Goal: Register for event/course

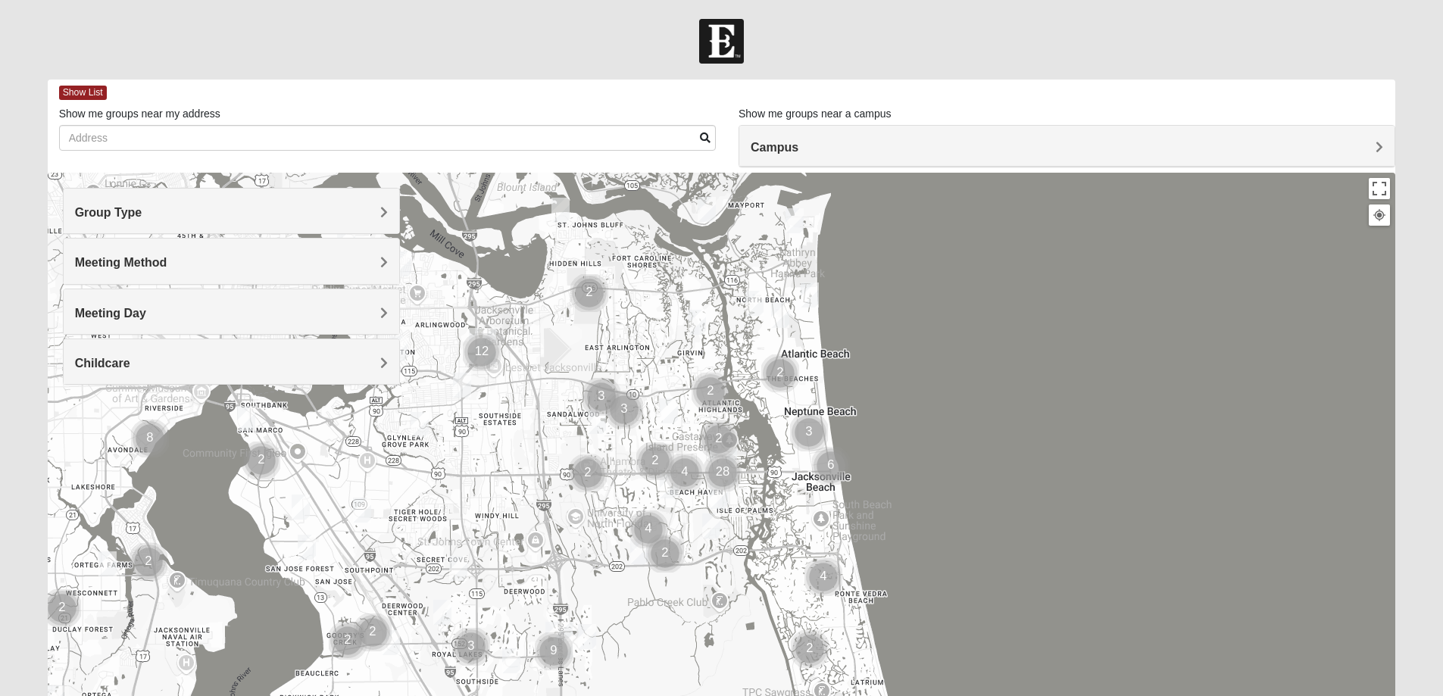
scroll to position [138, 0]
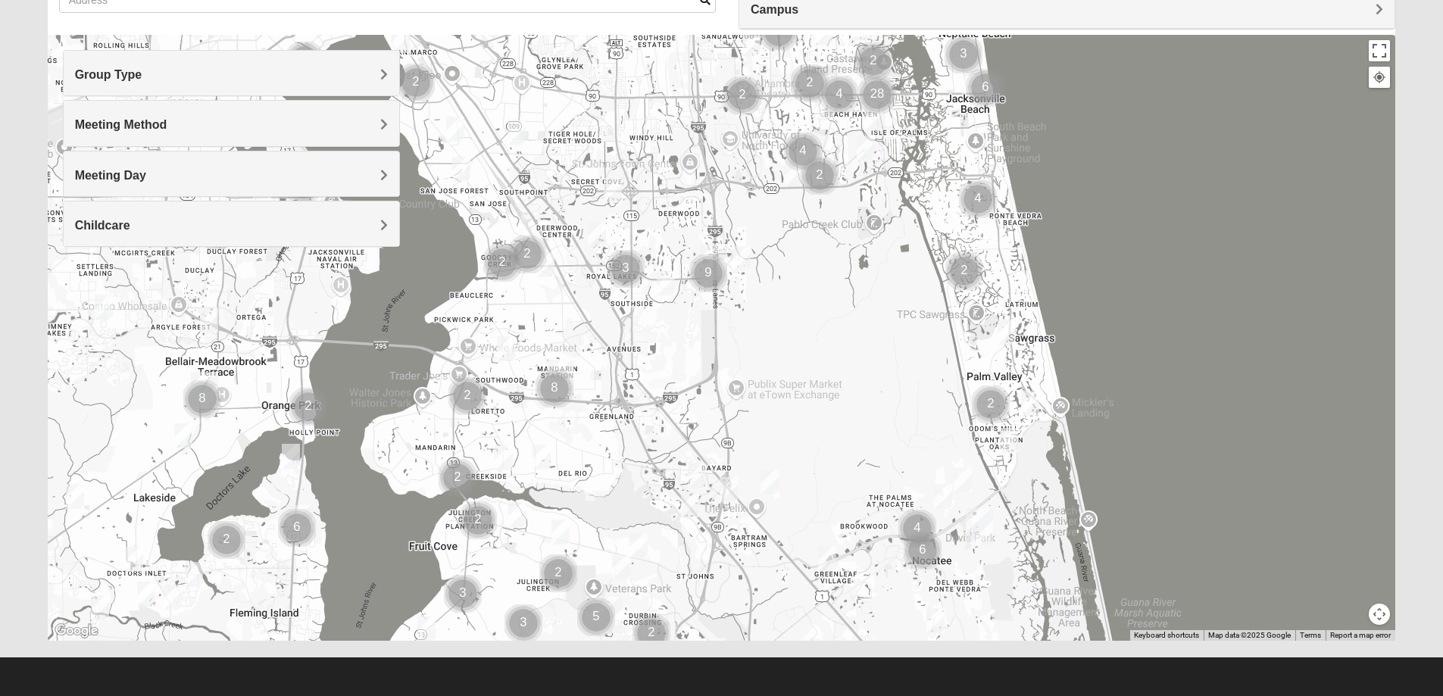
drag, startPoint x: 739, startPoint y: 533, endPoint x: 858, endPoint y: 369, distance: 202.5
click at [898, 289] on div at bounding box center [722, 338] width 1348 height 606
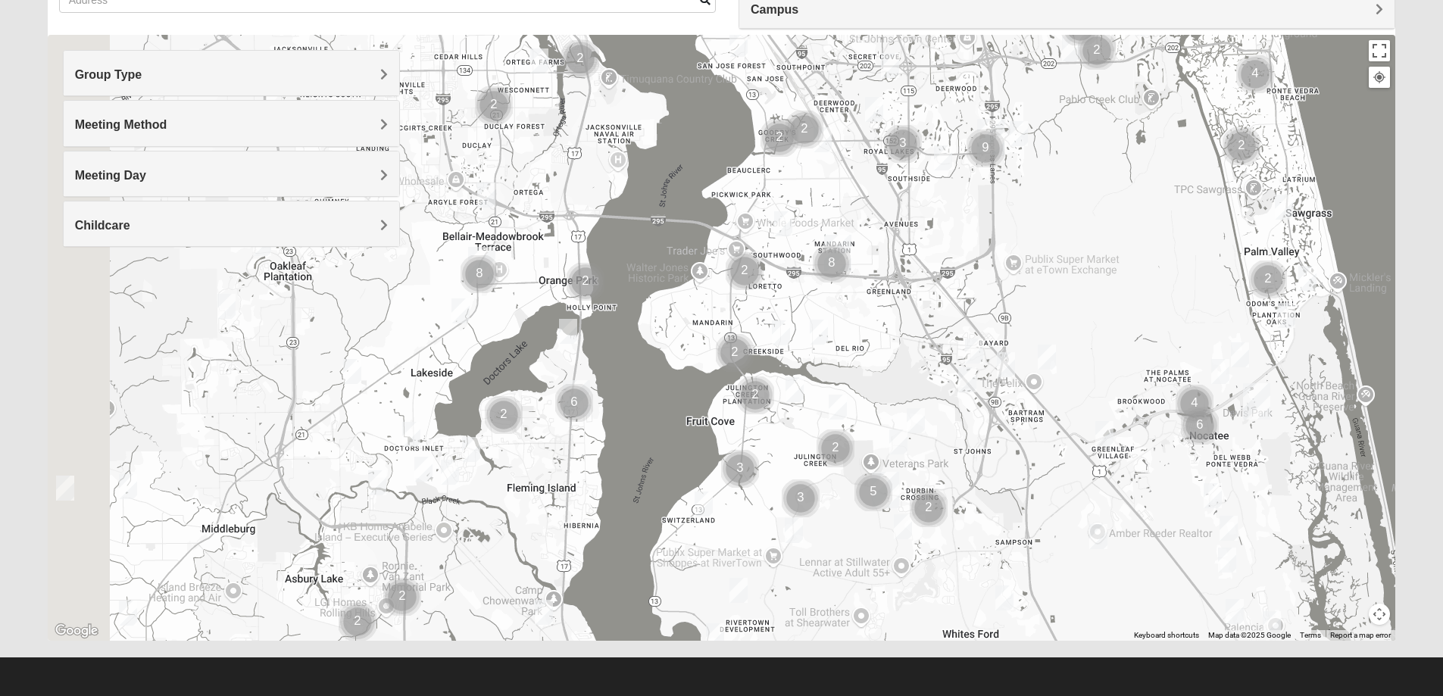
drag, startPoint x: 773, startPoint y: 485, endPoint x: 1120, endPoint y: 335, distance: 378.0
click at [1056, 345] on img "Mixed Remley 32081" at bounding box center [1047, 357] width 18 height 25
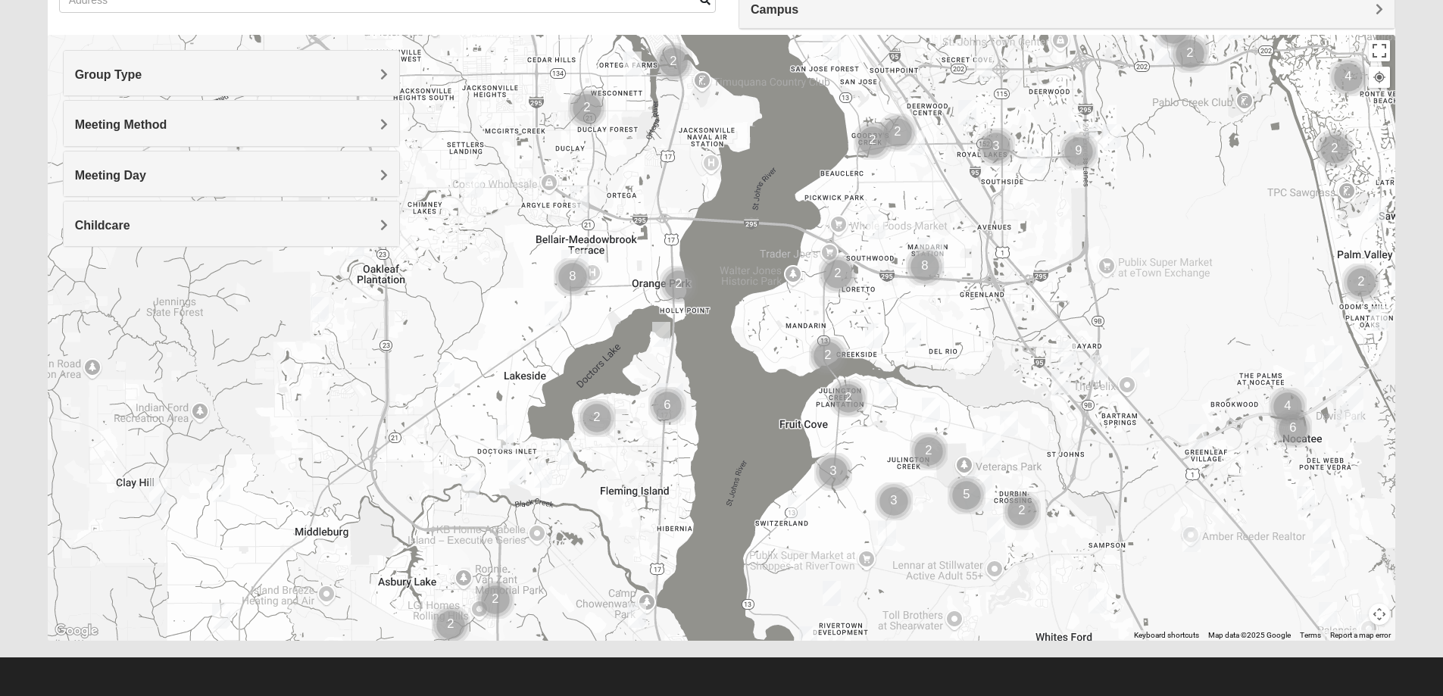
drag, startPoint x: 593, startPoint y: 314, endPoint x: 598, endPoint y: 348, distance: 35.1
click at [598, 348] on div "To navigate, press the arrow keys." at bounding box center [722, 338] width 1348 height 606
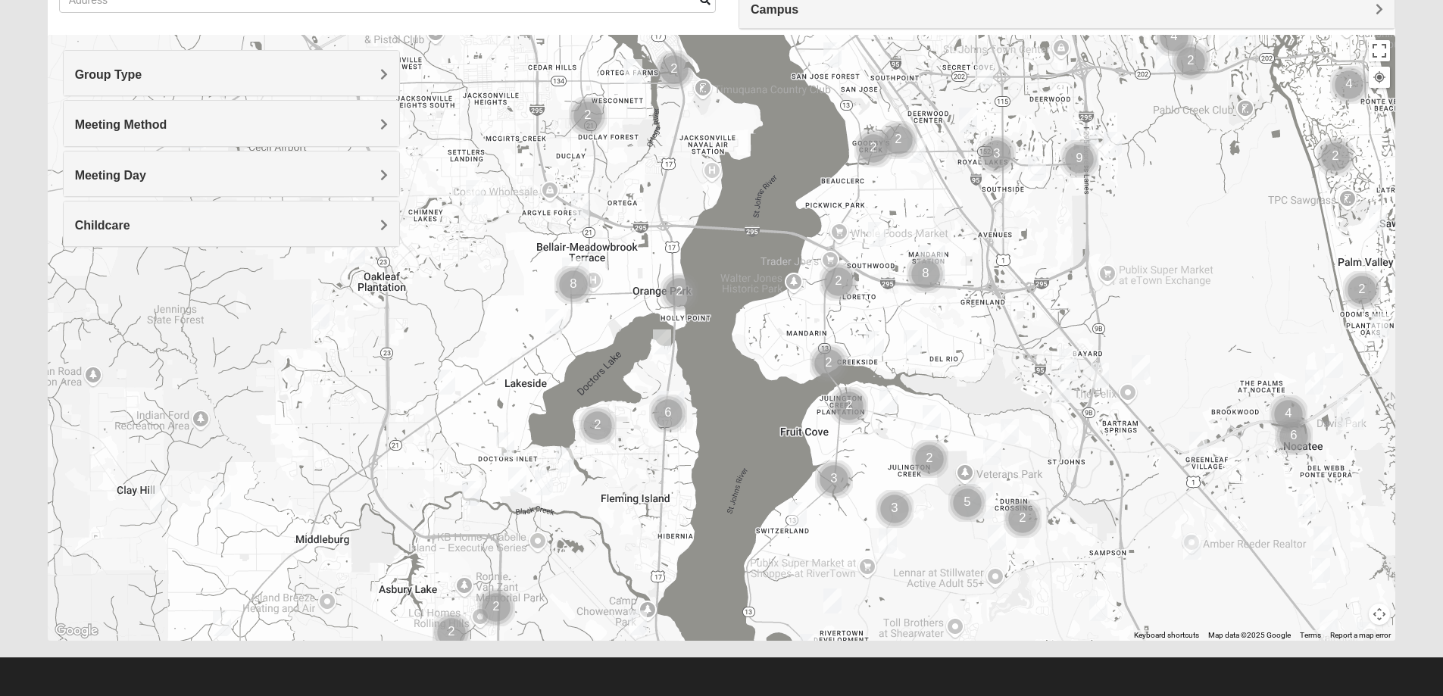
click at [345, 85] on div "Group Type" at bounding box center [232, 73] width 336 height 45
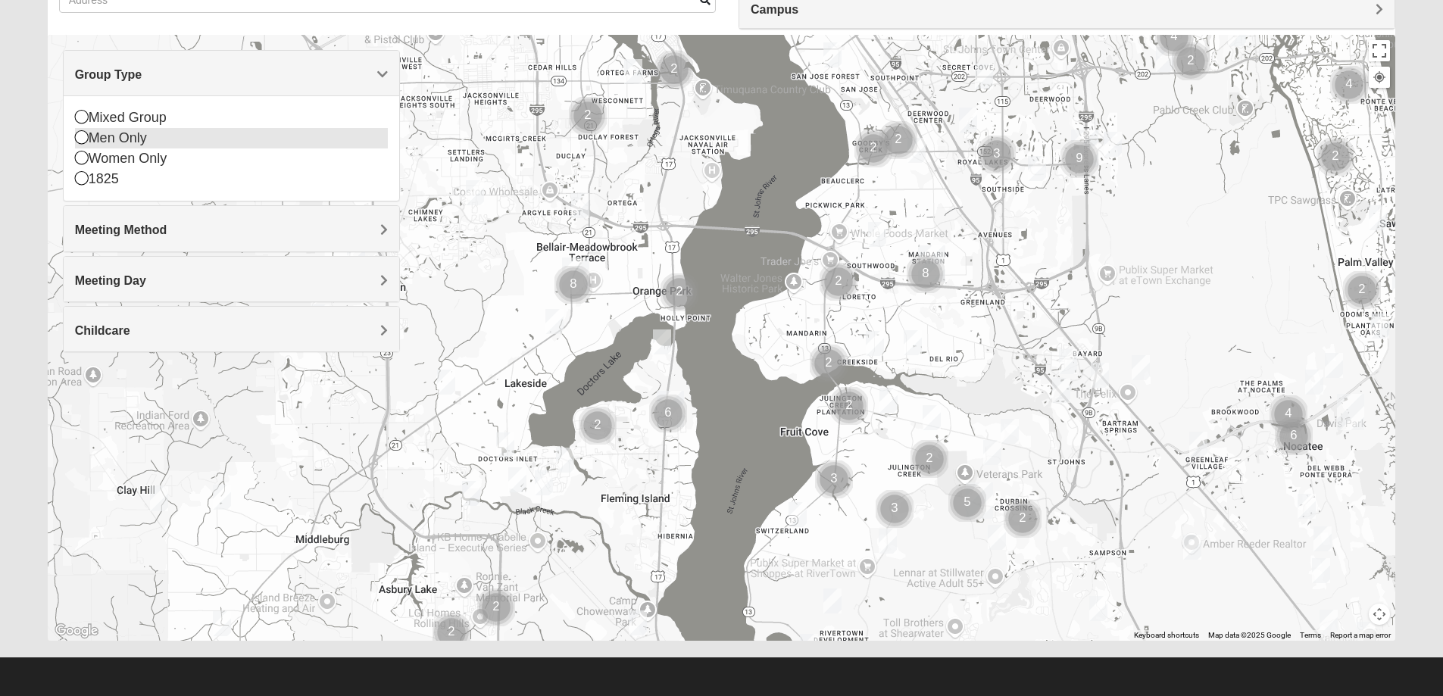
click at [80, 139] on icon at bounding box center [82, 137] width 14 height 14
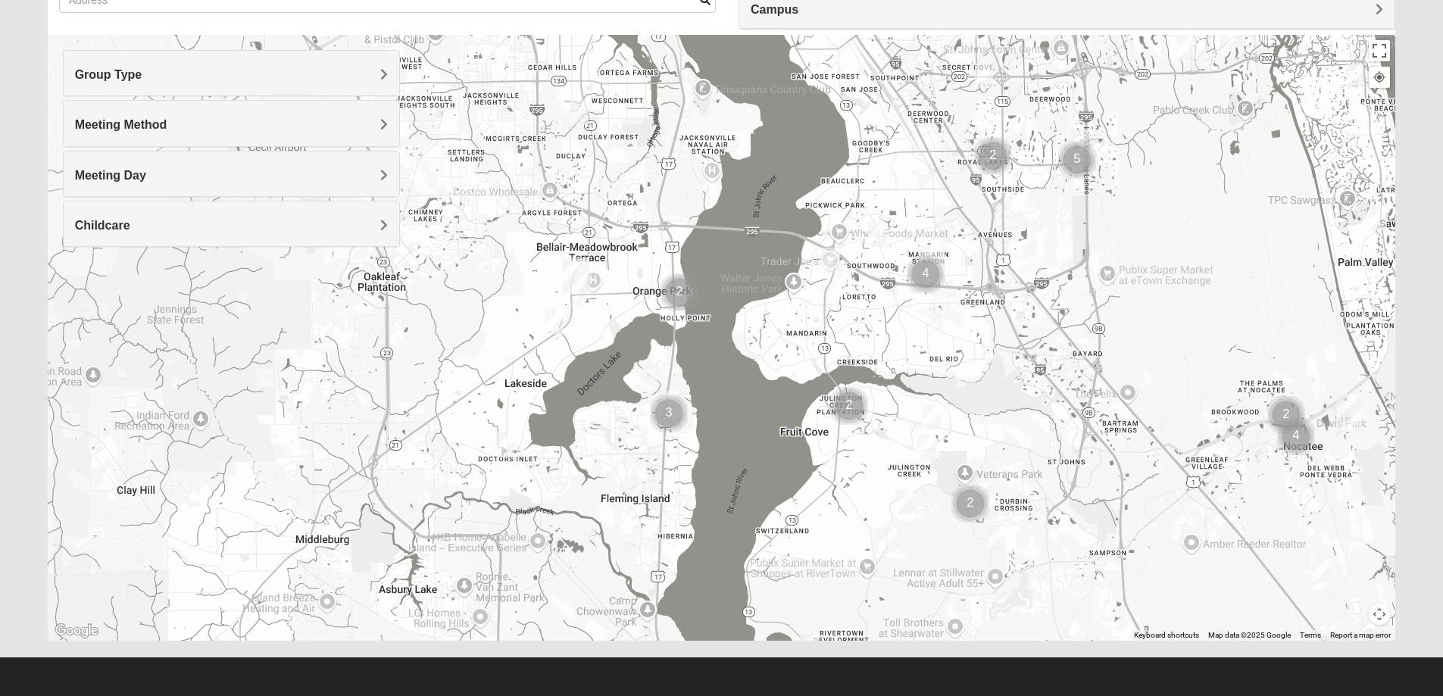
click at [239, 77] on h4 "Group Type" at bounding box center [231, 74] width 313 height 14
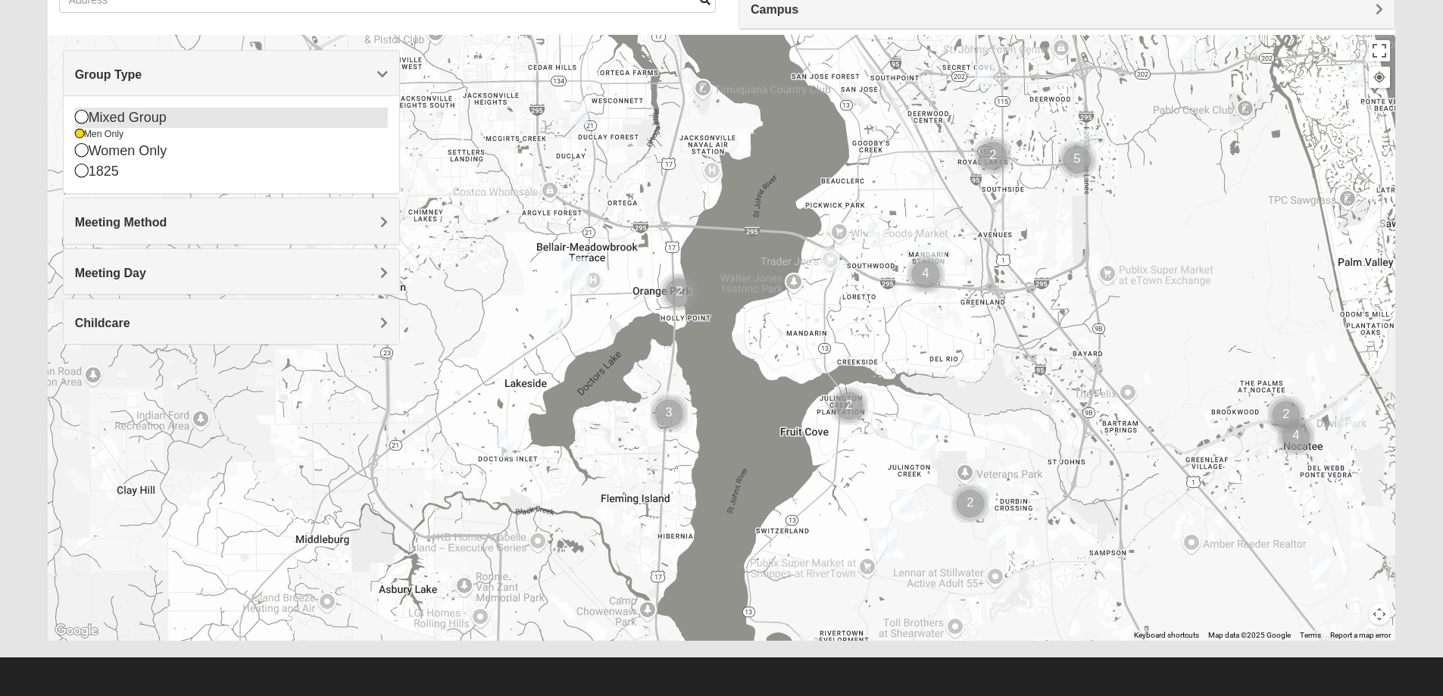
click at [89, 121] on div "Mixed Group" at bounding box center [231, 118] width 313 height 20
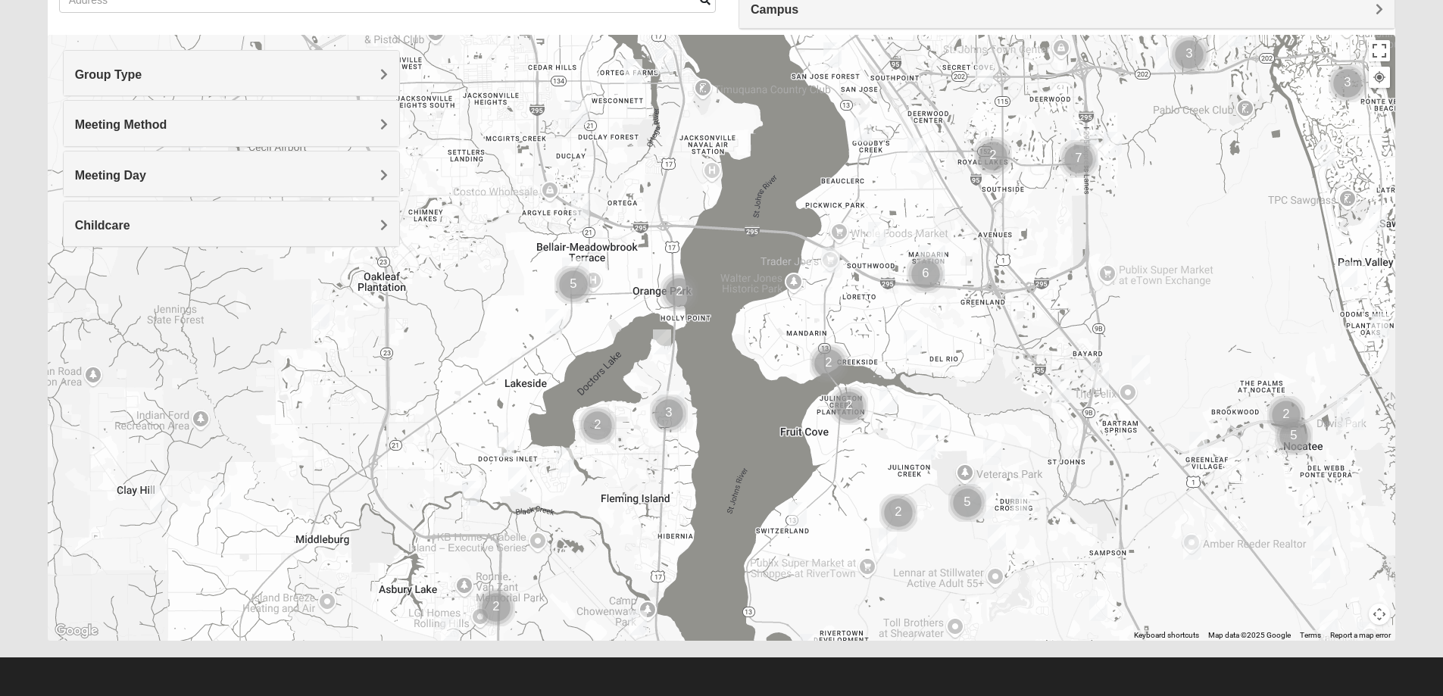
click at [211, 77] on h4 "Group Type" at bounding box center [231, 74] width 313 height 14
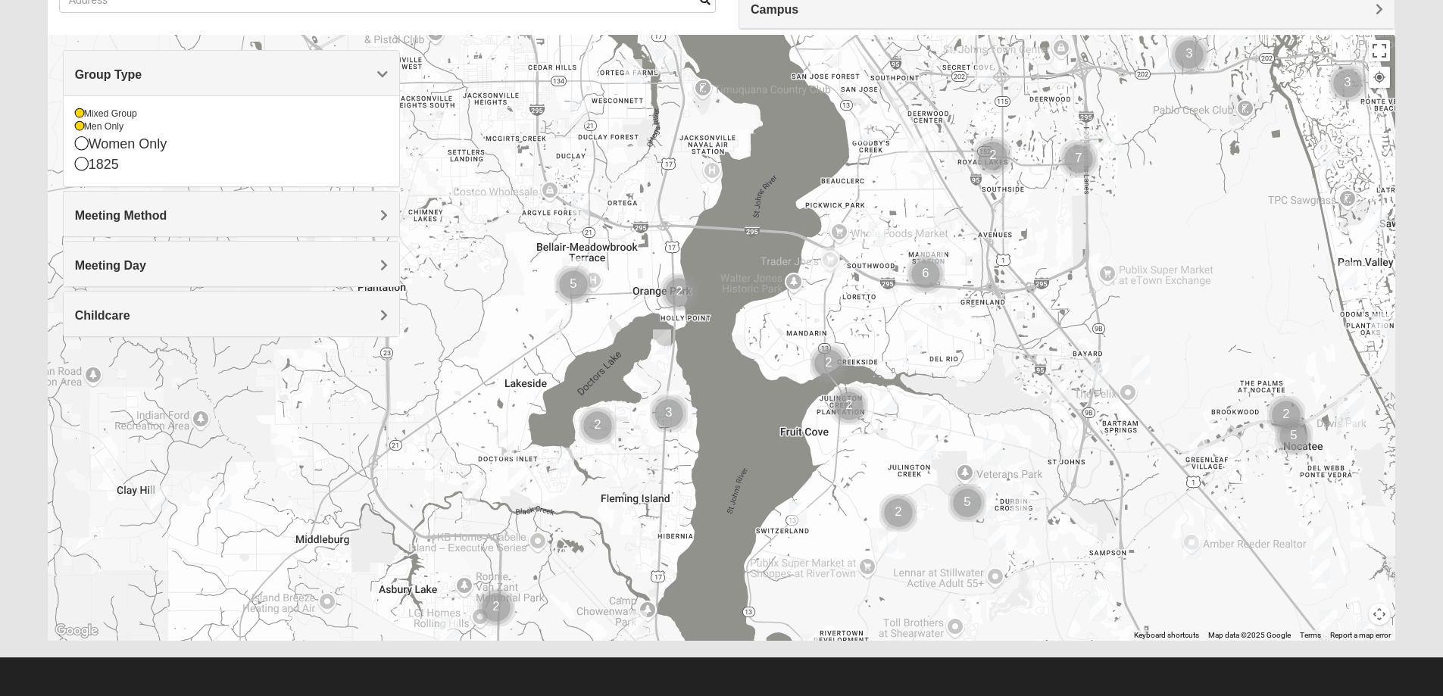
click at [142, 75] on span "Group Type" at bounding box center [108, 74] width 67 height 13
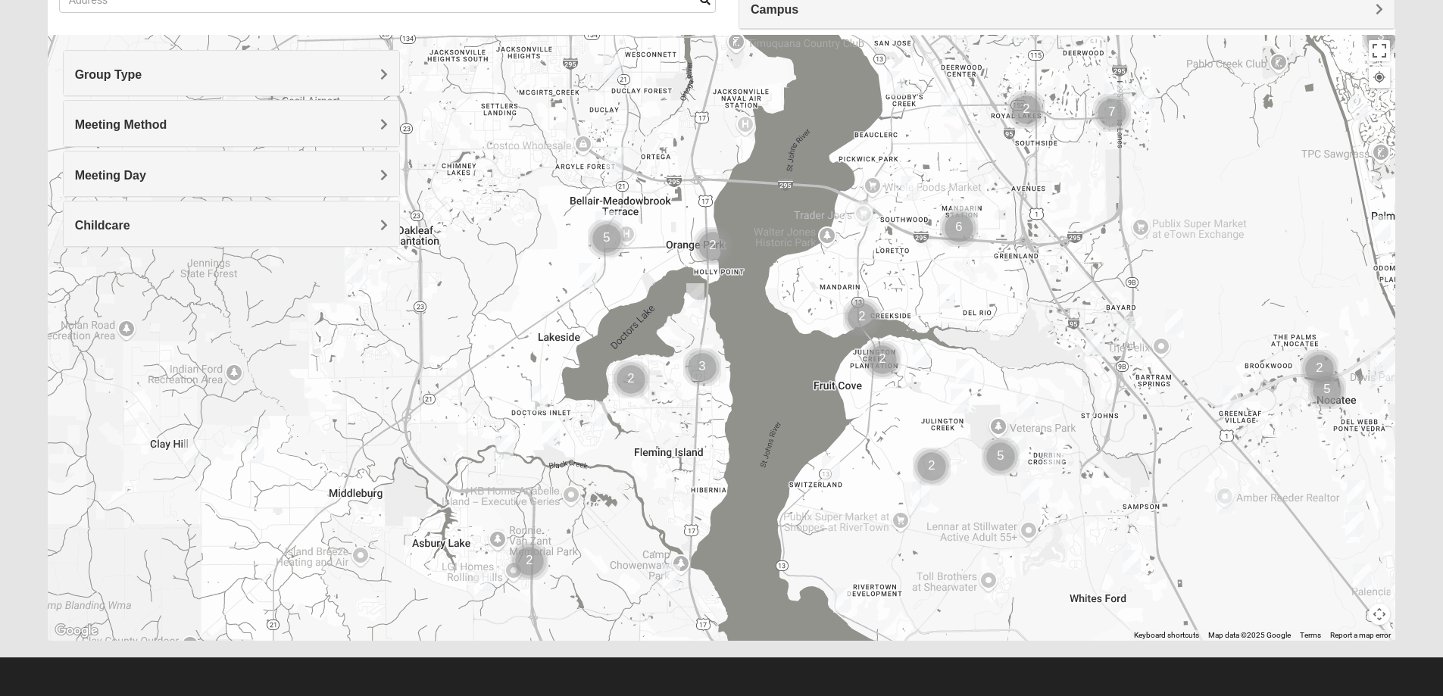
drag, startPoint x: 582, startPoint y: 395, endPoint x: 620, endPoint y: 346, distance: 62.1
click at [620, 346] on div at bounding box center [722, 338] width 1348 height 606
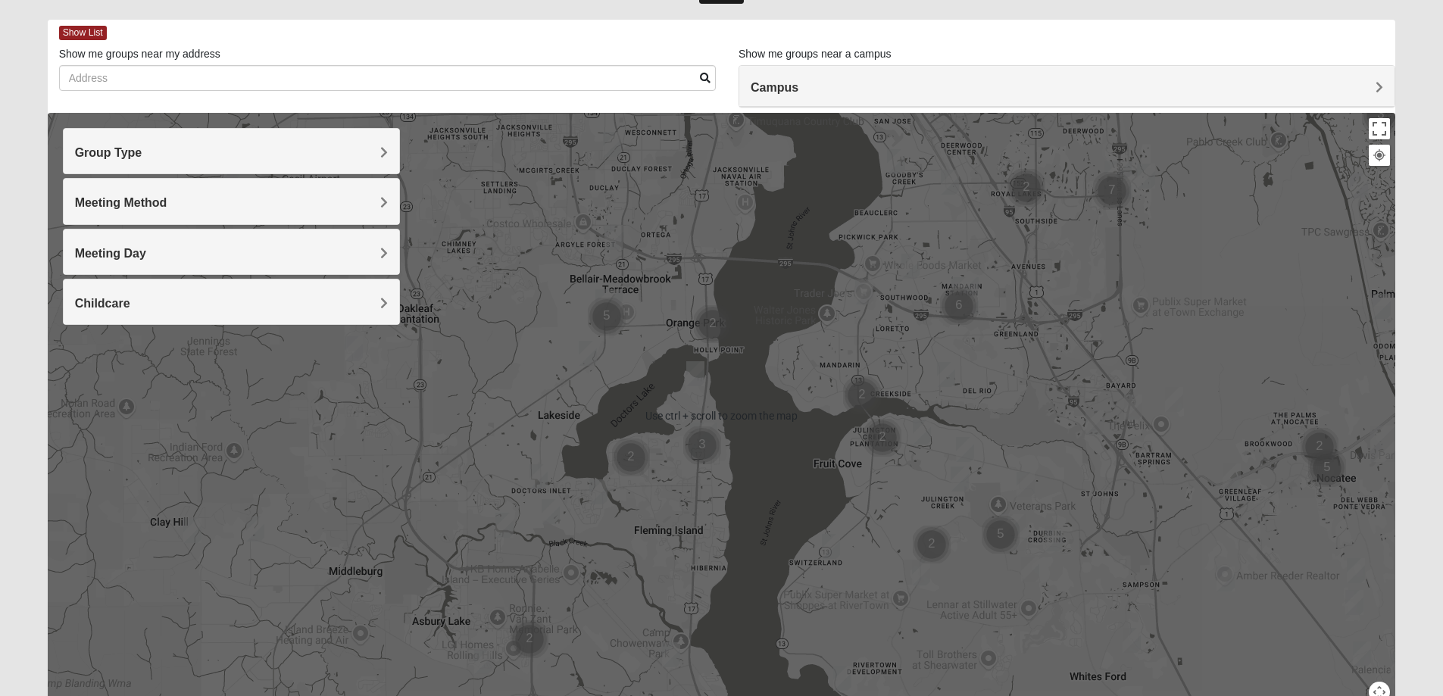
scroll to position [76, 0]
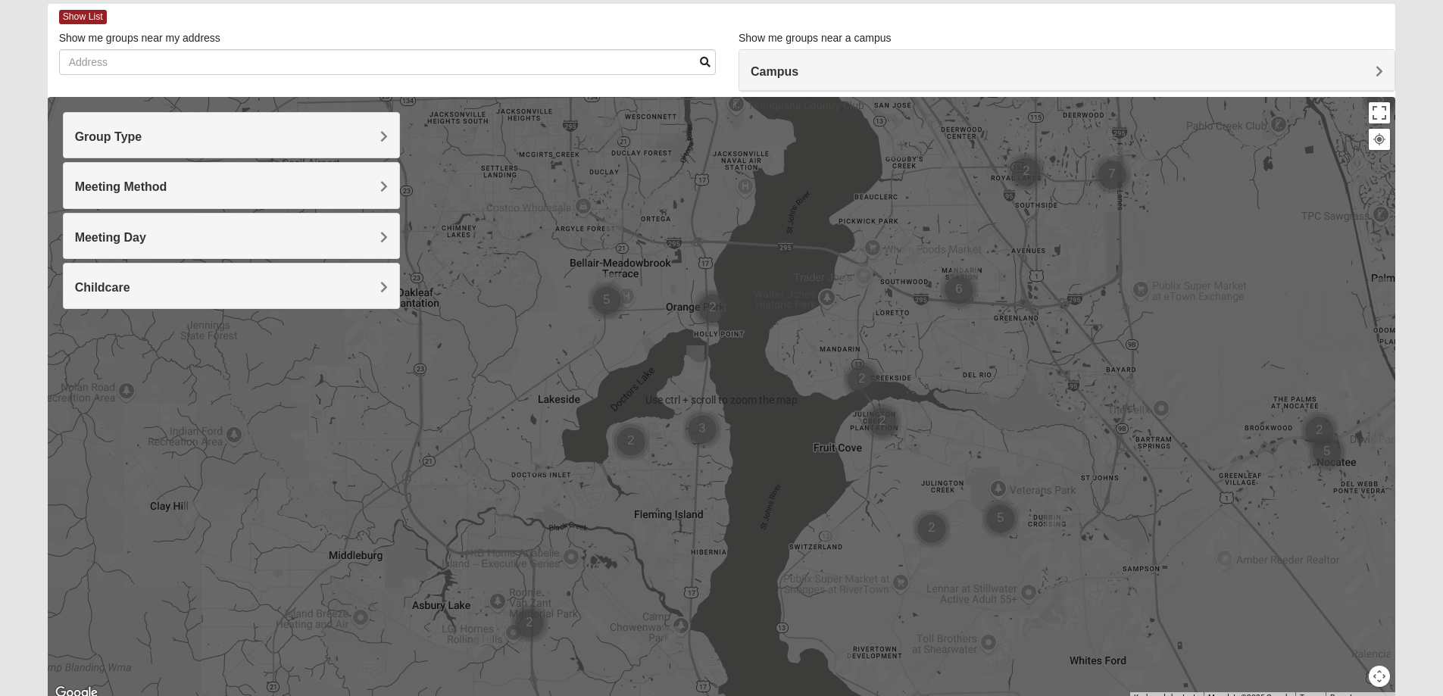
click at [596, 382] on div at bounding box center [722, 400] width 1348 height 606
click at [588, 329] on img "Mens Hughes 32073" at bounding box center [588, 337] width 18 height 25
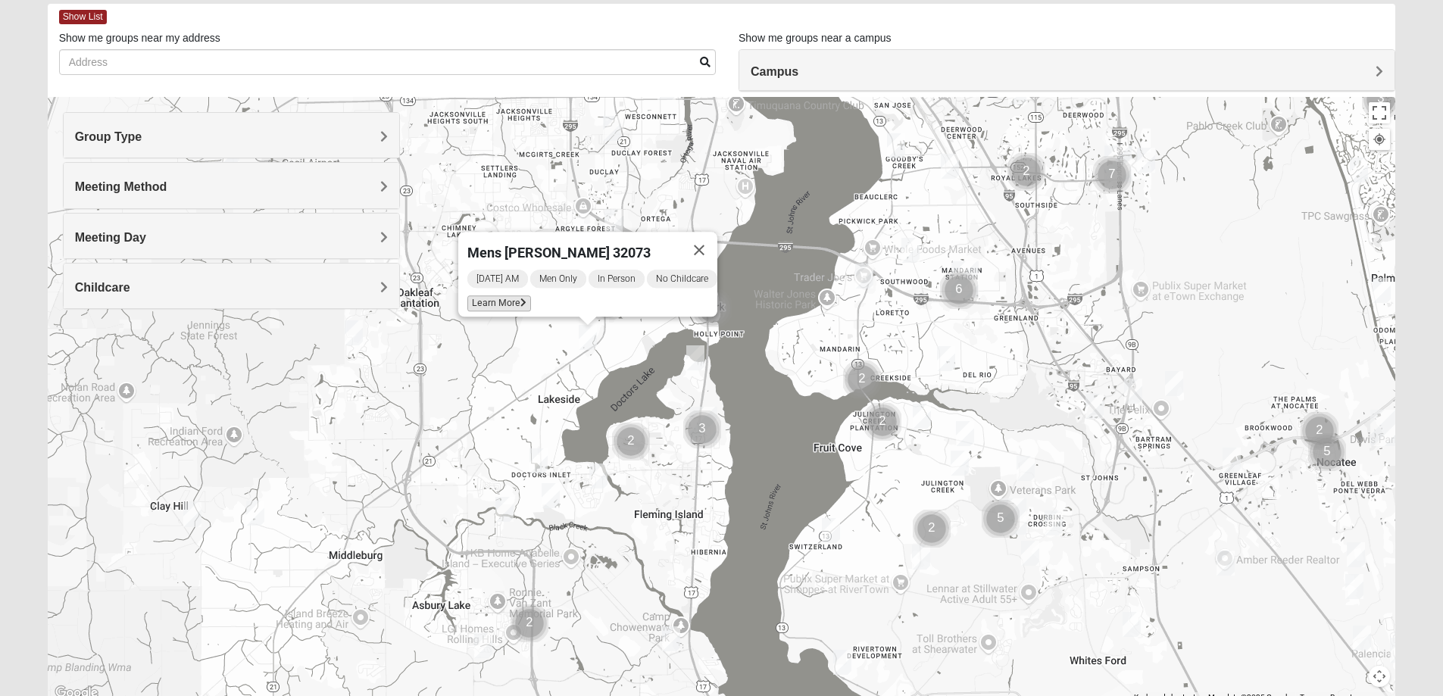
click at [508, 295] on span "Learn More" at bounding box center [499, 303] width 64 height 16
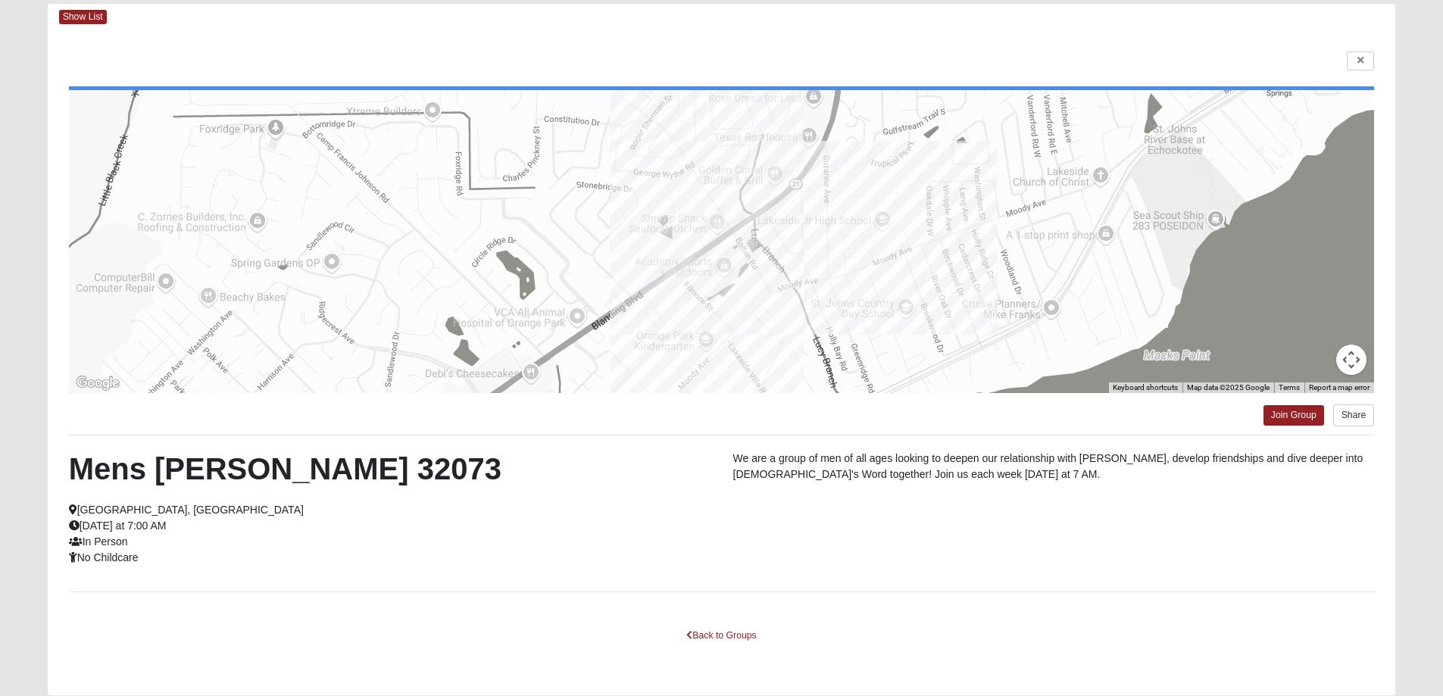
scroll to position [130, 0]
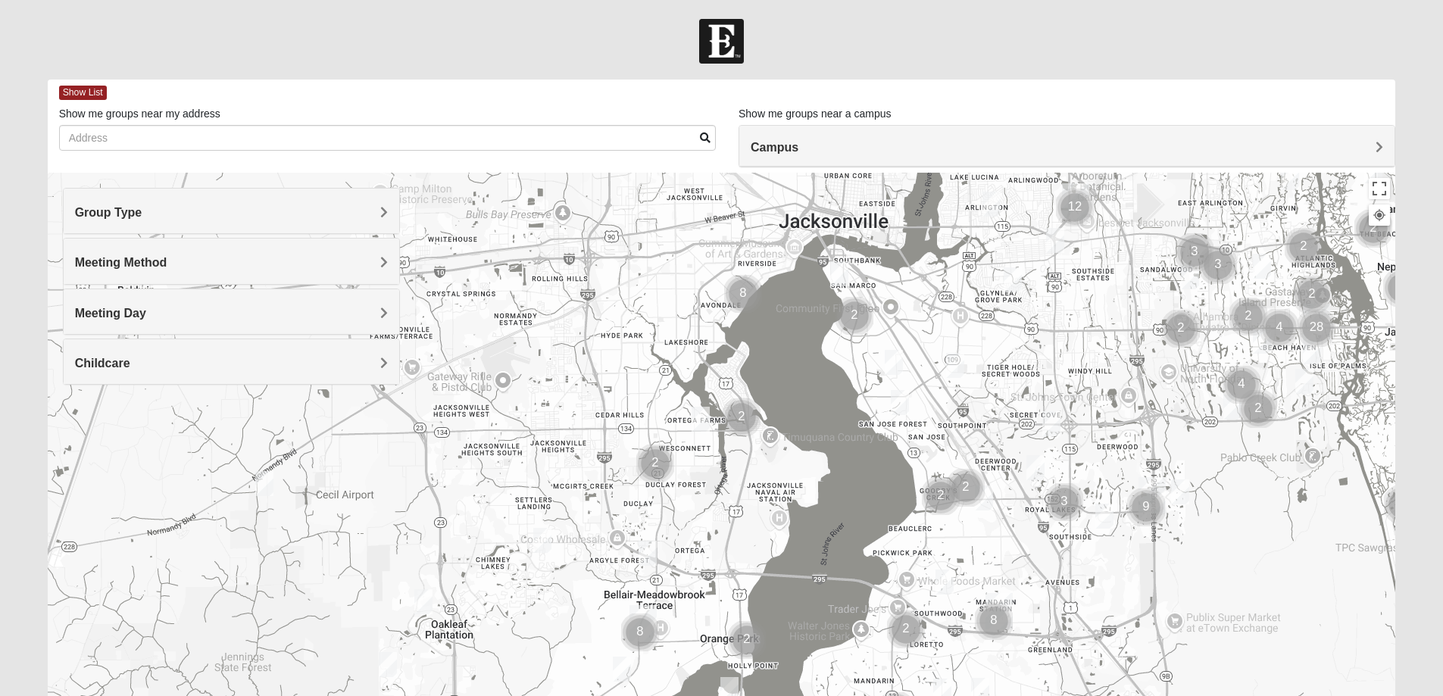
drag, startPoint x: 437, startPoint y: 408, endPoint x: 1032, endPoint y: 250, distance: 615.4
click at [1032, 250] on div at bounding box center [722, 476] width 1348 height 606
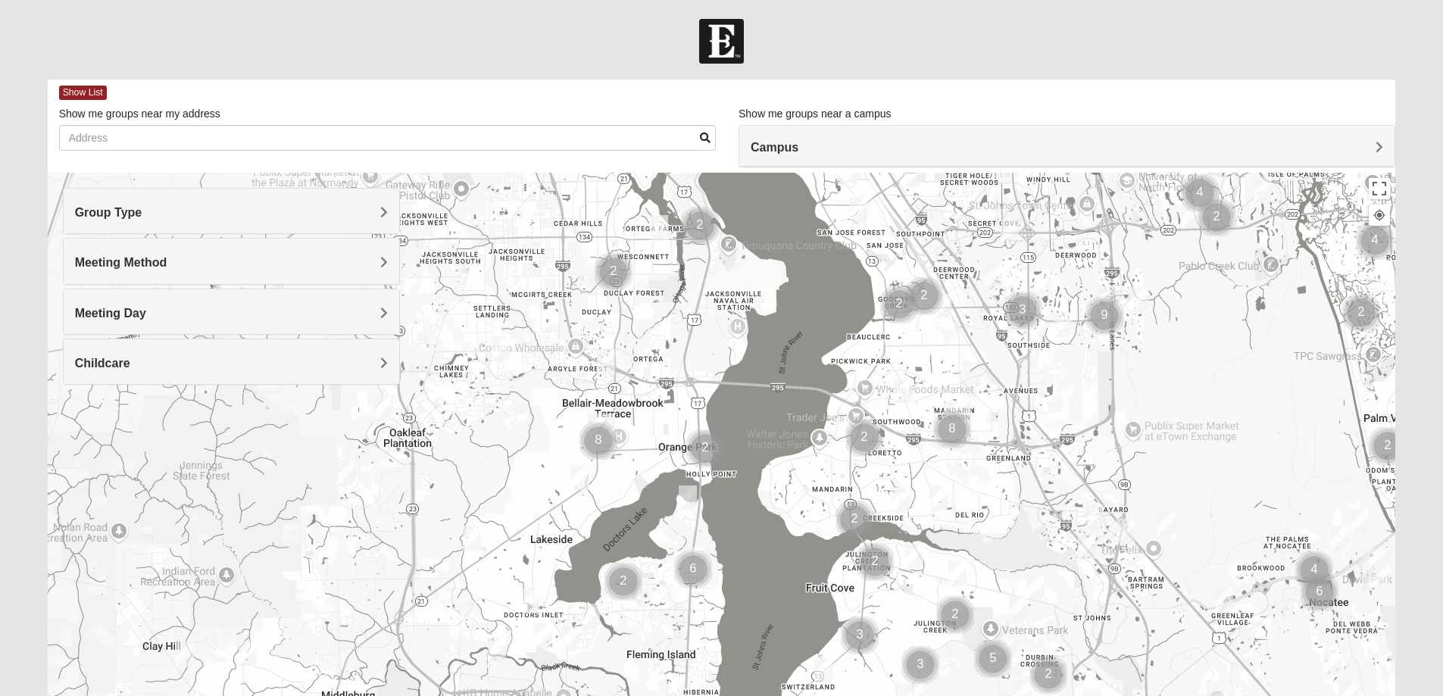
drag, startPoint x: 983, startPoint y: 583, endPoint x: 939, endPoint y: 408, distance: 180.4
click at [939, 408] on div at bounding box center [722, 476] width 1348 height 606
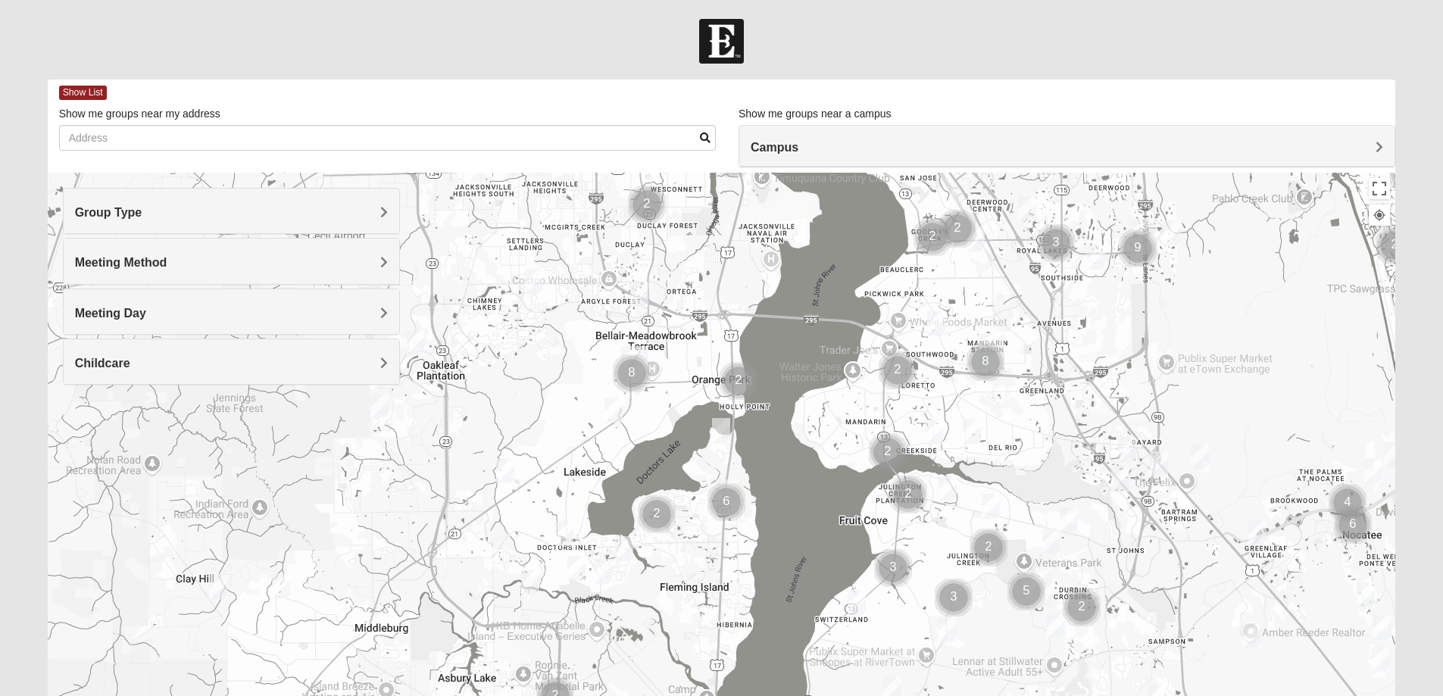
drag, startPoint x: 730, startPoint y: 573, endPoint x: 747, endPoint y: 542, distance: 35.2
click at [747, 542] on div at bounding box center [722, 476] width 1348 height 606
click at [740, 558] on div at bounding box center [722, 476] width 1348 height 606
click at [619, 414] on img "Mens Hughes 32073" at bounding box center [614, 409] width 18 height 25
click at [739, 314] on button "Close" at bounding box center [725, 322] width 36 height 36
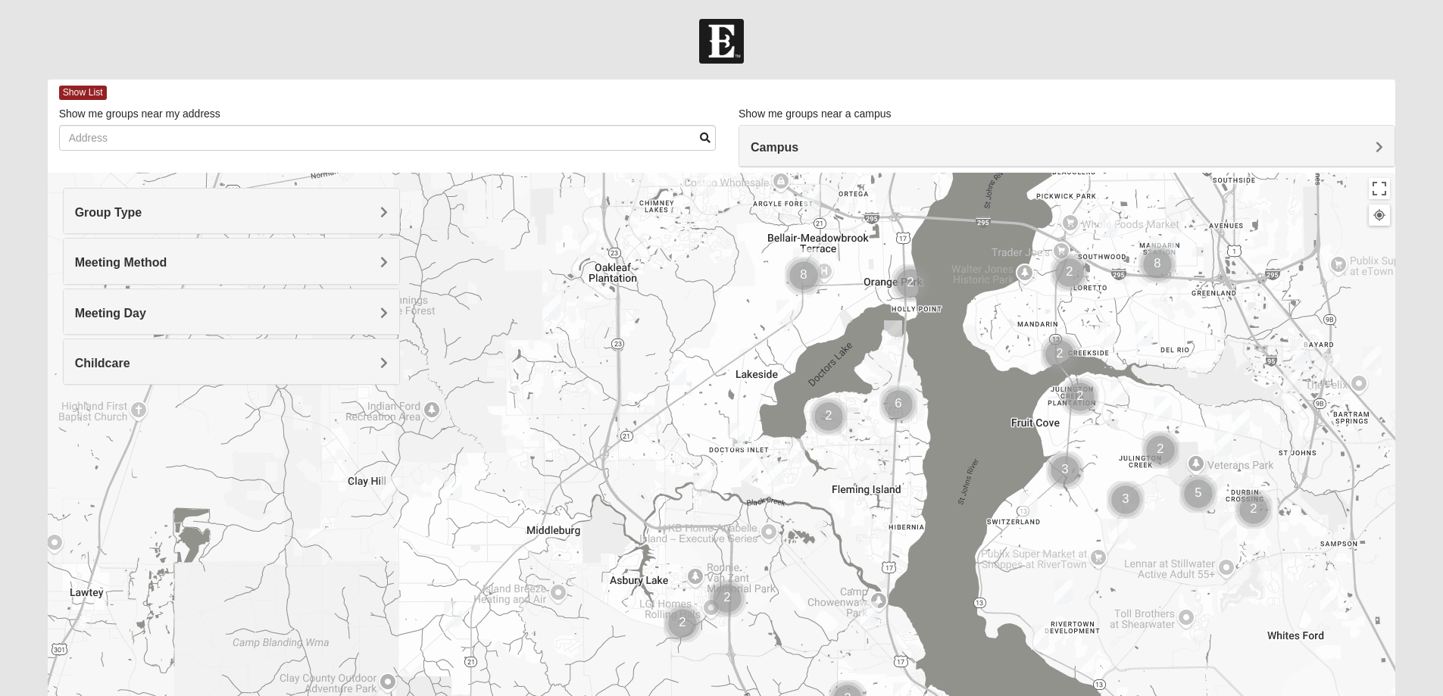
drag, startPoint x: 569, startPoint y: 455, endPoint x: 734, endPoint y: 368, distance: 186.4
click at [735, 365] on div at bounding box center [722, 476] width 1348 height 606
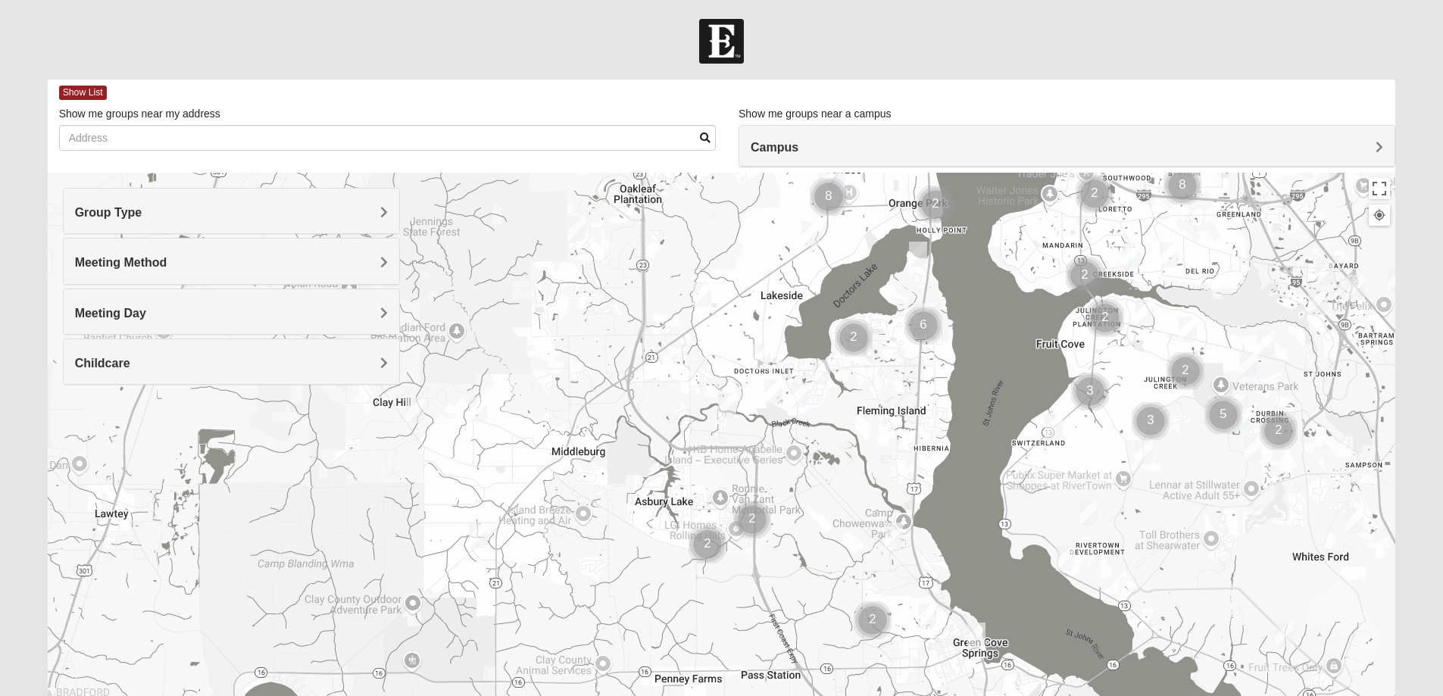
drag, startPoint x: 565, startPoint y: 517, endPoint x: 584, endPoint y: 448, distance: 70.8
click at [584, 448] on div at bounding box center [722, 476] width 1348 height 606
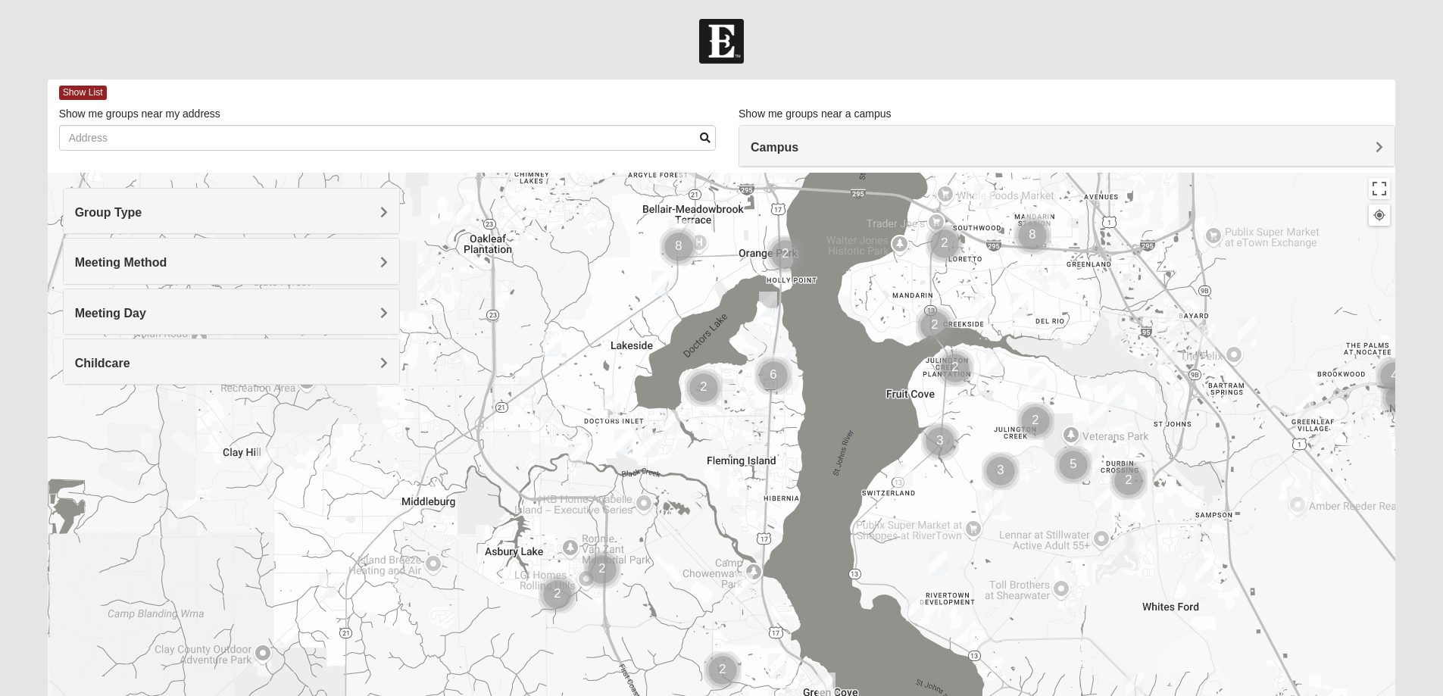
drag, startPoint x: 527, startPoint y: 553, endPoint x: 380, endPoint y: 601, distance: 154.5
click at [380, 601] on div at bounding box center [722, 476] width 1348 height 606
click at [322, 462] on img "Mixed Anderson 32068" at bounding box center [329, 460] width 18 height 25
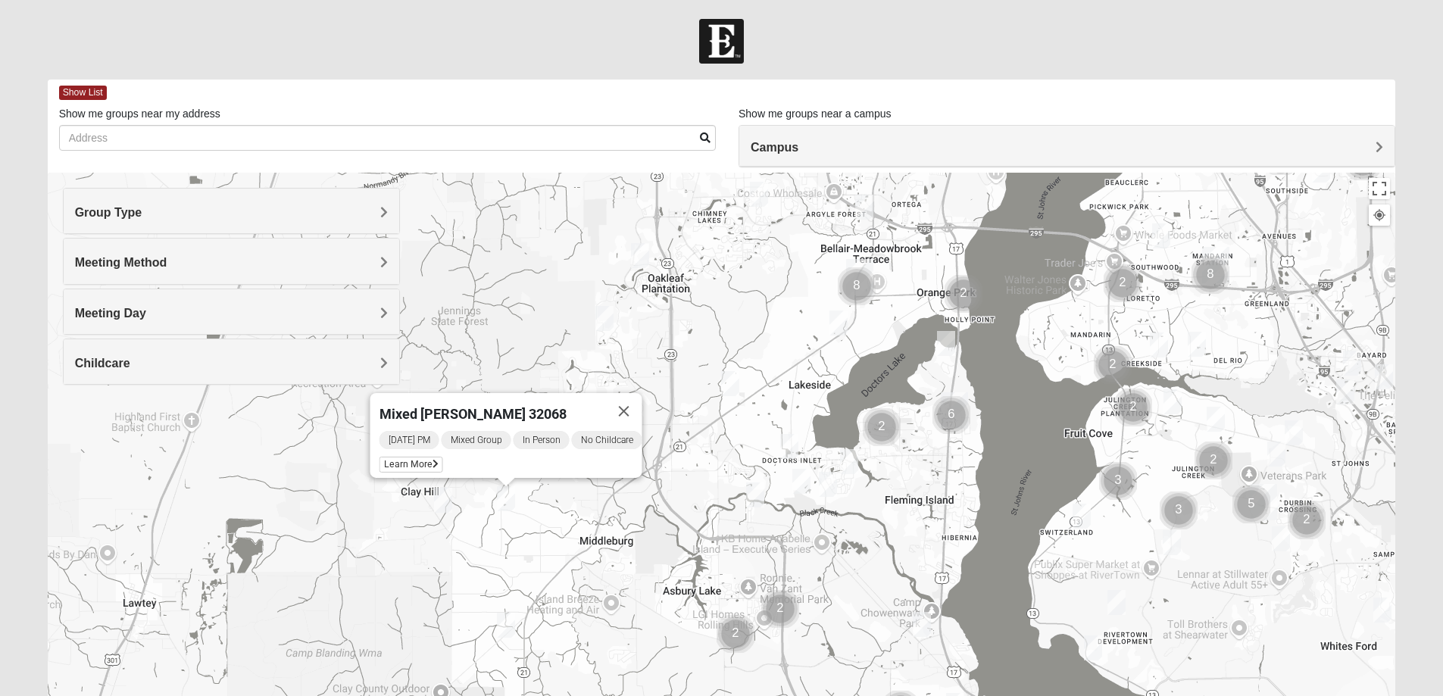
drag, startPoint x: 394, startPoint y: 503, endPoint x: 573, endPoint y: 542, distance: 183.1
click at [573, 542] on div "Mixed Anderson 32068 Wednesday PM Mixed Group In Person No Childcare Learn More" at bounding box center [722, 476] width 1348 height 606
click at [407, 458] on span "Learn More" at bounding box center [411, 465] width 64 height 16
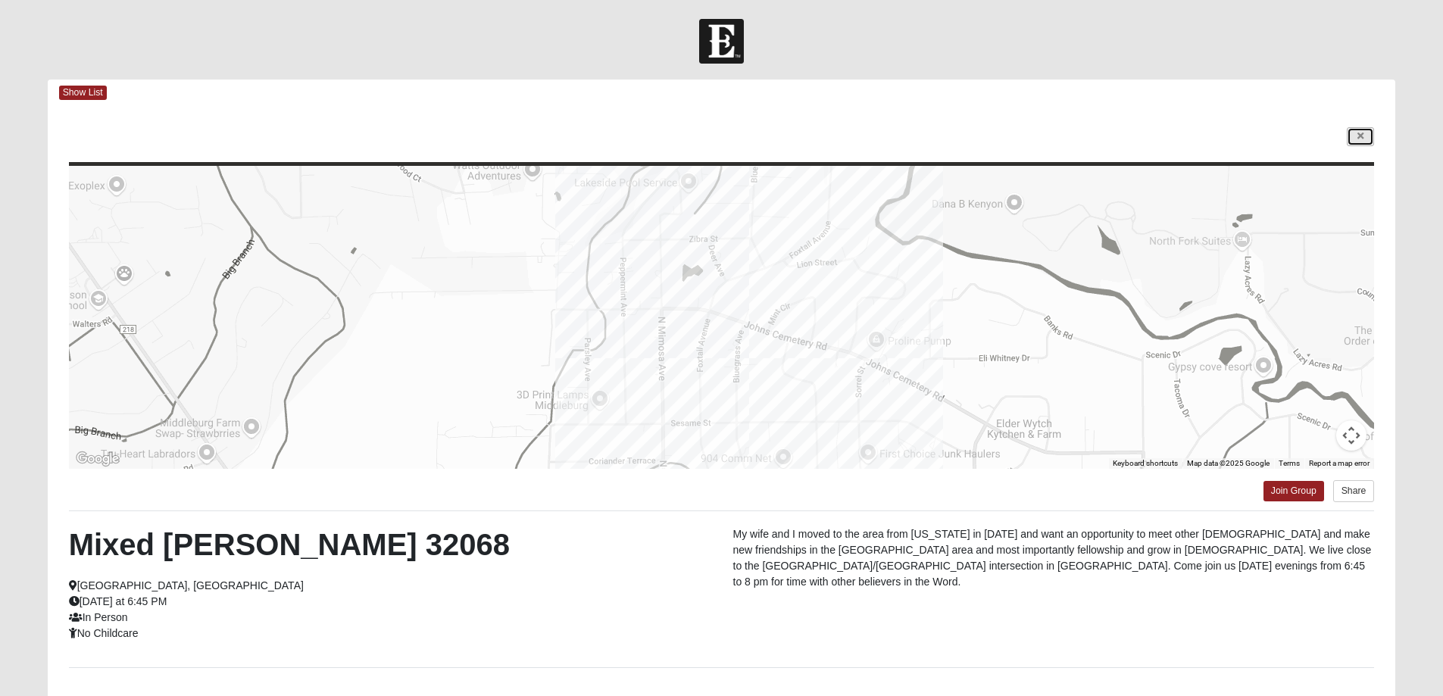
click at [1353, 138] on link at bounding box center [1360, 136] width 27 height 19
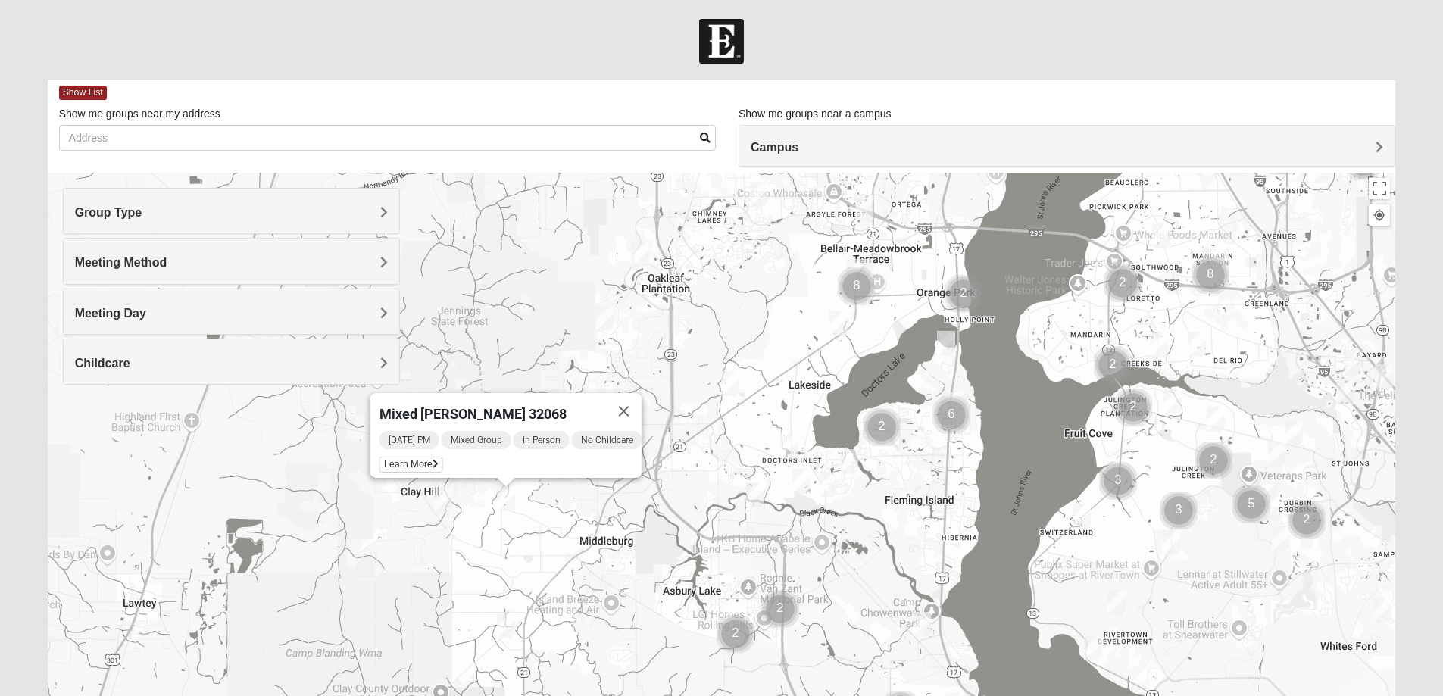
click at [443, 500] on img "Online Mixed Hodges 32068" at bounding box center [443, 500] width 18 height 25
click at [361, 458] on span "Learn More" at bounding box center [346, 466] width 64 height 16
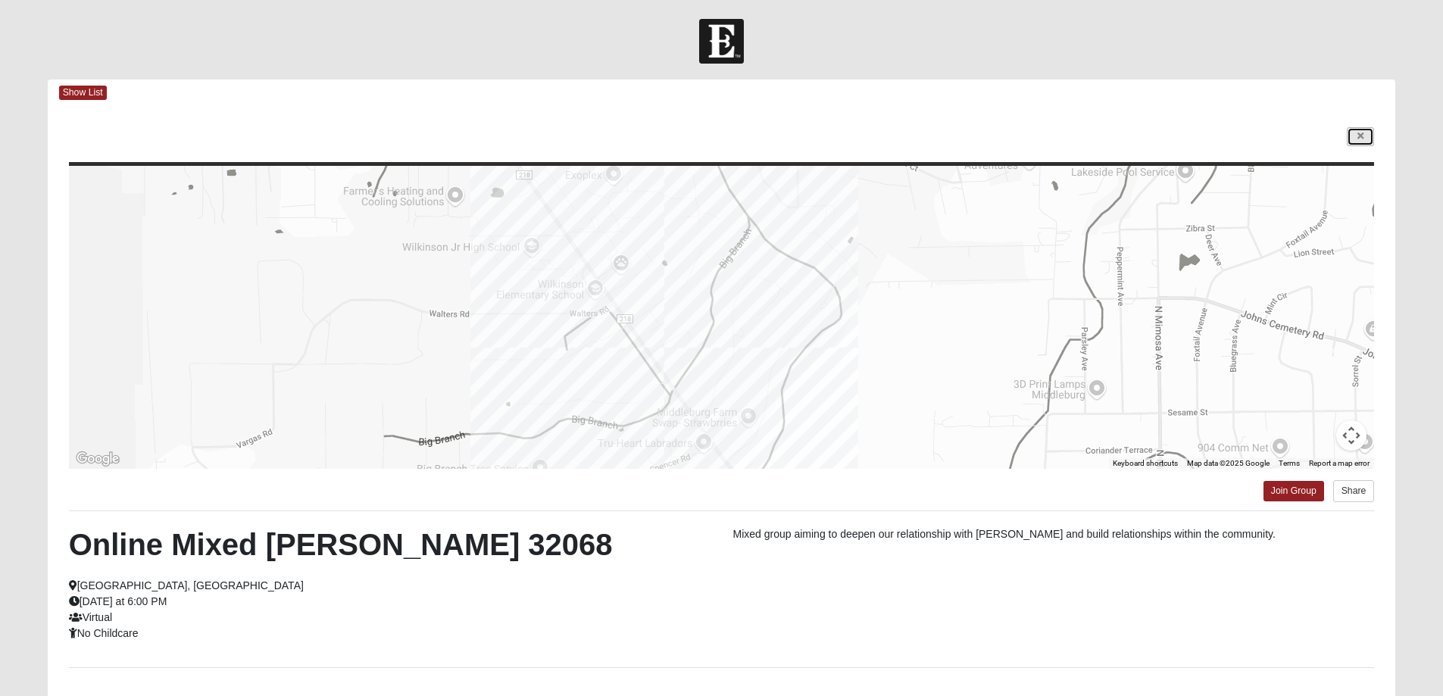
click at [1364, 135] on icon at bounding box center [1361, 136] width 6 height 9
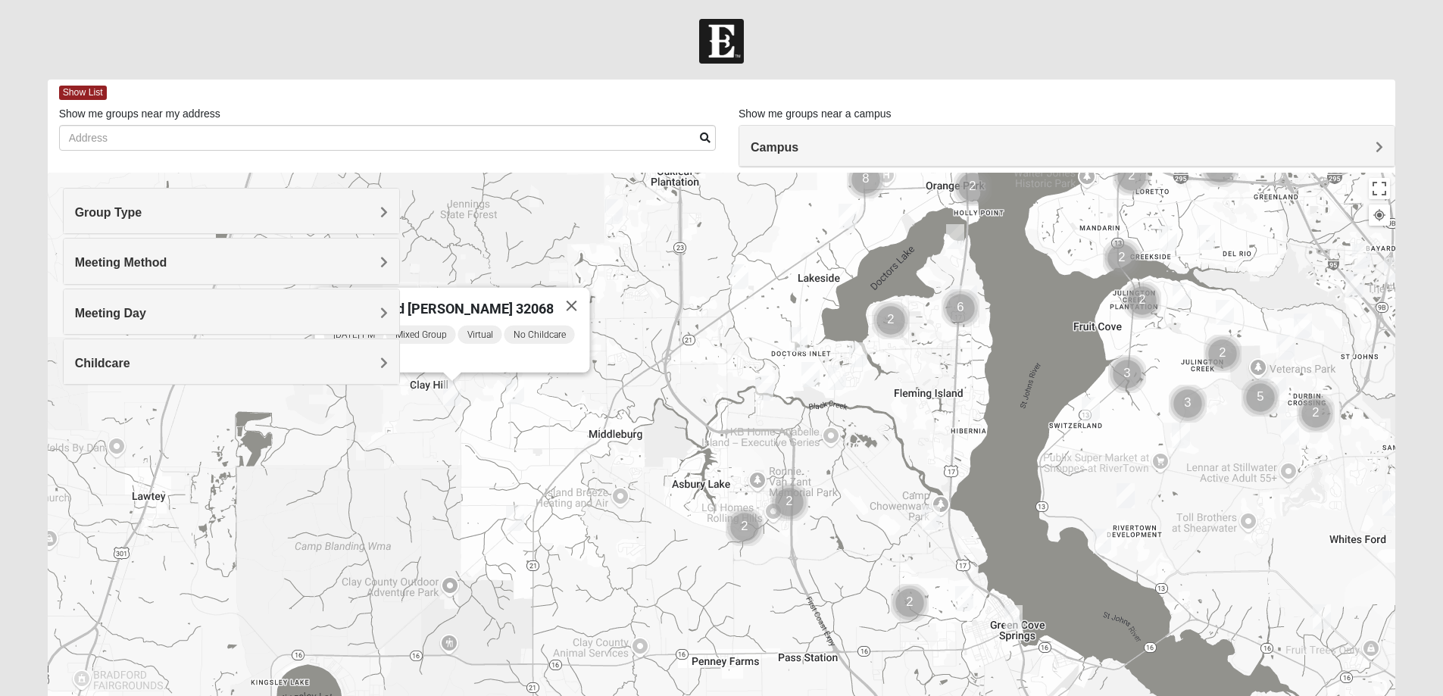
drag, startPoint x: 651, startPoint y: 508, endPoint x: 658, endPoint y: 394, distance: 114.6
click at [658, 394] on div "Online Mixed Hodges 32068 Monday PM Mixed Group Virtual No Childcare Learn More" at bounding box center [722, 476] width 1348 height 606
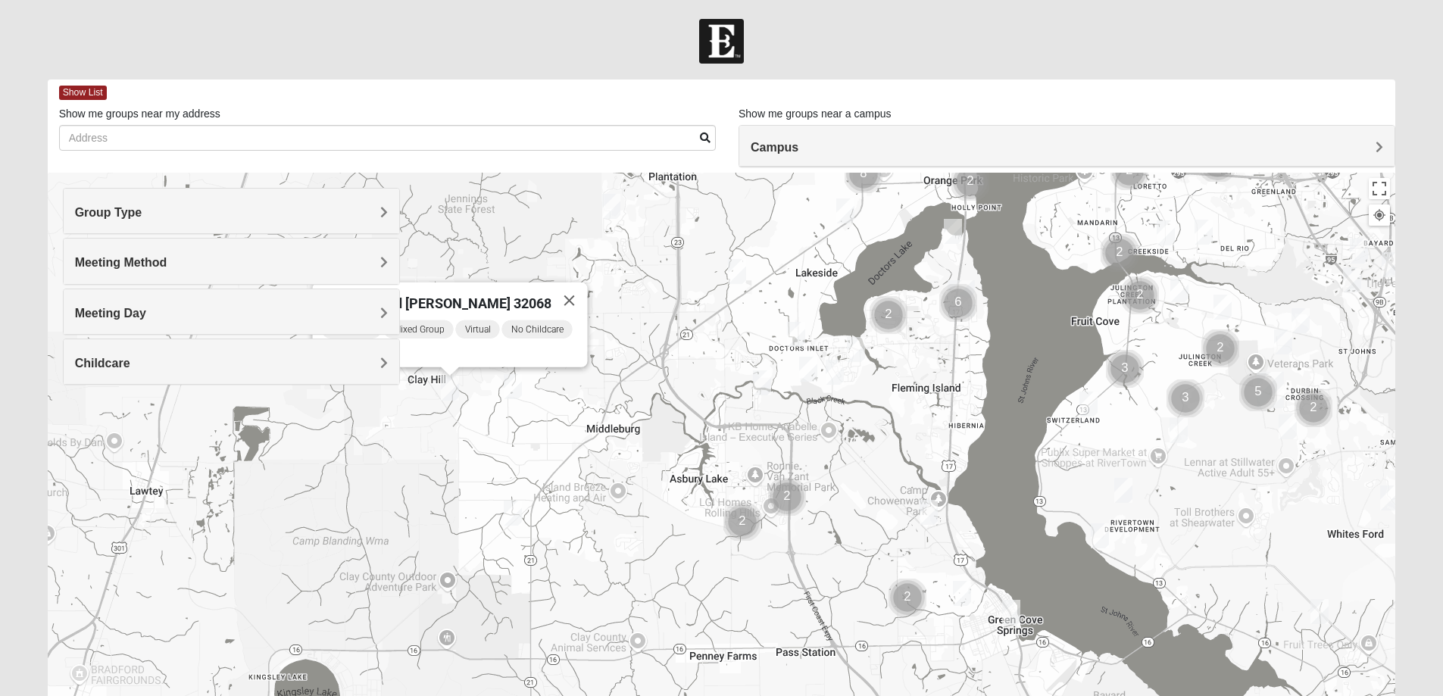
click at [736, 512] on img "Cluster of 2 groups" at bounding box center [742, 522] width 38 height 38
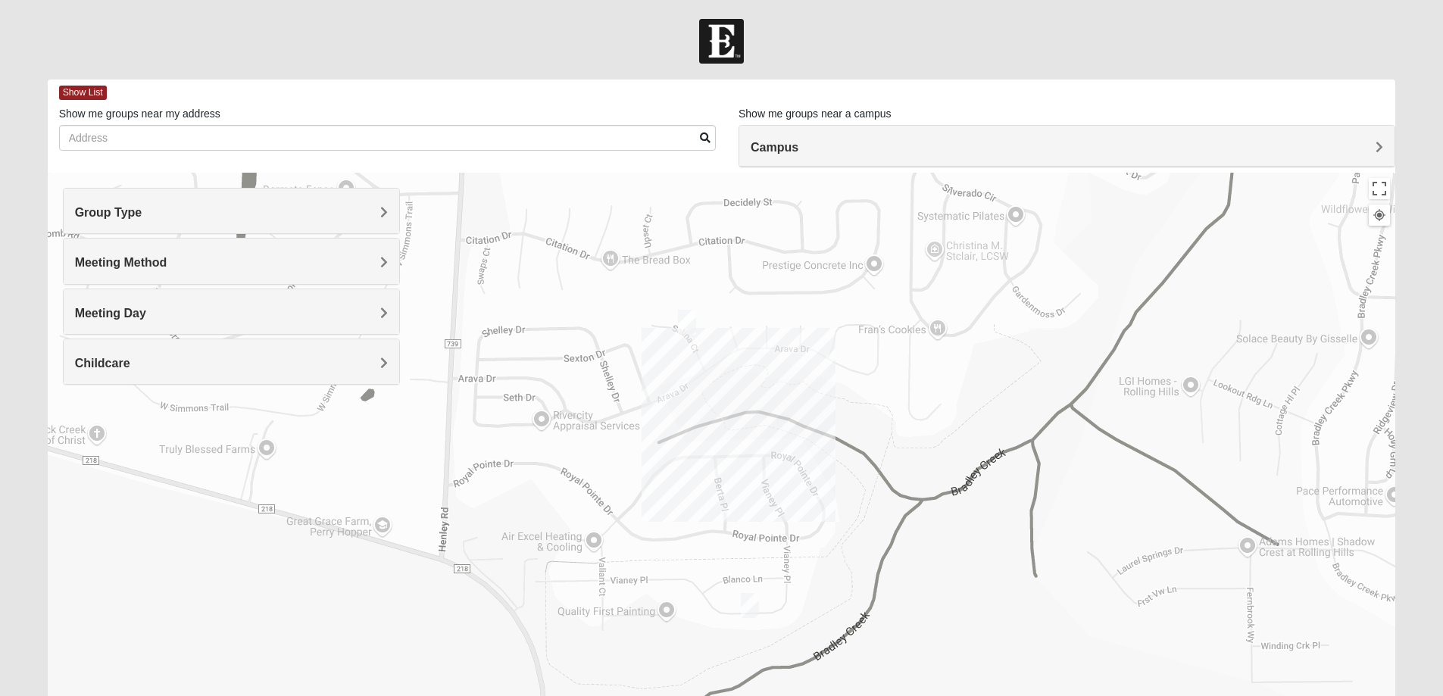
click at [748, 602] on img "Mixed Attebury 32043" at bounding box center [750, 605] width 18 height 25
click at [667, 567] on span "Learn More" at bounding box center [655, 572] width 64 height 16
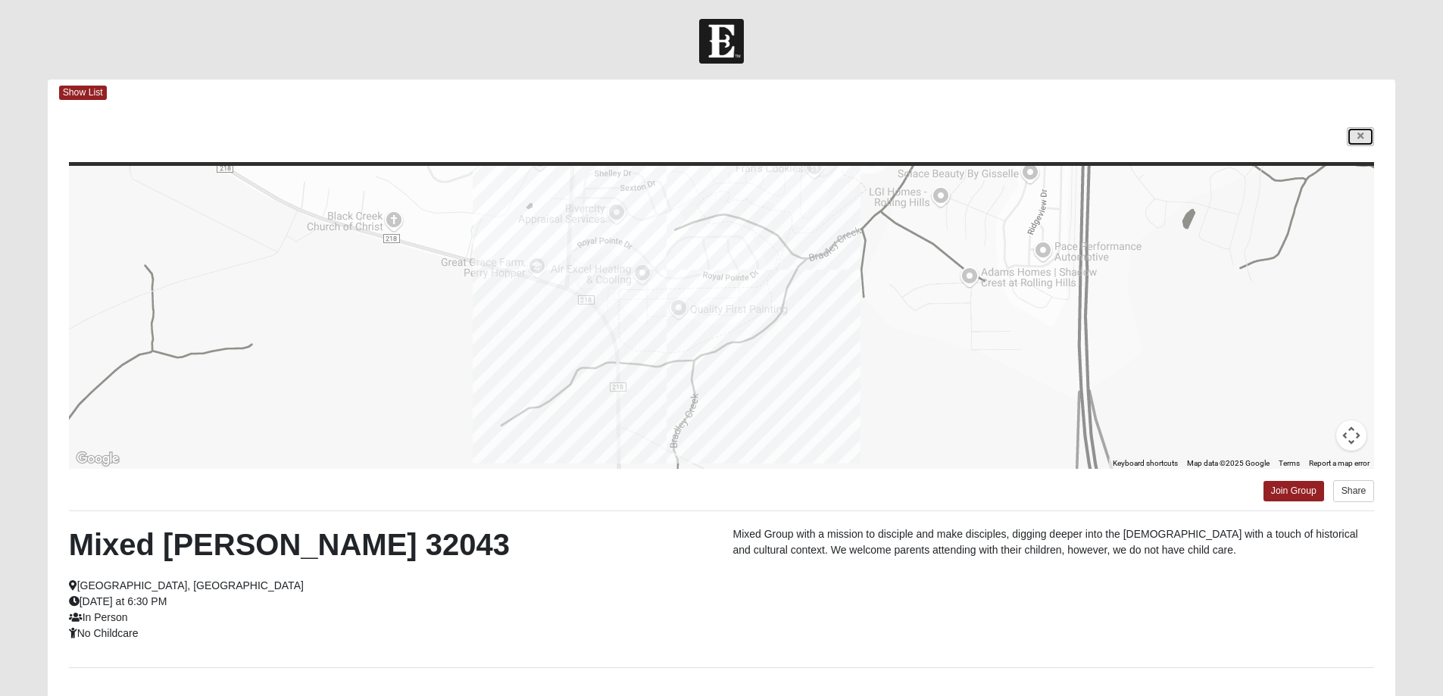
click at [1348, 133] on link at bounding box center [1360, 136] width 27 height 19
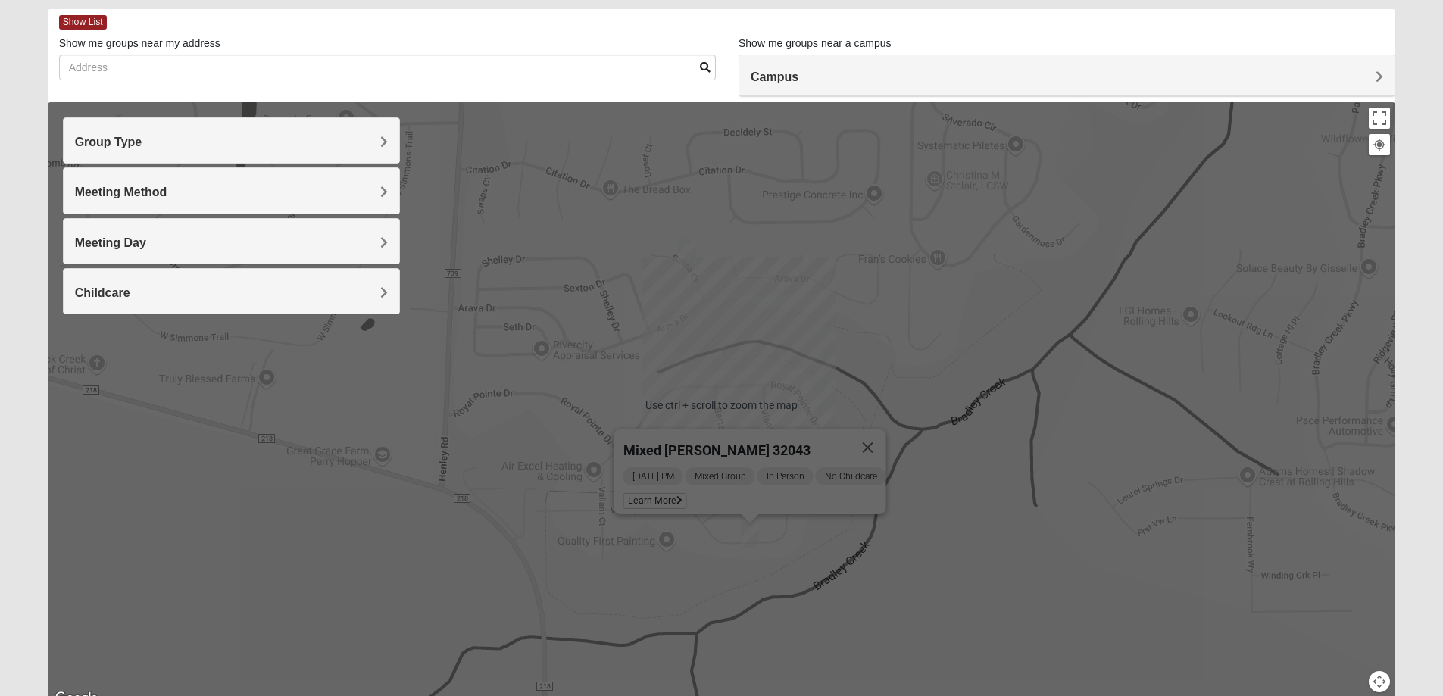
scroll to position [76, 0]
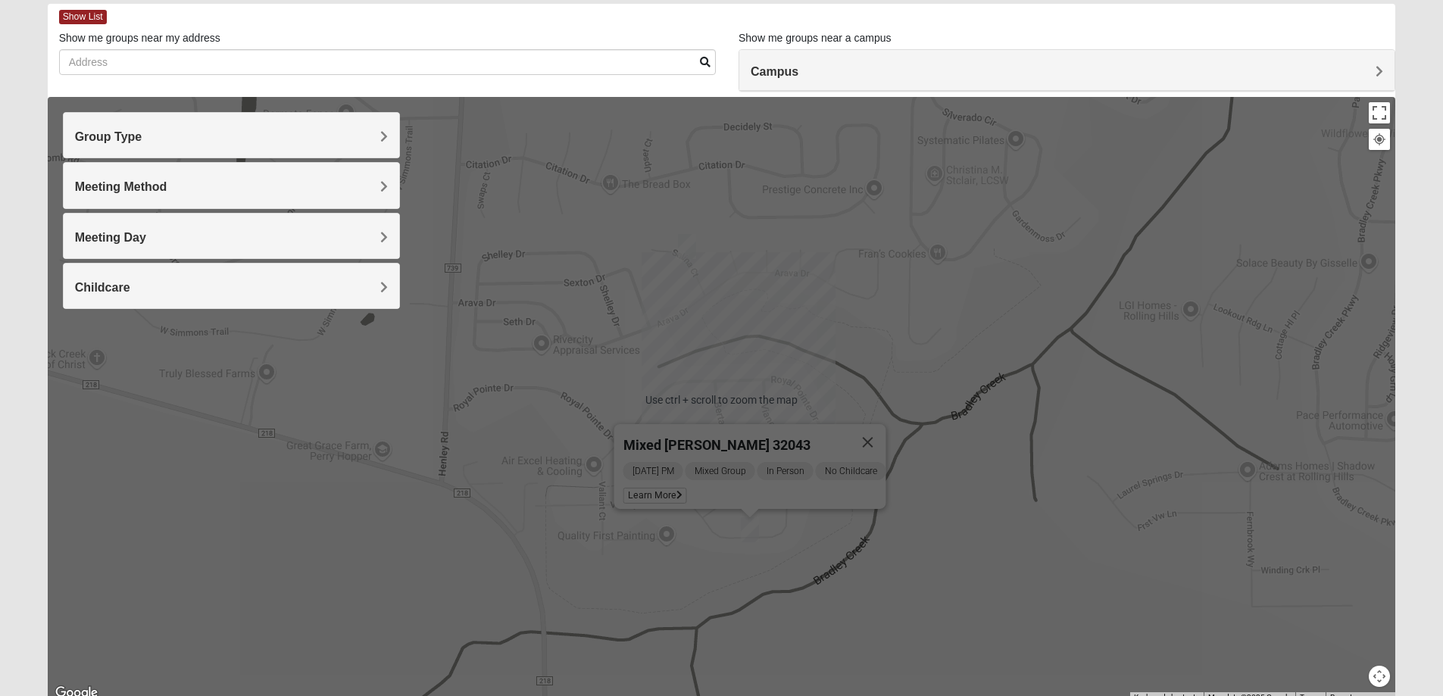
click at [985, 70] on h4 "Campus" at bounding box center [1067, 71] width 633 height 14
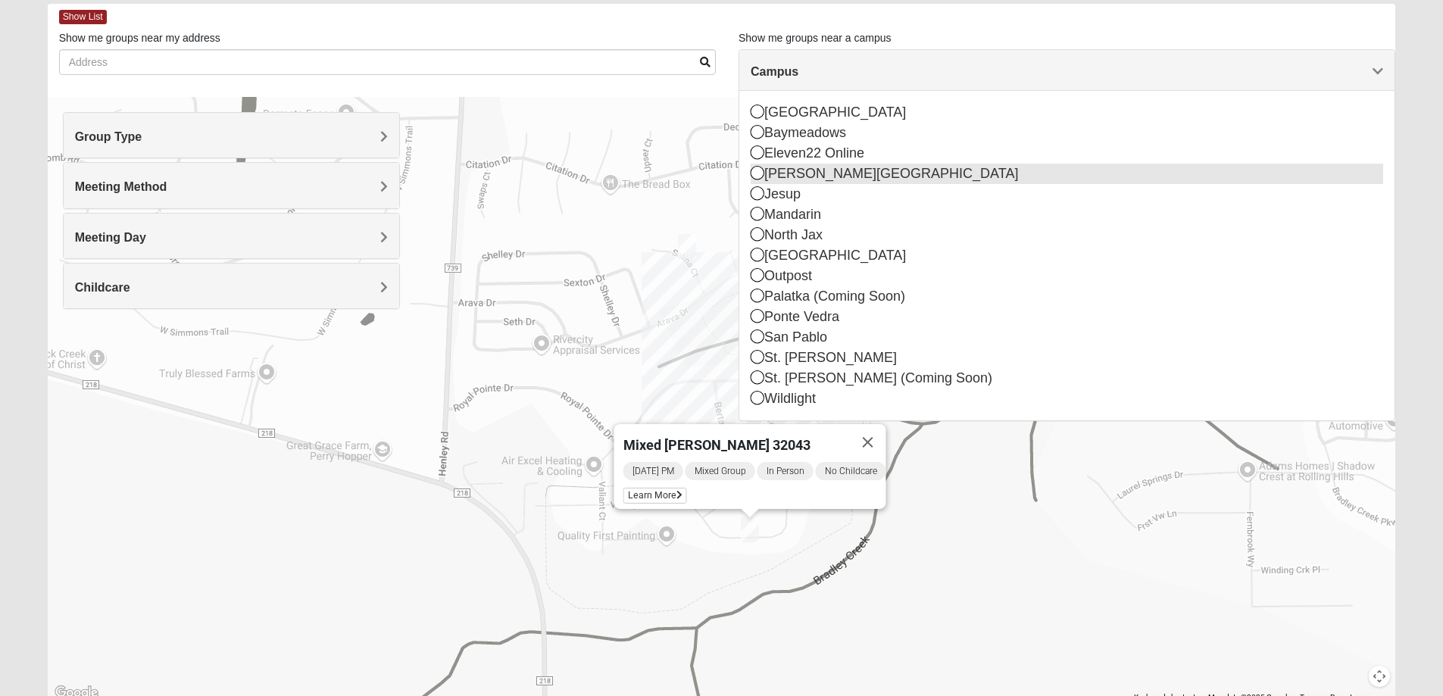
click at [759, 175] on icon at bounding box center [758, 173] width 14 height 14
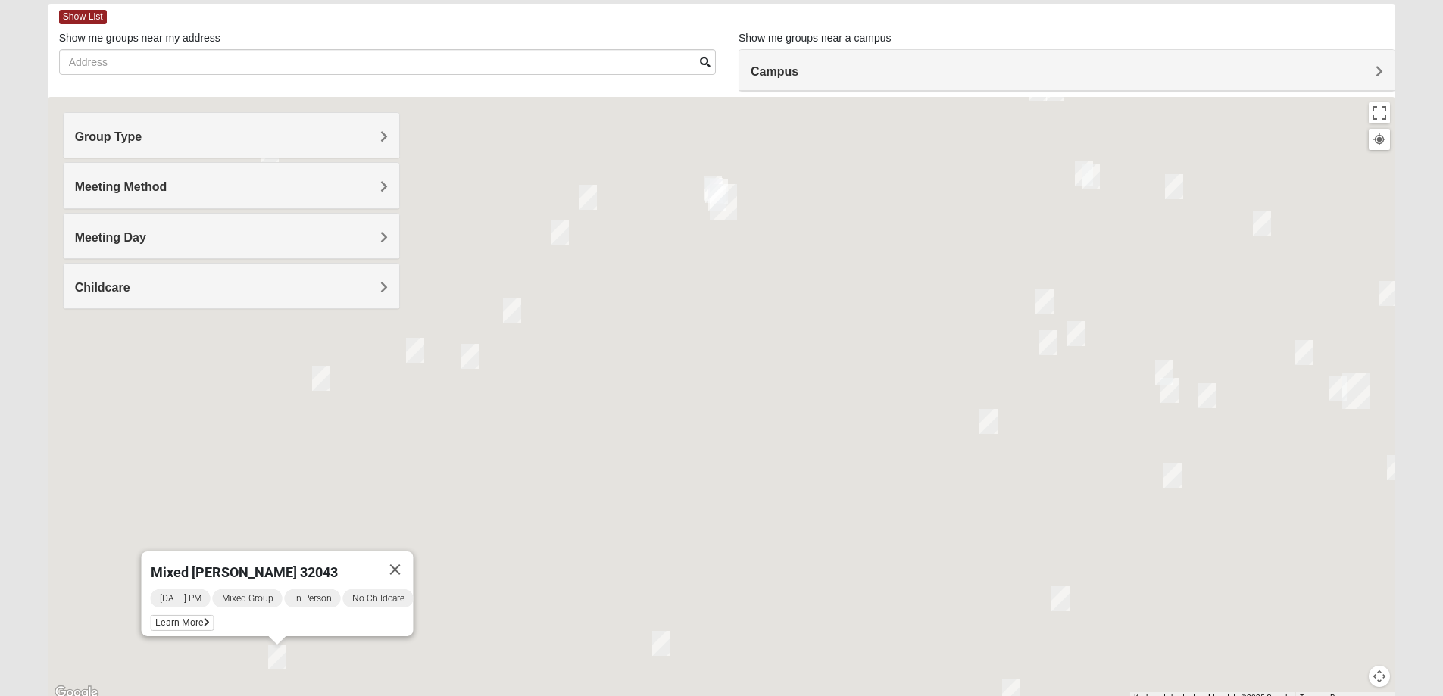
click at [885, 68] on h4 "Campus" at bounding box center [1067, 71] width 633 height 14
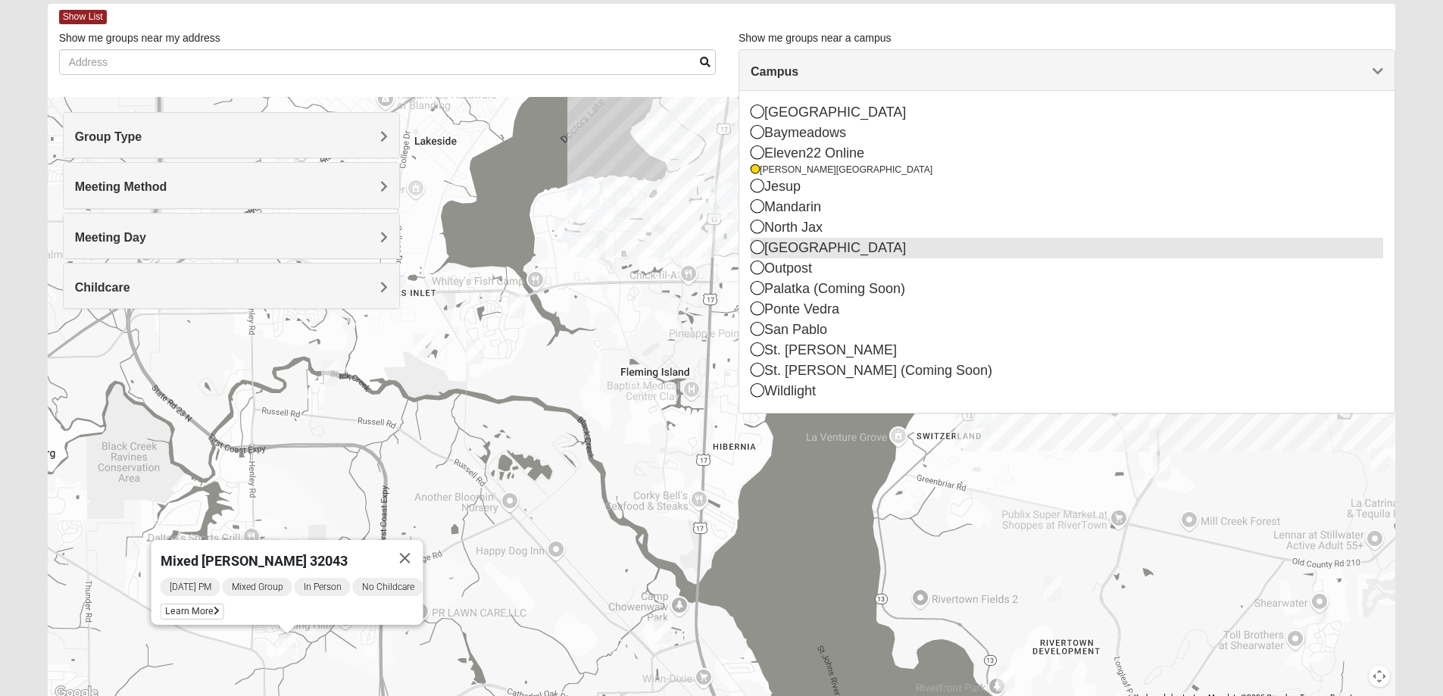
click at [753, 246] on icon at bounding box center [758, 247] width 14 height 14
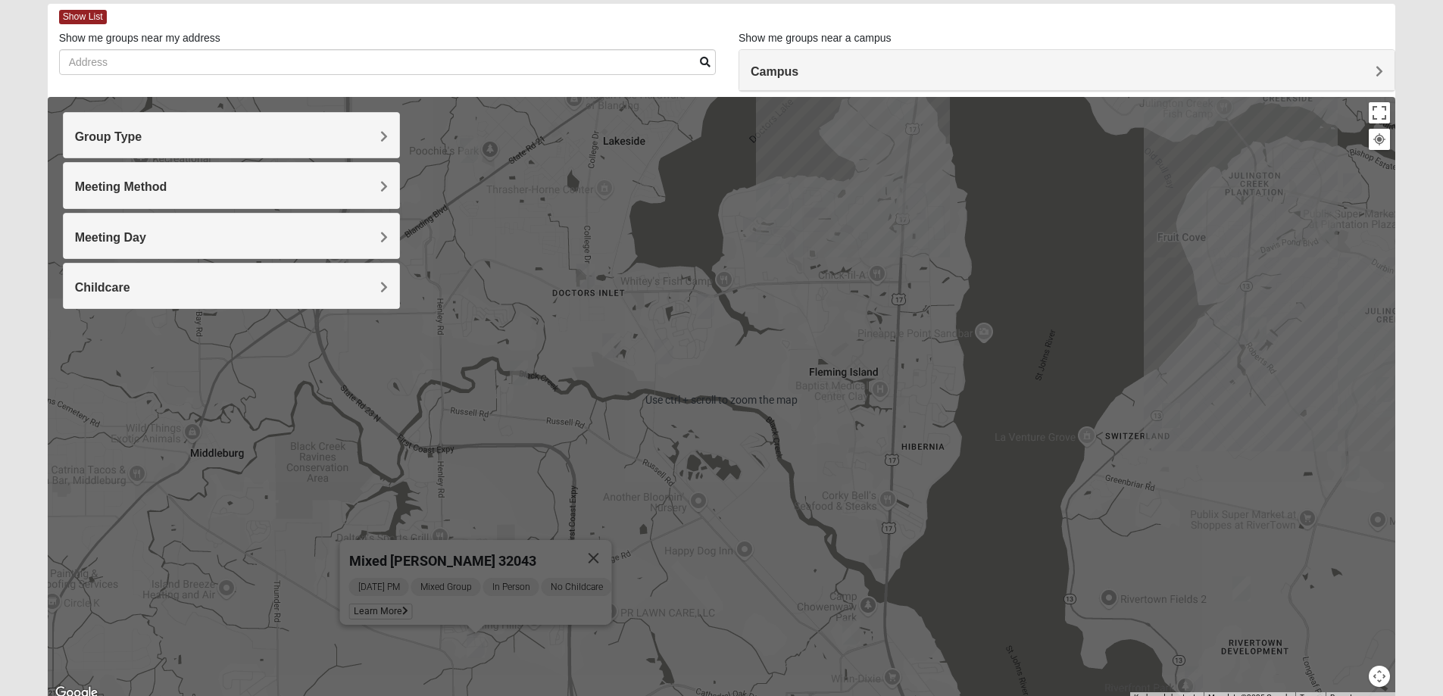
scroll to position [0, 0]
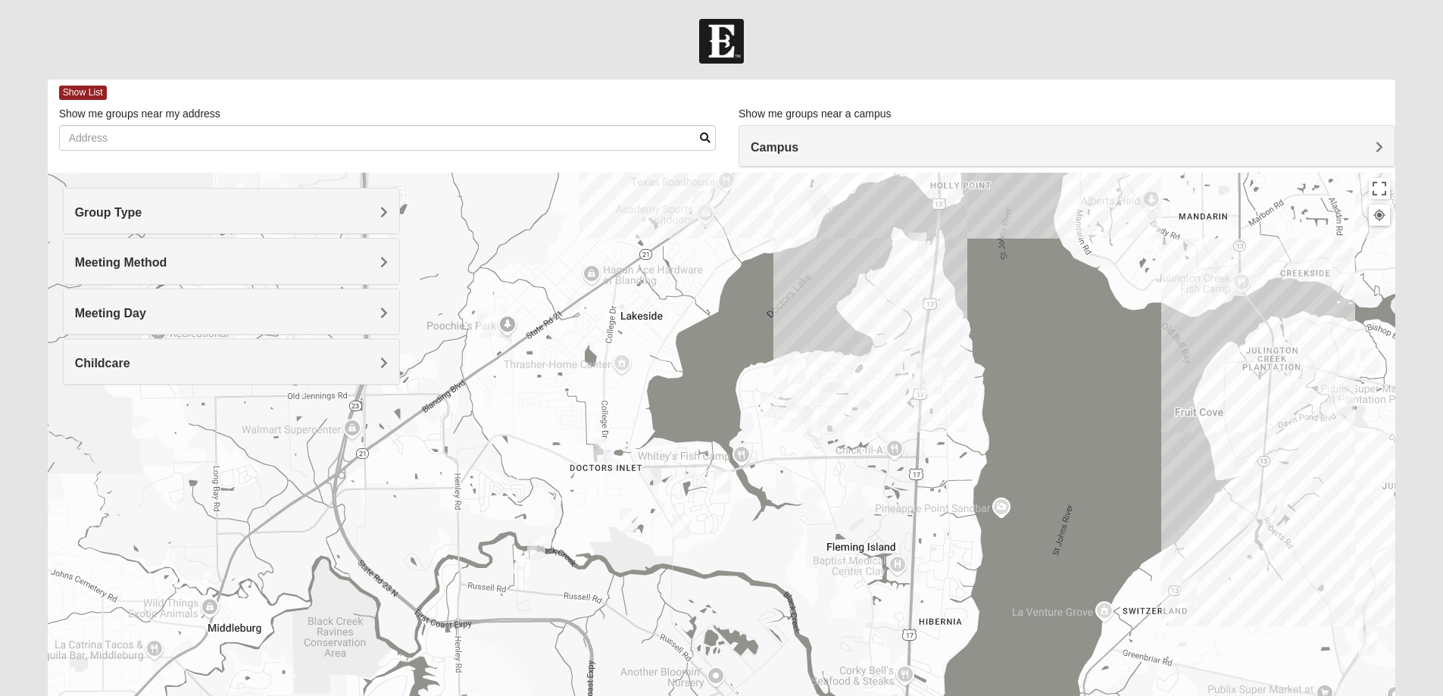
drag, startPoint x: 779, startPoint y: 377, endPoint x: 780, endPoint y: 472, distance: 95.5
click at [796, 480] on div "Mixed Attebury 32043 Wednesday PM Mixed Group In Person No Childcare Learn More" at bounding box center [722, 476] width 1348 height 606
click at [604, 452] on img "Mens Michael Serig 32068" at bounding box center [604, 451] width 18 height 25
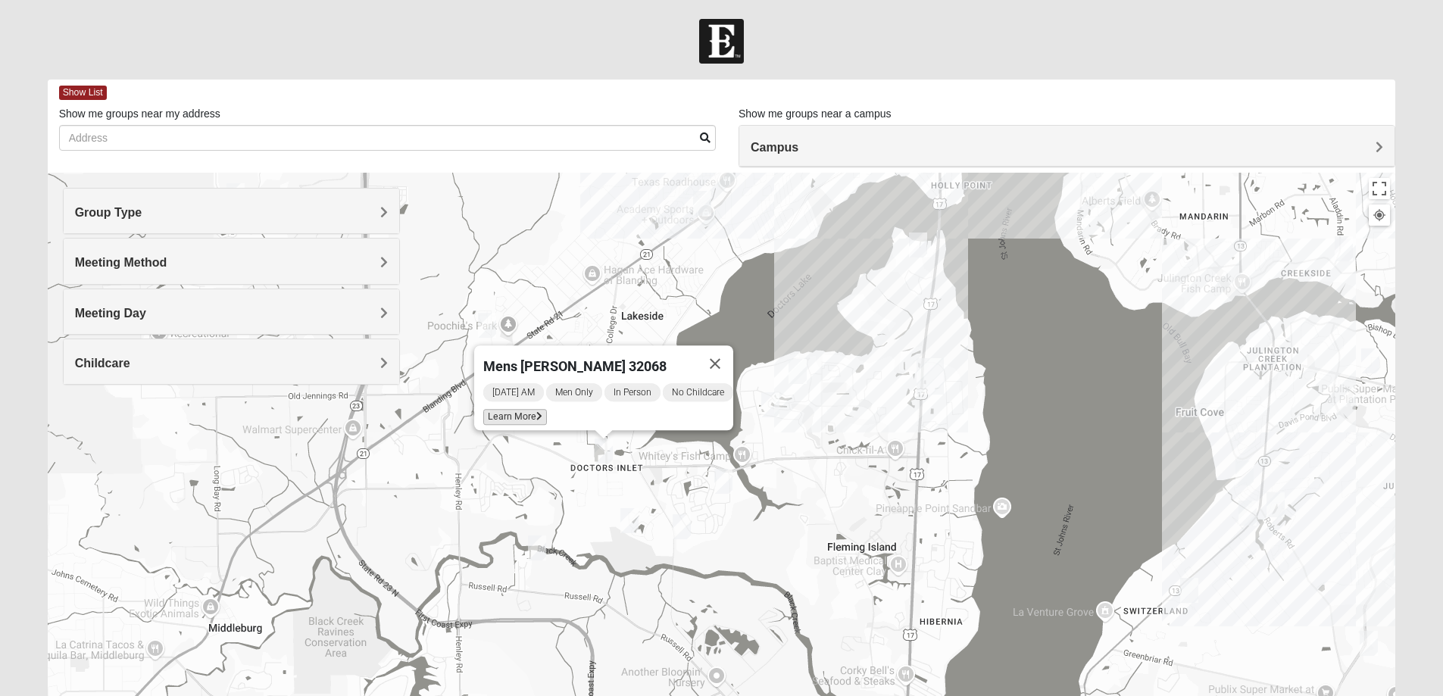
click at [507, 409] on span "Learn More" at bounding box center [515, 417] width 64 height 16
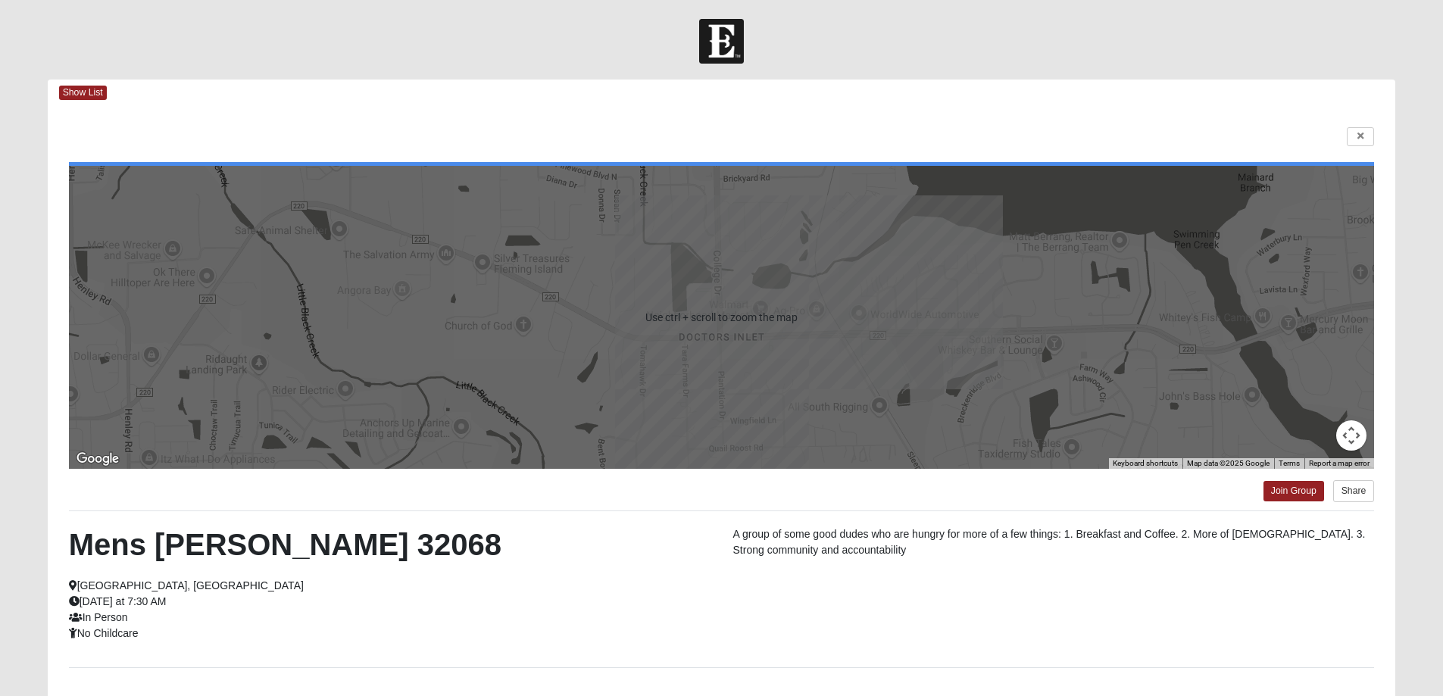
click at [711, 331] on div at bounding box center [722, 317] width 1306 height 303
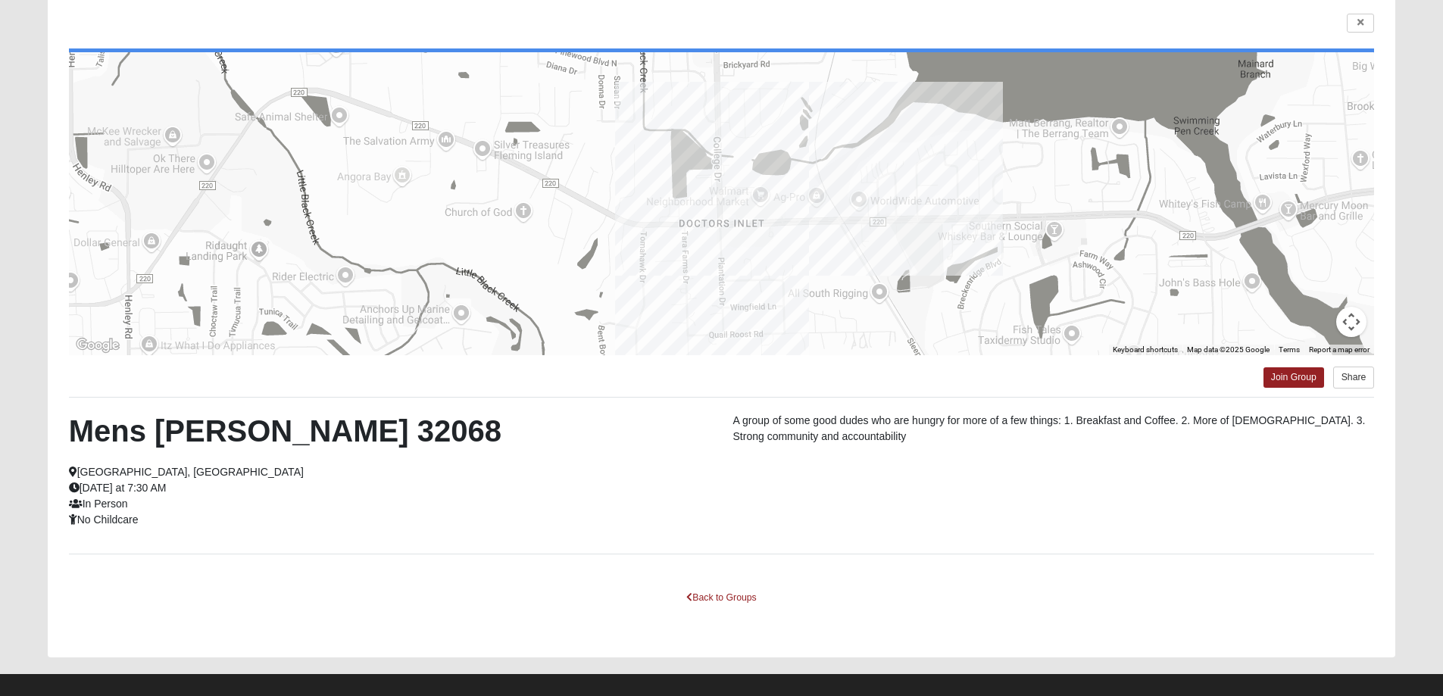
scroll to position [130, 0]
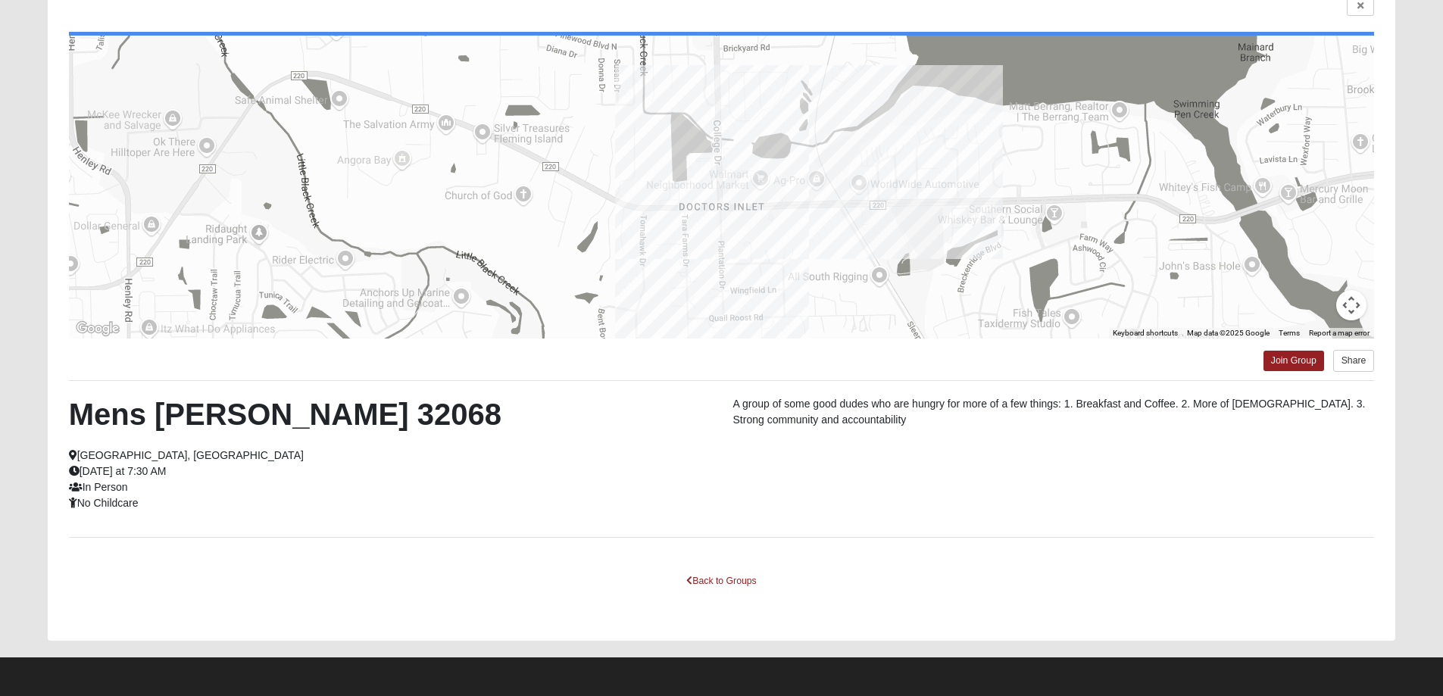
drag, startPoint x: 1347, startPoint y: 298, endPoint x: 1336, endPoint y: 302, distance: 11.0
click at [1336, 302] on button "Map camera controls" at bounding box center [1351, 305] width 30 height 30
click at [1322, 231] on button "Zoom in" at bounding box center [1313, 229] width 30 height 30
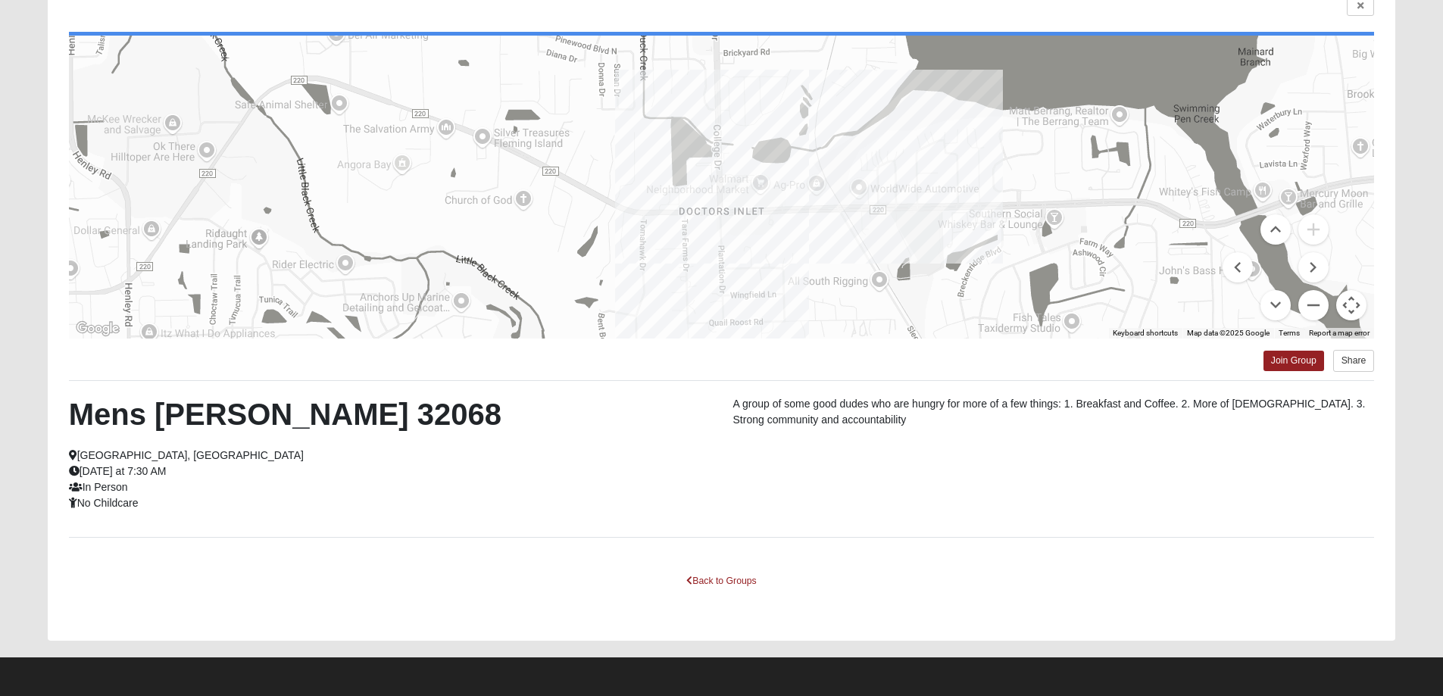
drag, startPoint x: 1158, startPoint y: 250, endPoint x: 1164, endPoint y: 264, distance: 14.9
click at [1164, 264] on div at bounding box center [722, 187] width 1306 height 303
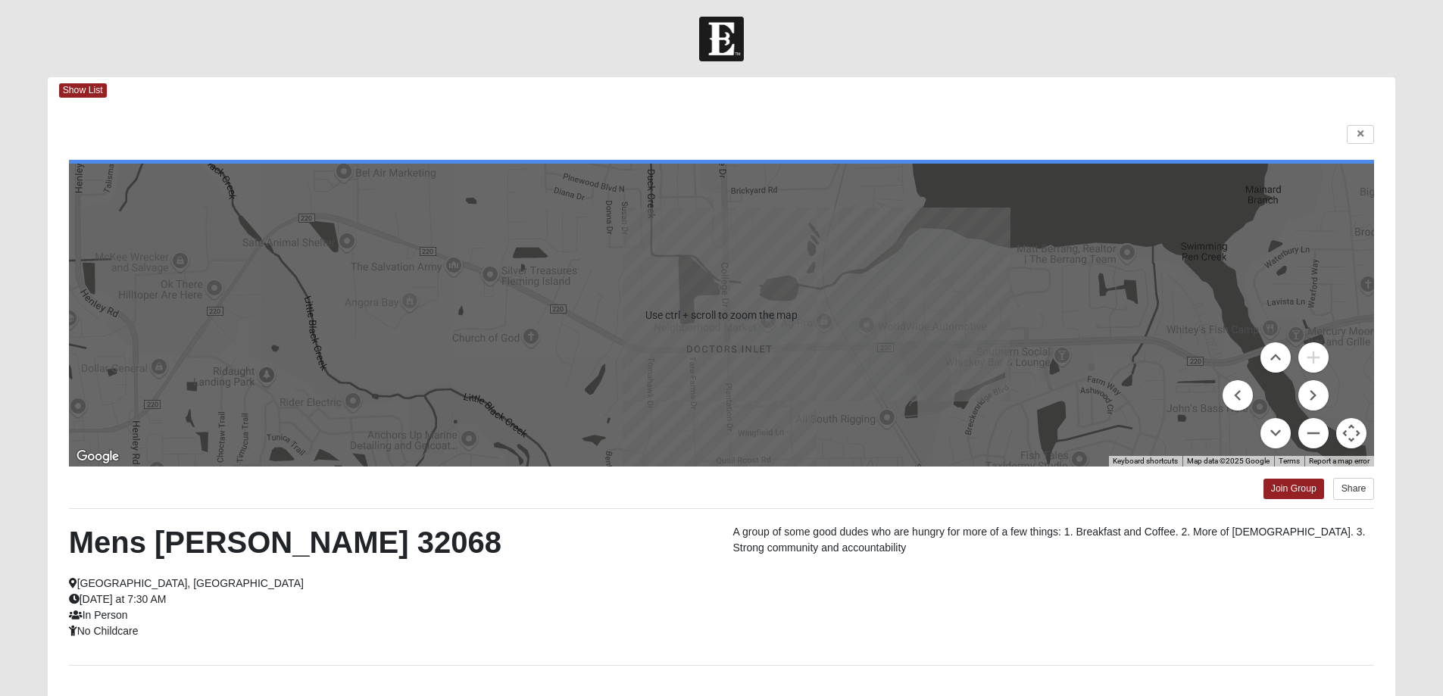
scroll to position [0, 0]
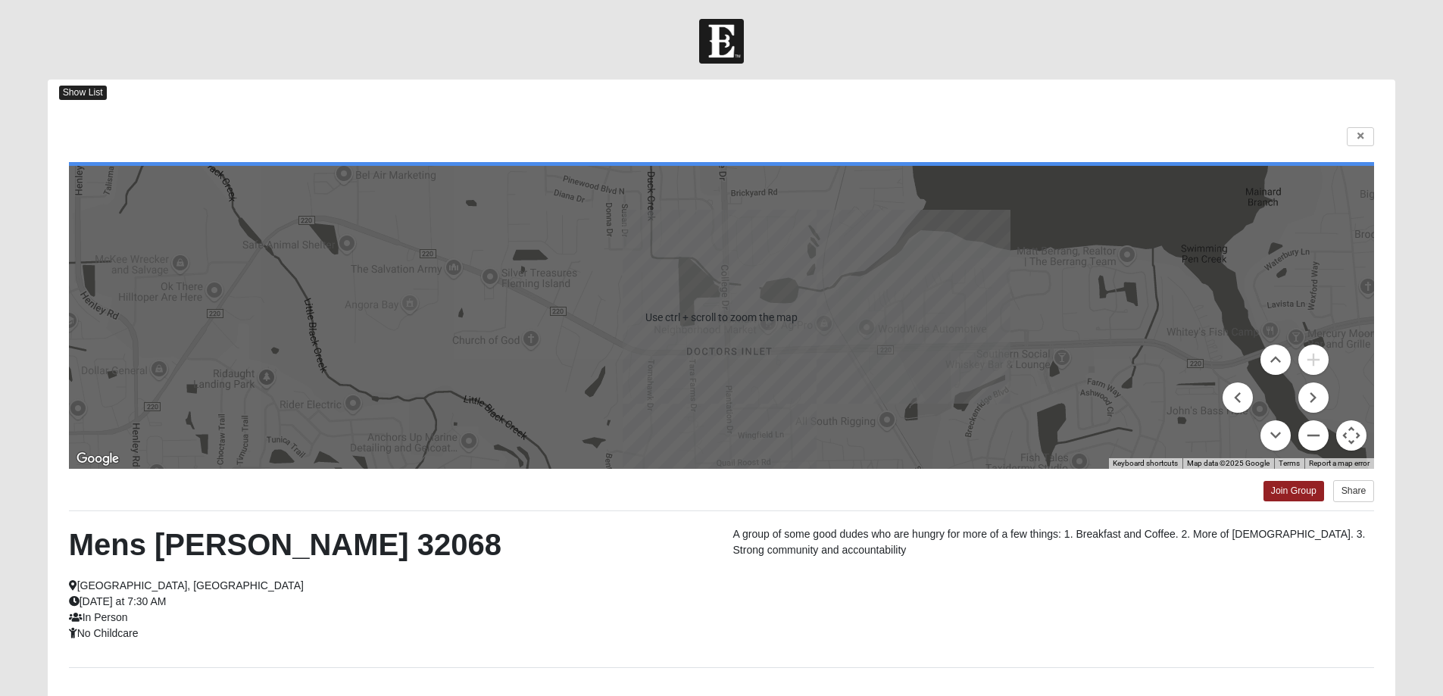
click at [63, 94] on span "Show List" at bounding box center [83, 93] width 48 height 14
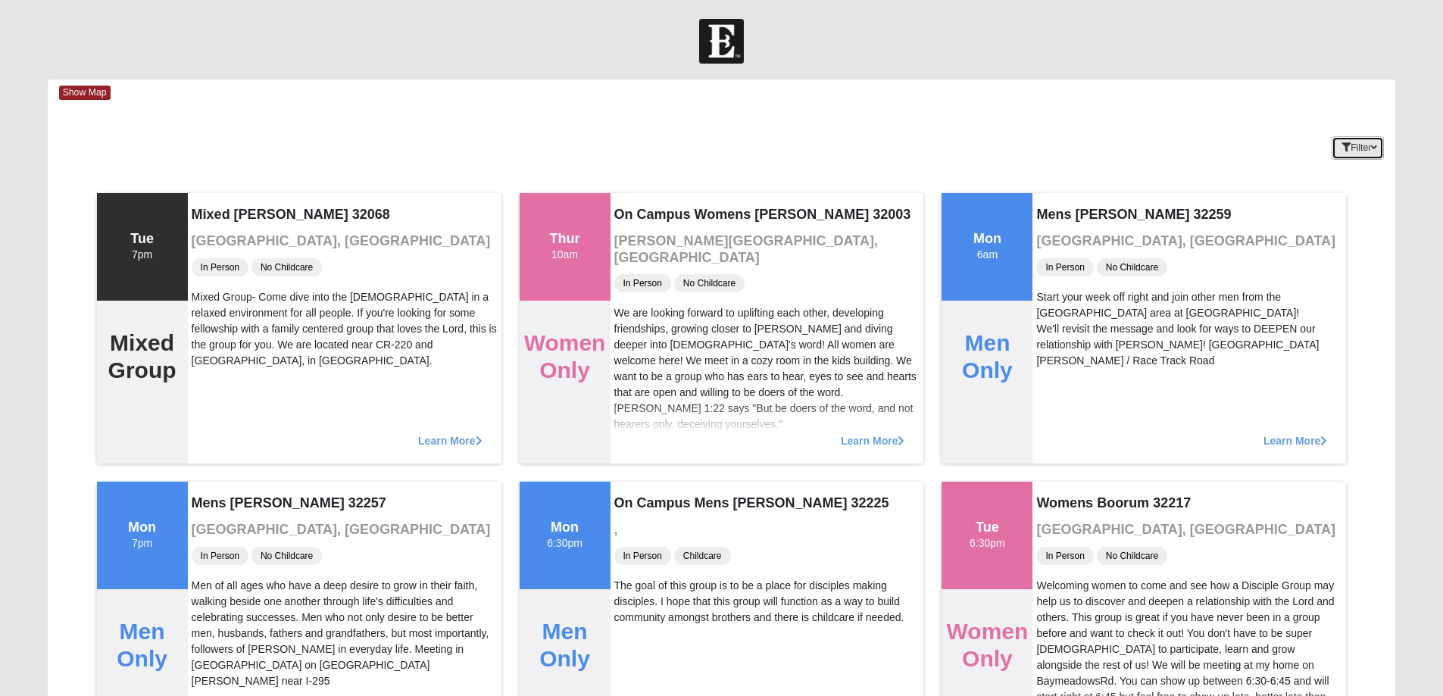
click at [1369, 139] on button "Filter" at bounding box center [1358, 147] width 52 height 23
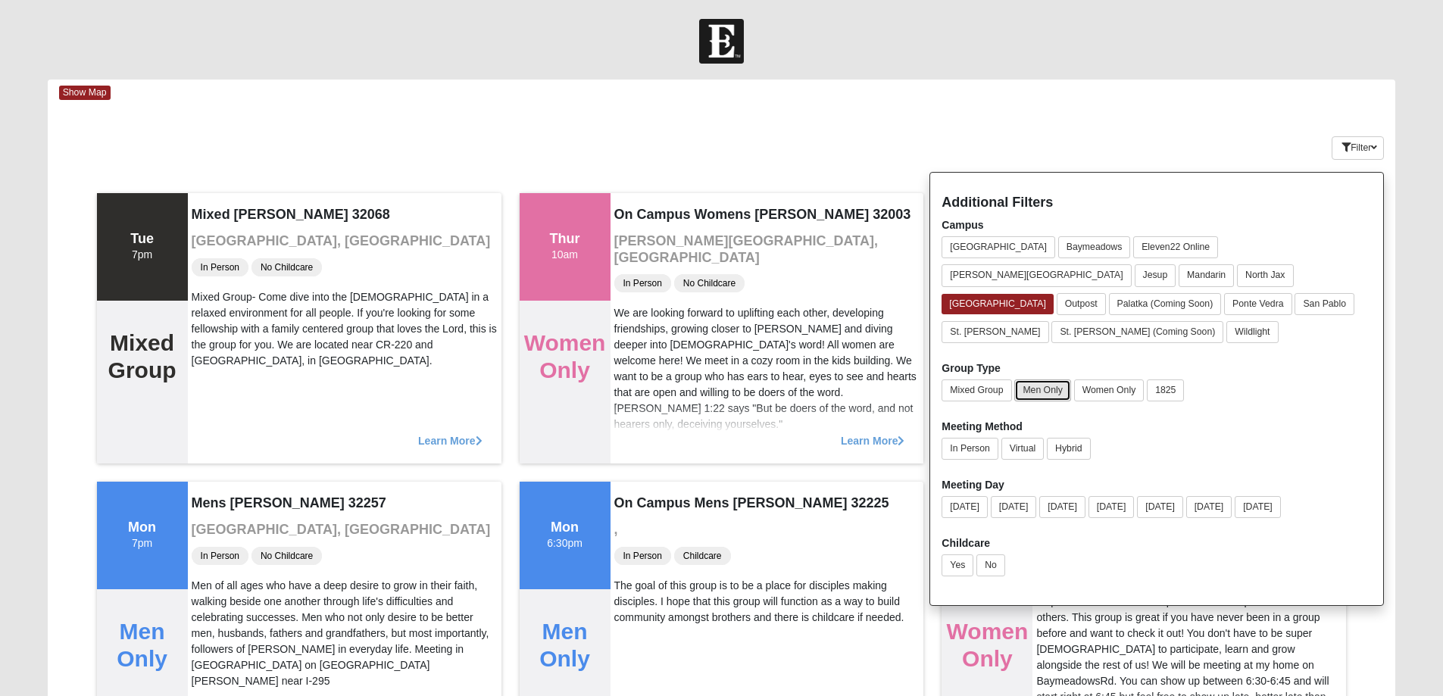
click at [1058, 380] on button "Men Only" at bounding box center [1042, 391] width 56 height 22
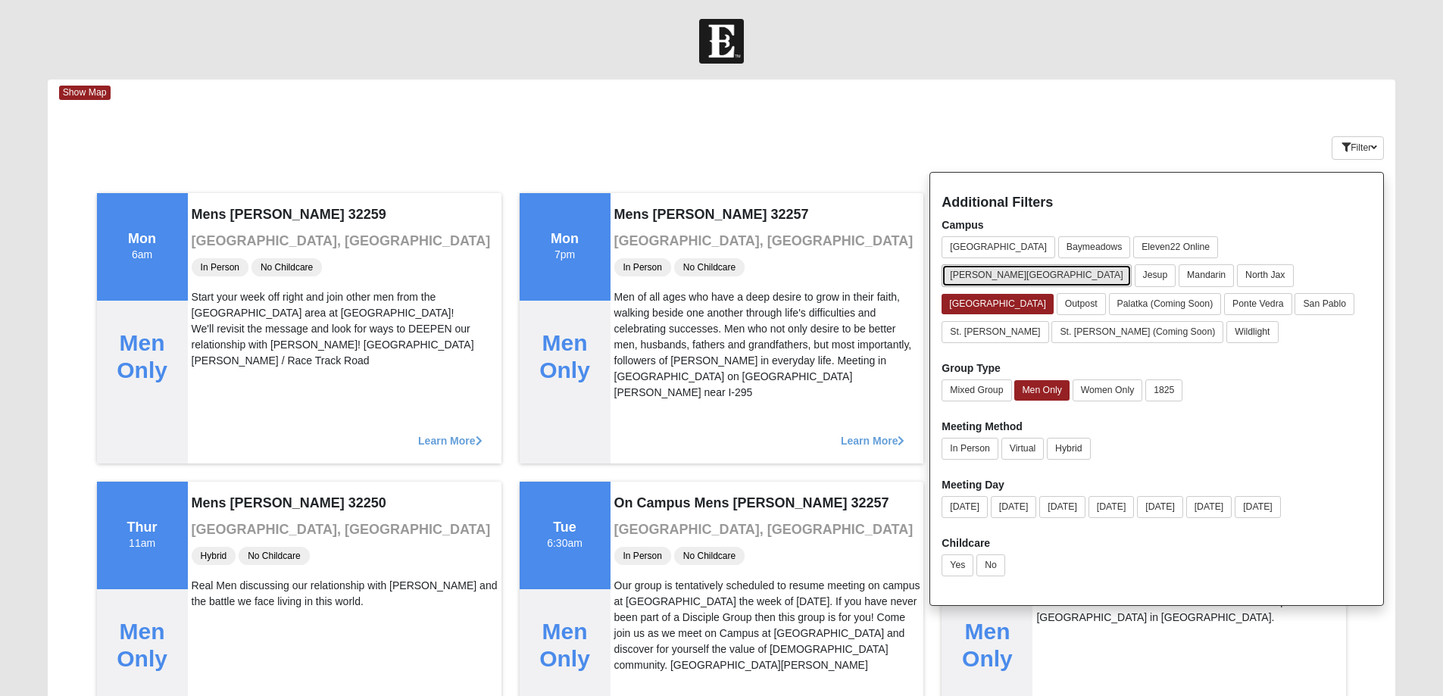
click at [1131, 264] on button "Fleming Island" at bounding box center [1036, 275] width 189 height 22
click at [1043, 262] on div "Arlington Baymeadows Eleven22 Online Fleming Island Jesup Mandarin North Jax Or…" at bounding box center [1157, 292] width 430 height 113
click at [1045, 293] on button "Orange Park" at bounding box center [999, 304] width 114 height 22
click at [1229, 158] on div "Filter Additional Filters Campus Arlington Baymeadows Eleven22 Online Fleming I…" at bounding box center [1283, 144] width 225 height 55
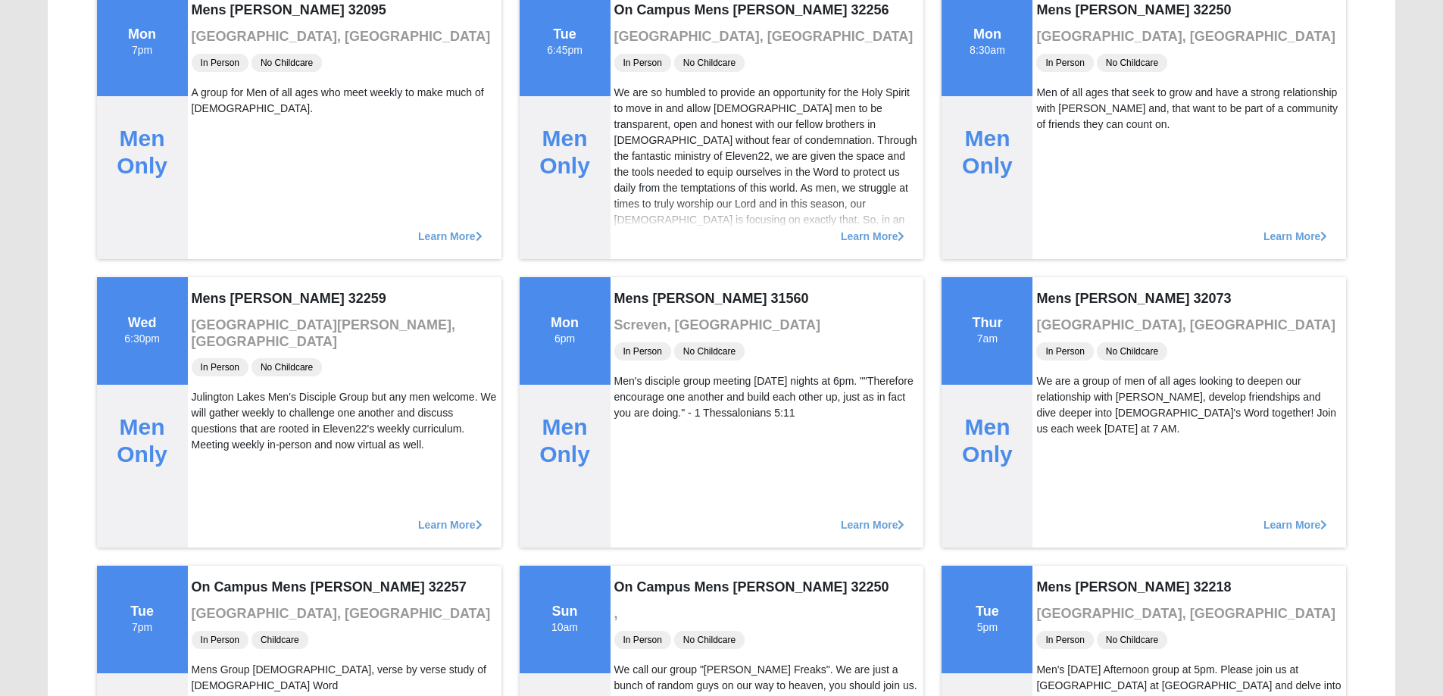
scroll to position [2803, 0]
click at [1300, 520] on span "Learn More" at bounding box center [1300, 520] width 66 height 0
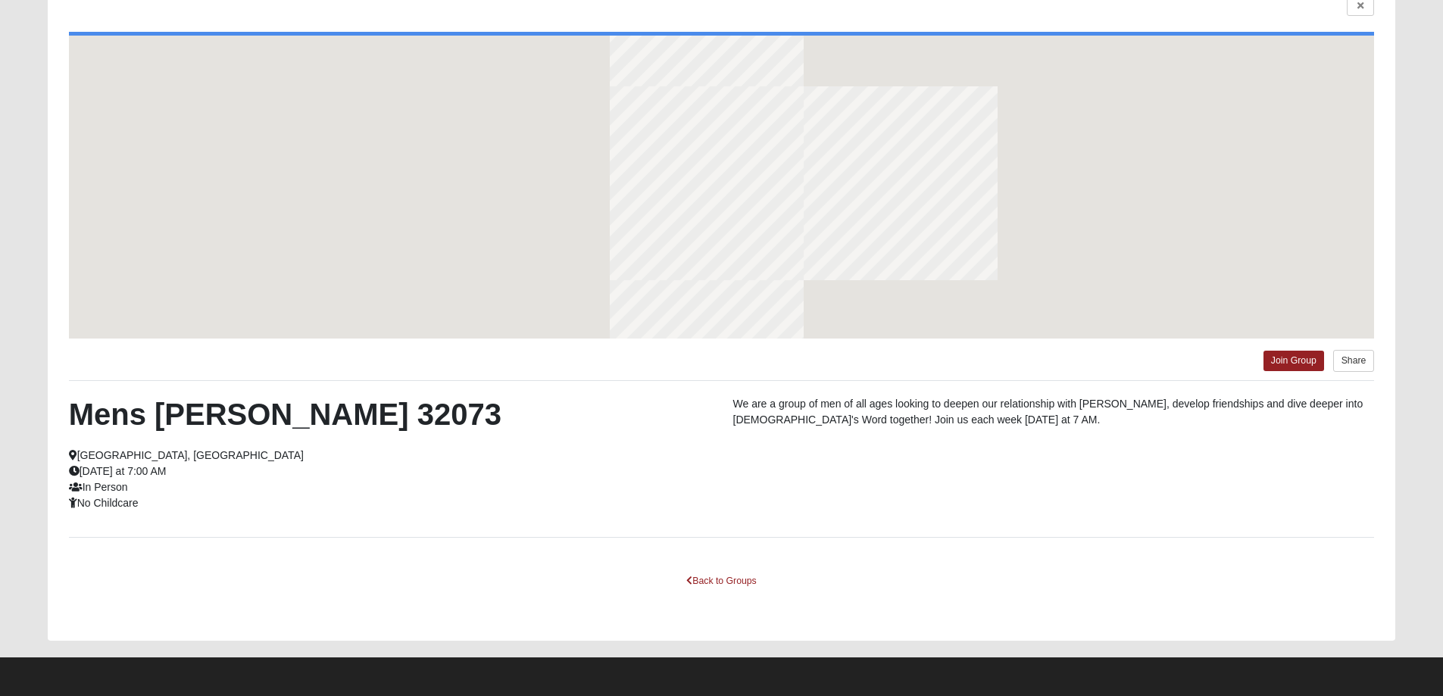
scroll to position [130, 0]
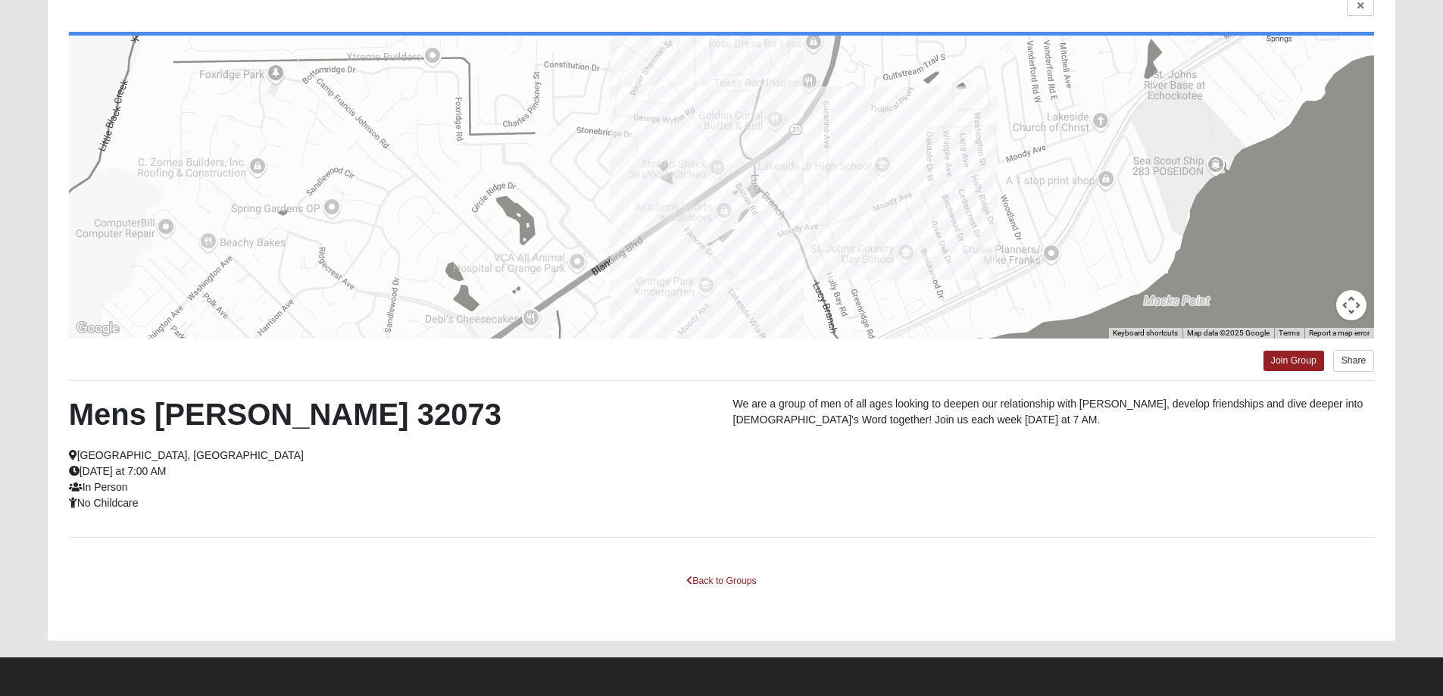
click at [748, 221] on div at bounding box center [722, 187] width 1306 height 303
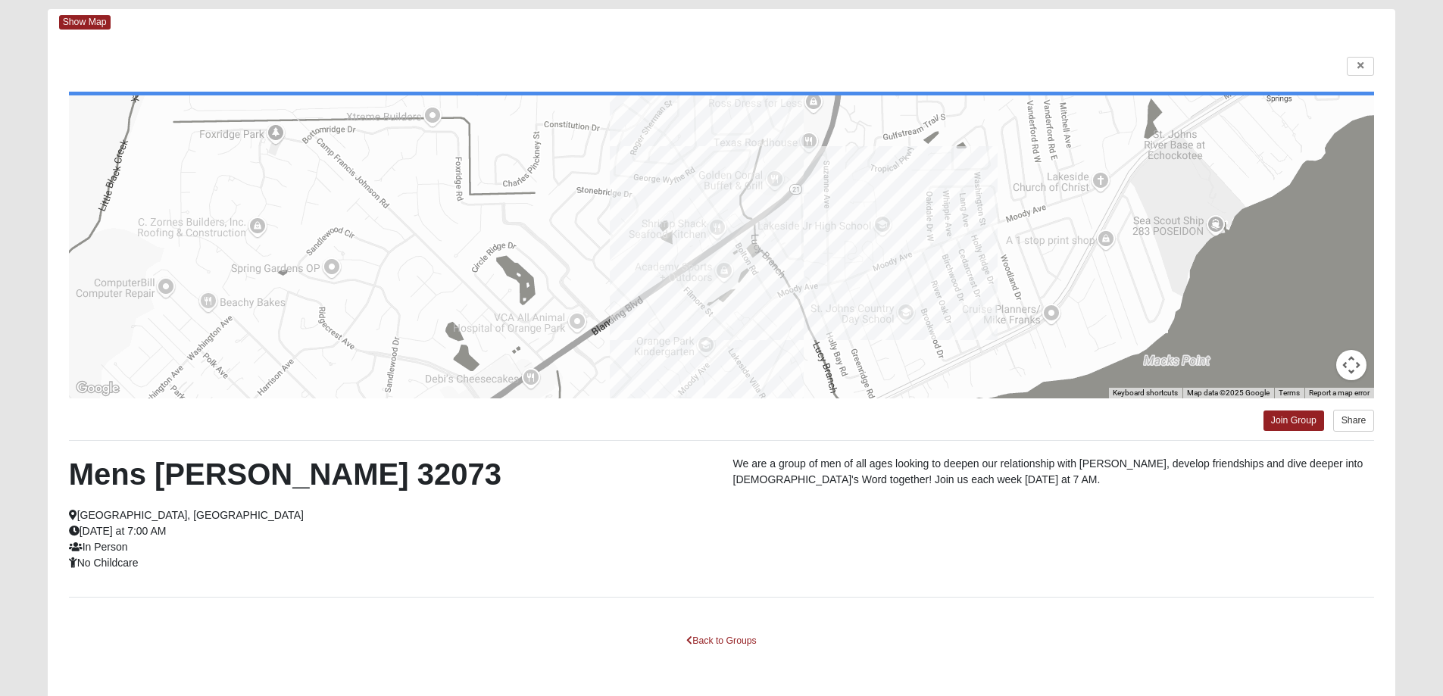
scroll to position [0, 0]
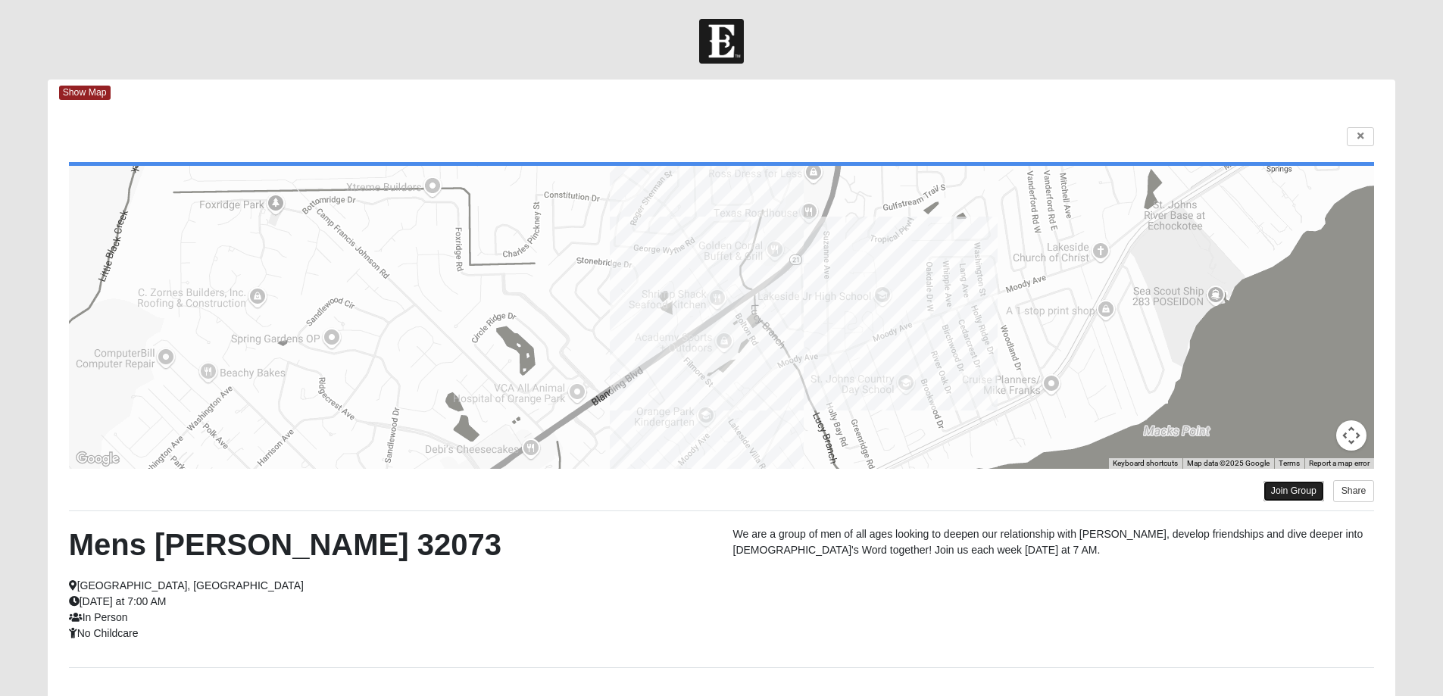
click at [1279, 485] on link "Join Group" at bounding box center [1294, 491] width 61 height 20
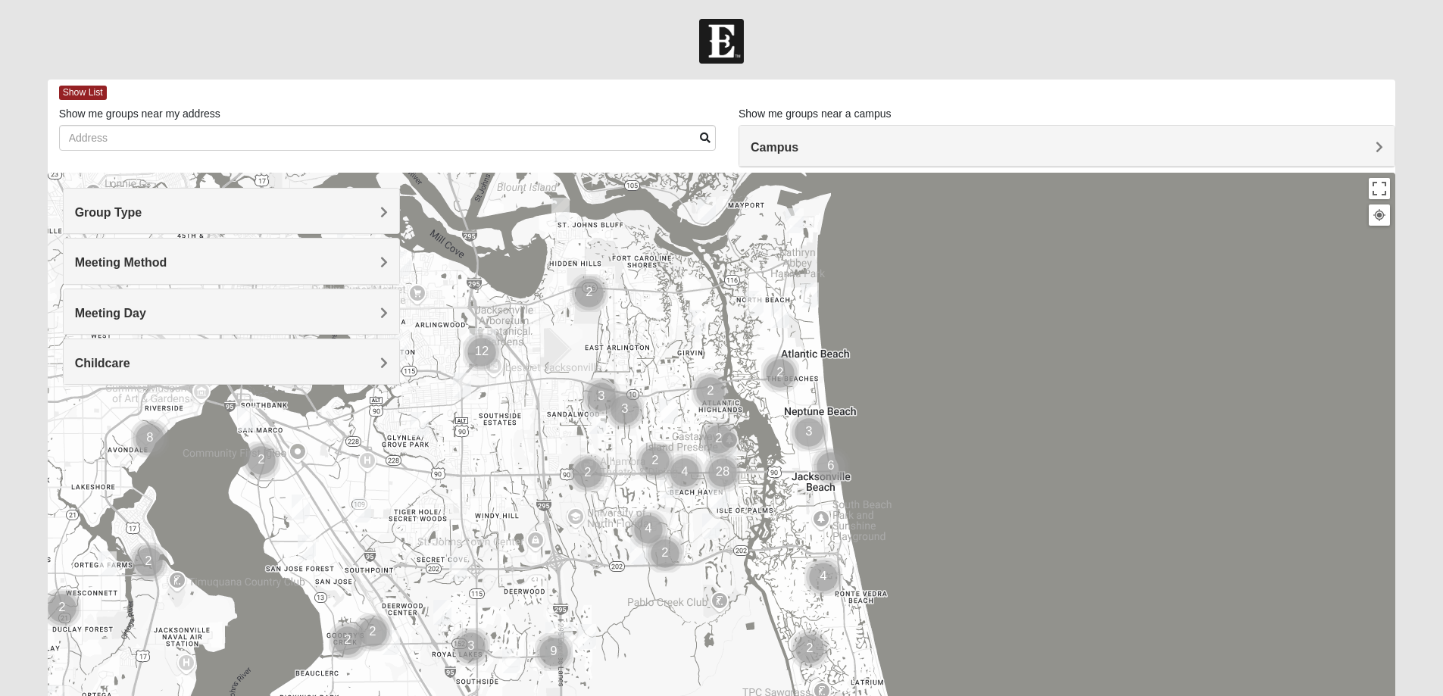
click at [921, 140] on h4 "Campus" at bounding box center [1067, 147] width 633 height 14
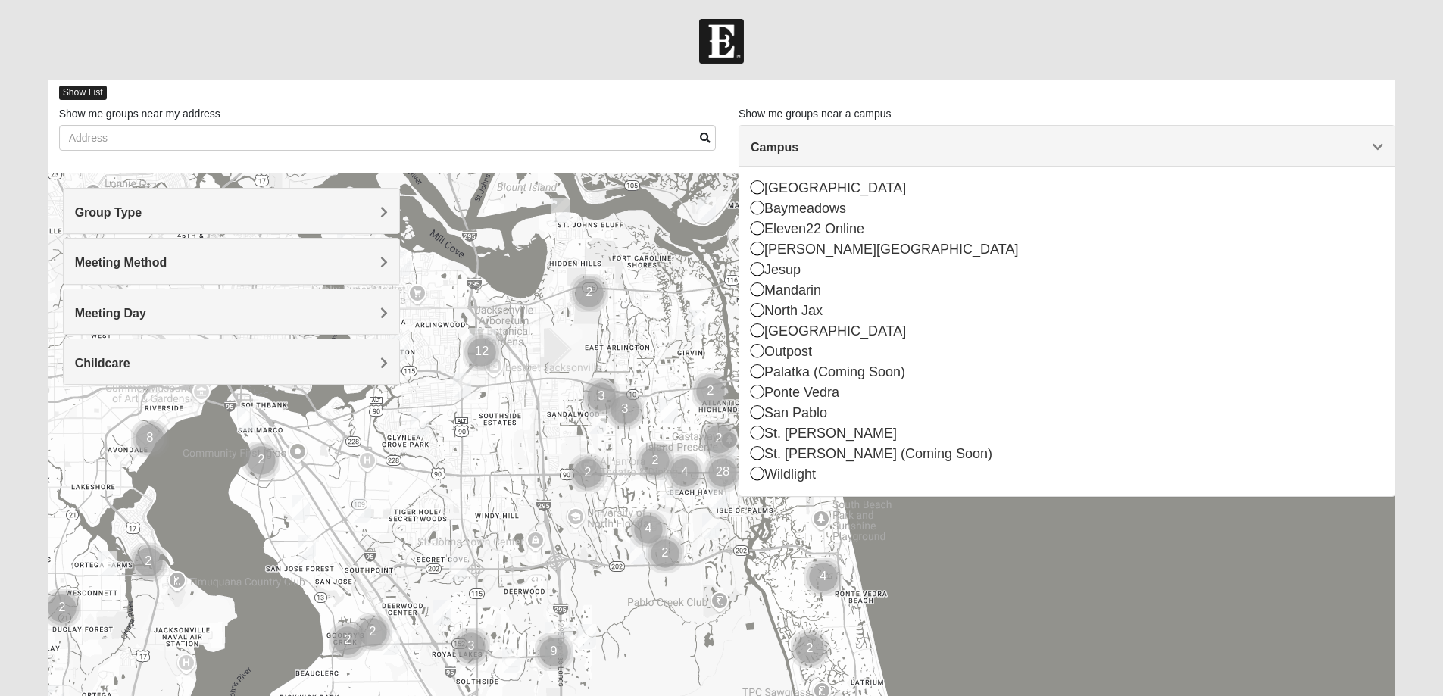
click at [80, 95] on span "Show List" at bounding box center [83, 93] width 48 height 14
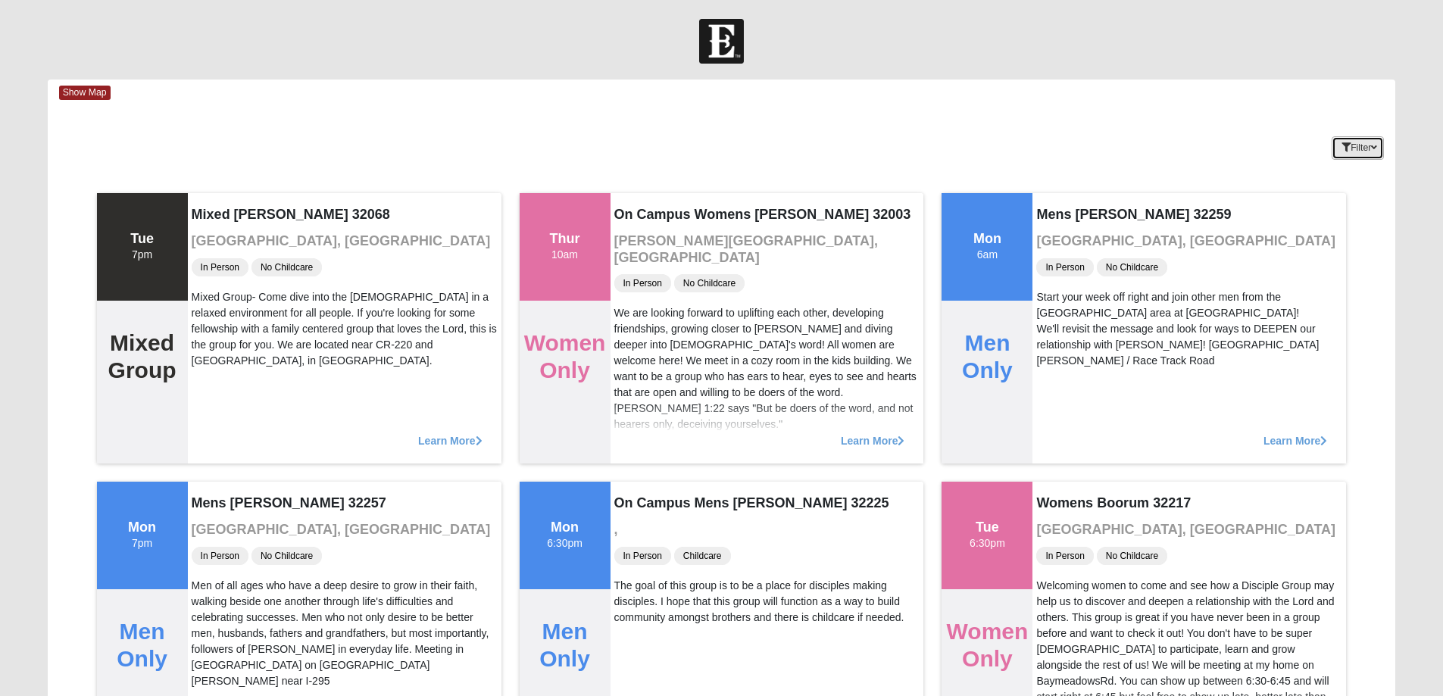
click at [1370, 146] on button "Filter" at bounding box center [1358, 147] width 52 height 23
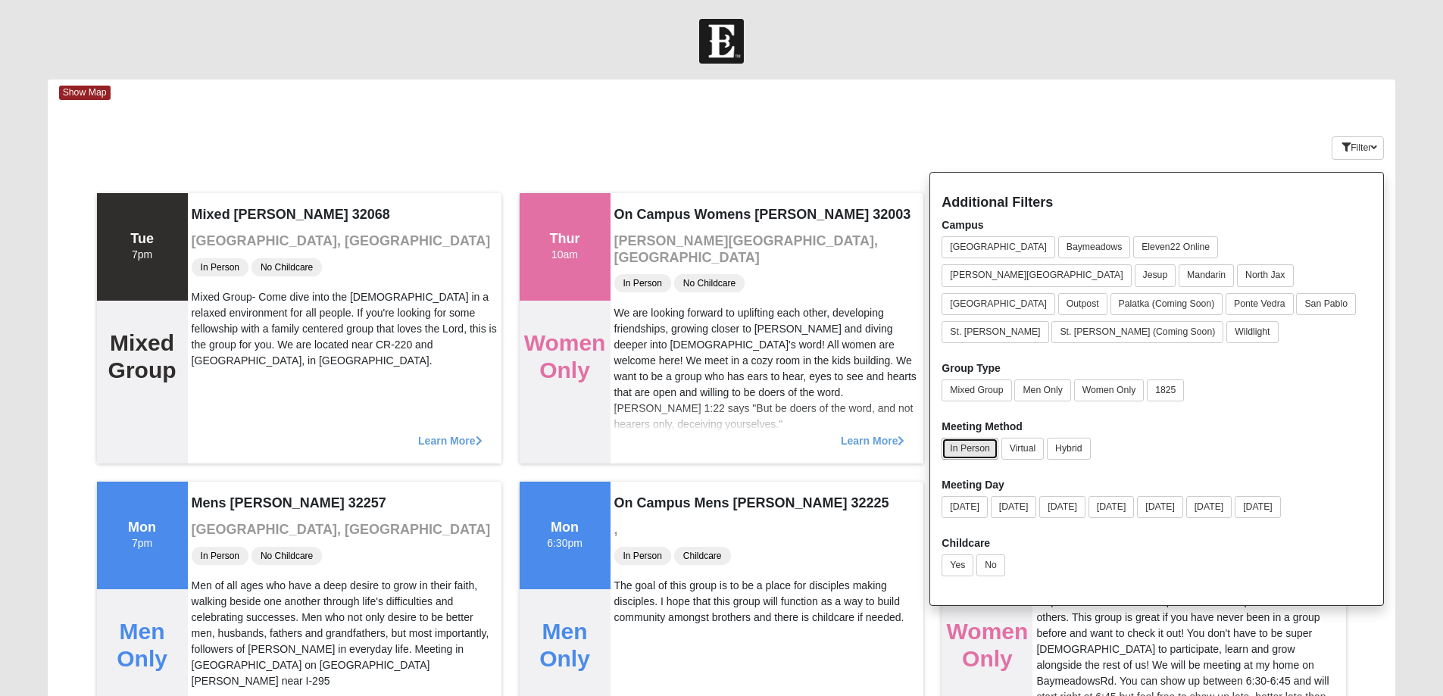
click at [958, 438] on button "In Person" at bounding box center [970, 449] width 56 height 22
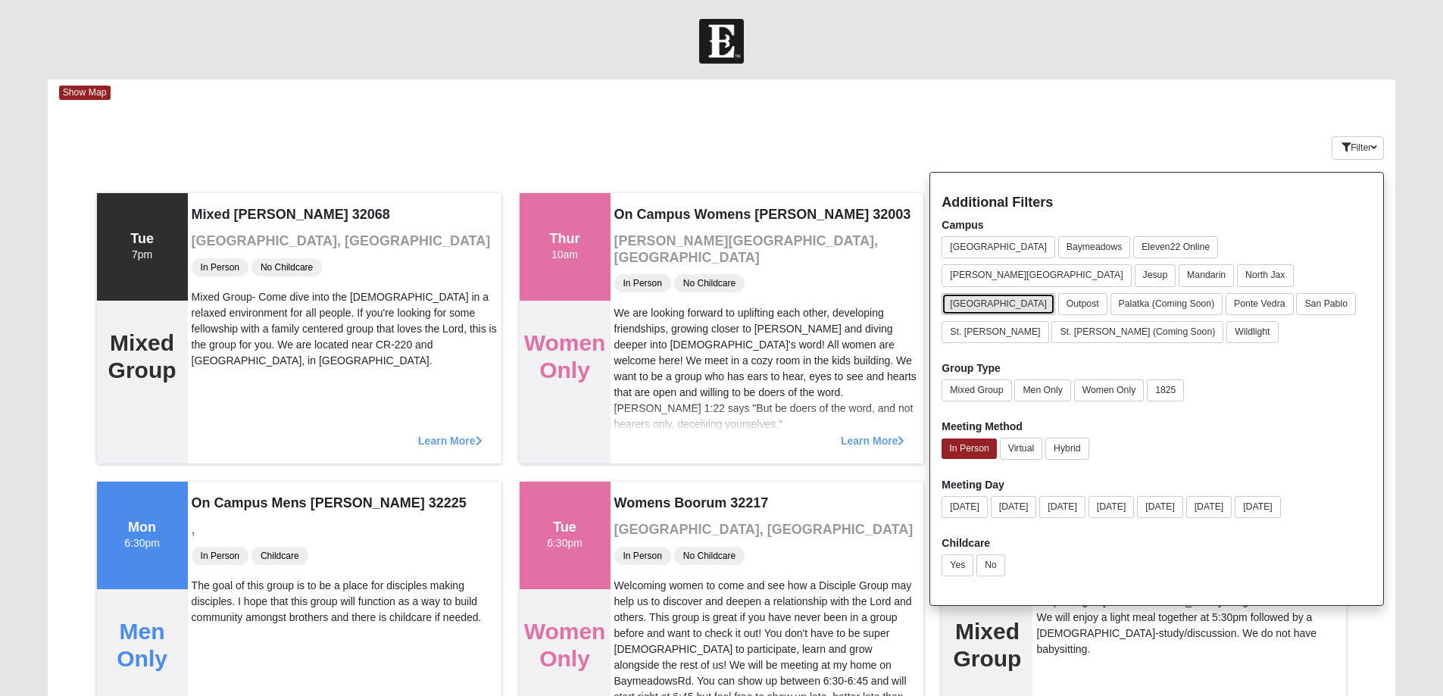
click at [1035, 293] on button "[GEOGRAPHIC_DATA]" at bounding box center [999, 304] width 114 height 22
click at [1058, 380] on button "Men Only" at bounding box center [1042, 391] width 56 height 22
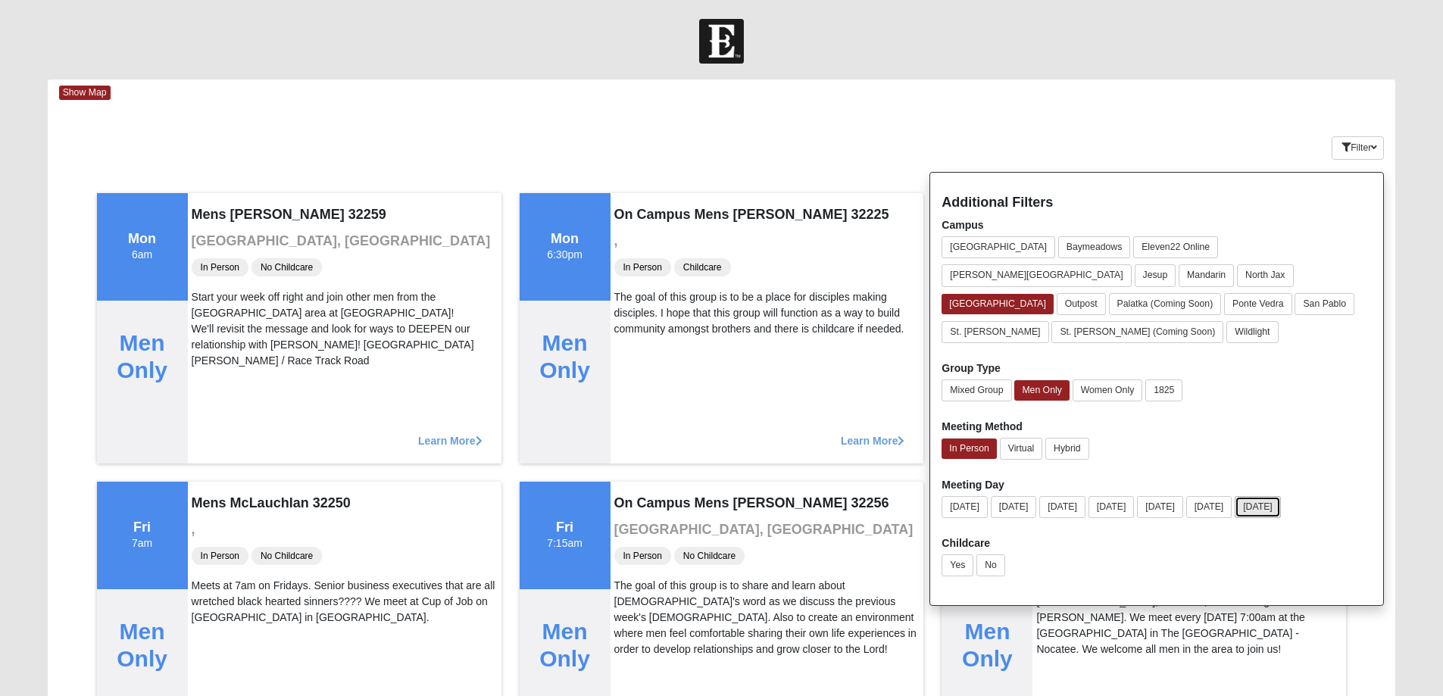
click at [1281, 496] on button "Saturday" at bounding box center [1258, 507] width 46 height 22
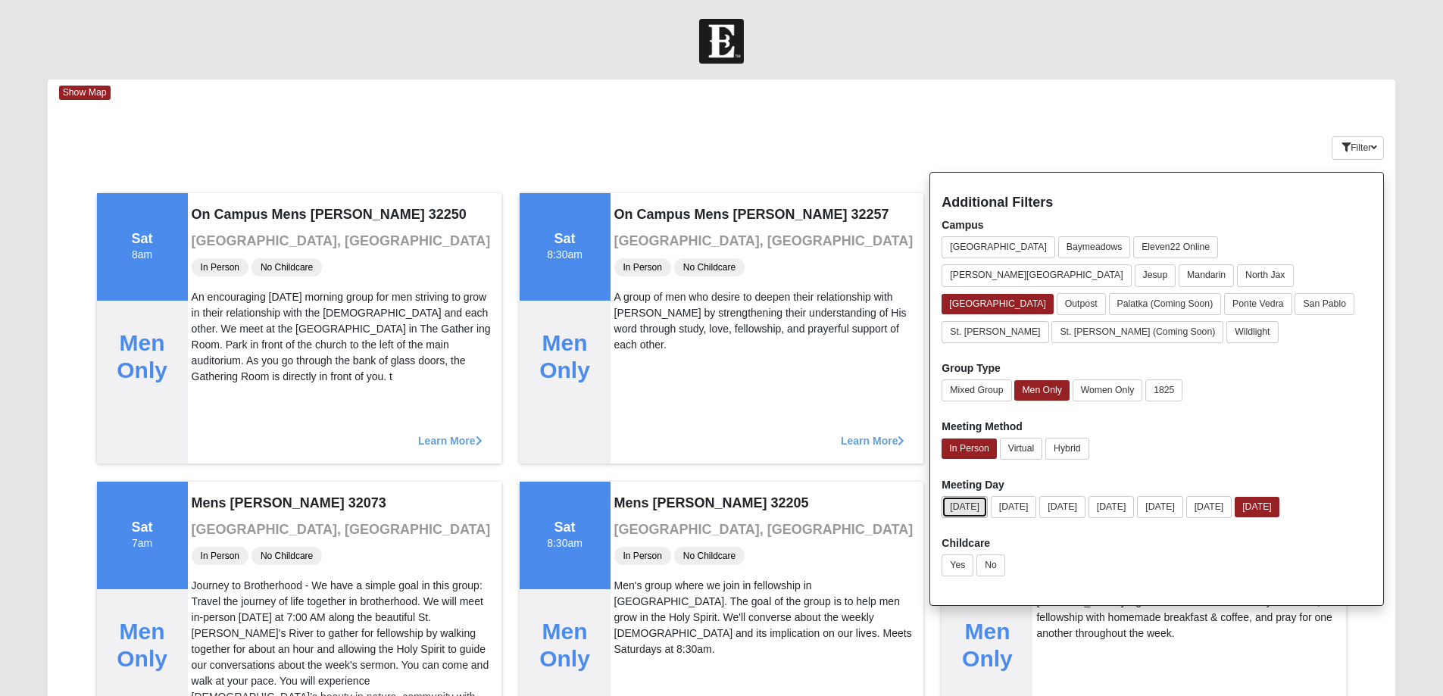
click at [980, 496] on button "Sunday" at bounding box center [965, 507] width 46 height 22
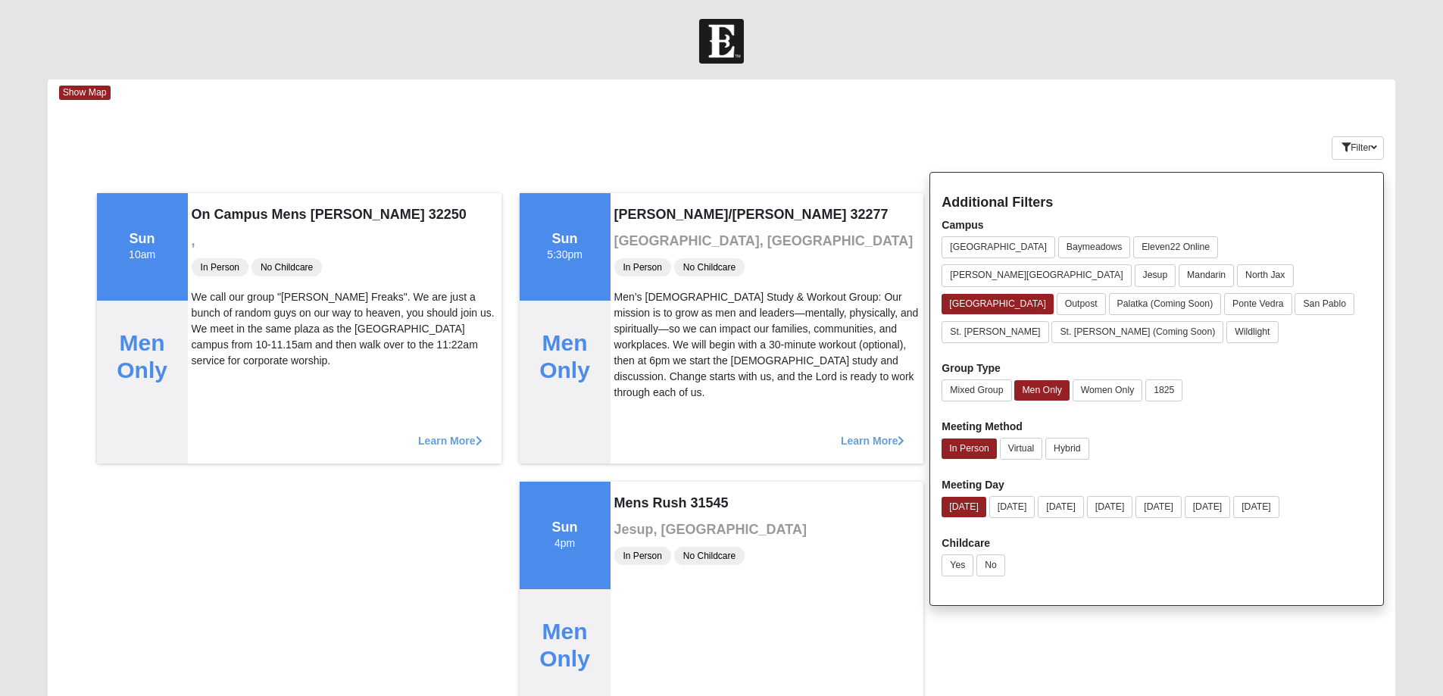
click at [906, 121] on div "Keywords Filter Additional Filters Campus Arlington Baymeadows Eleven22 Online …" at bounding box center [722, 144] width 1348 height 55
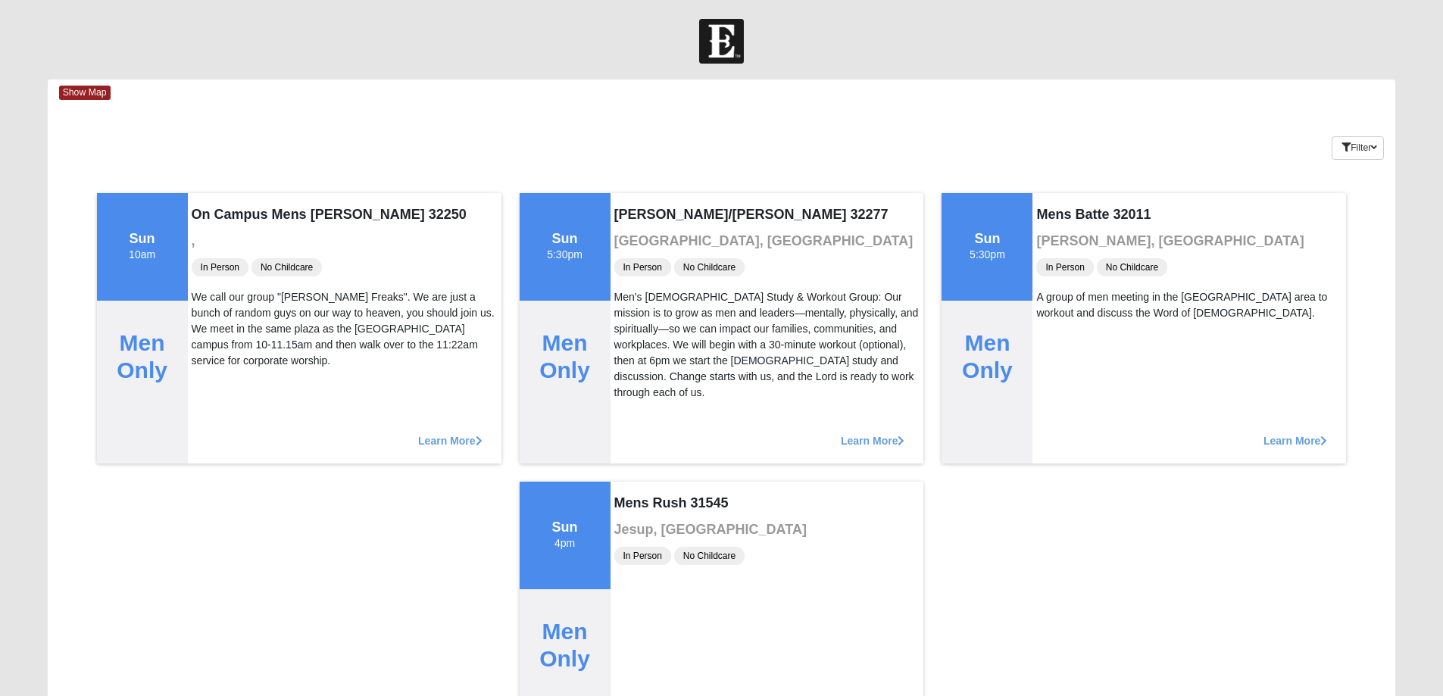
scroll to position [76, 0]
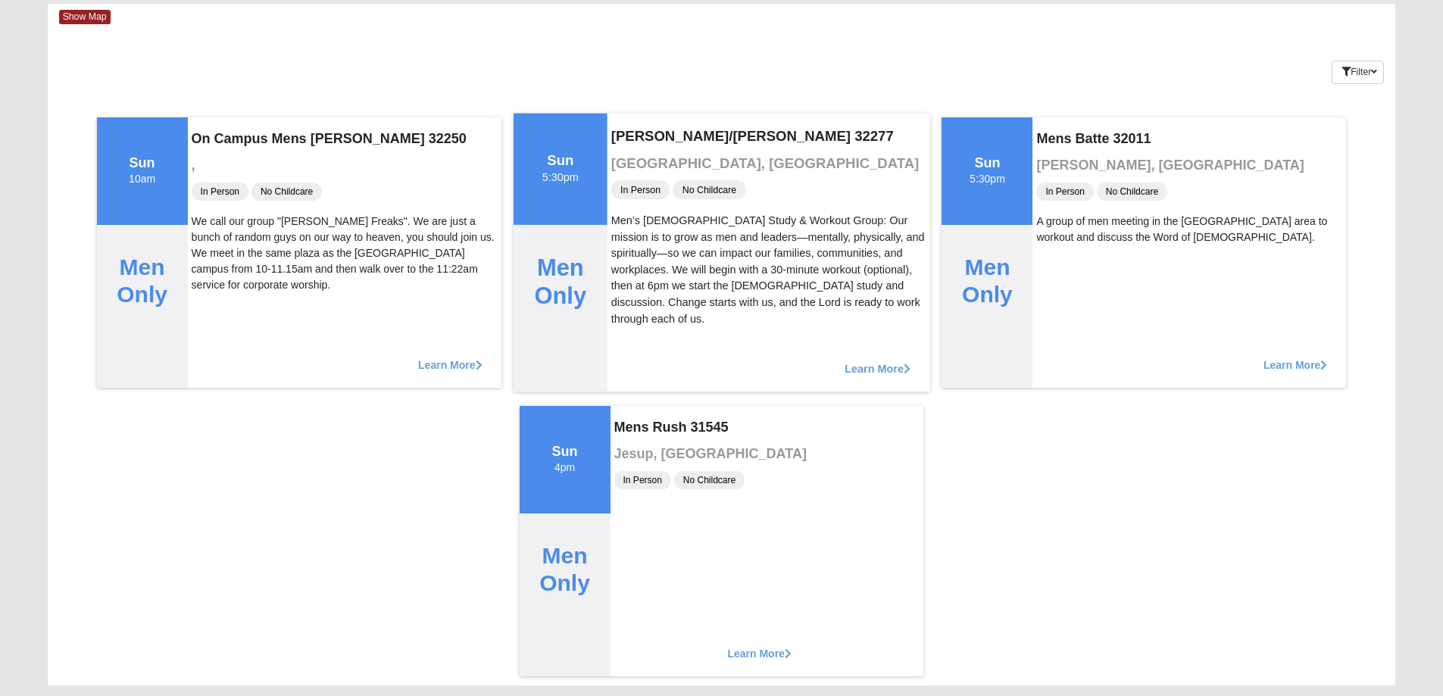
click at [894, 361] on span "Learn More" at bounding box center [878, 361] width 66 height 0
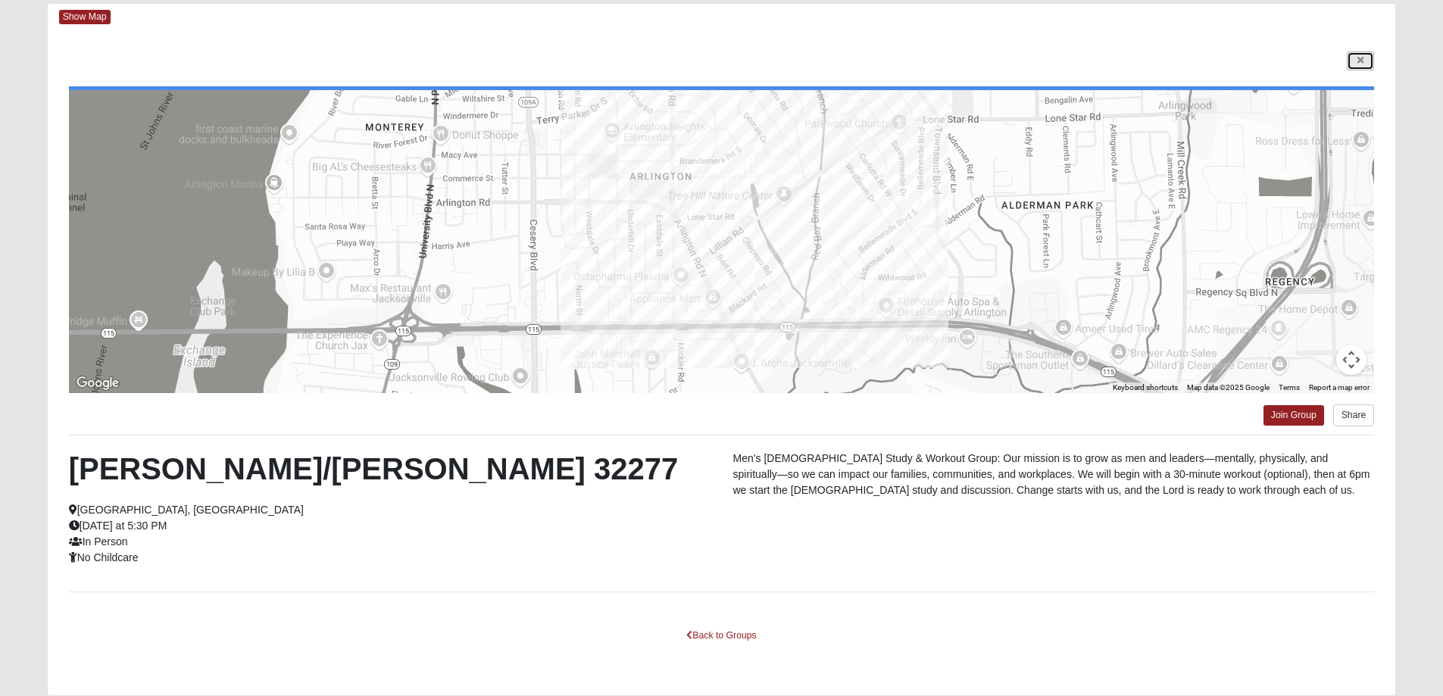
click at [1358, 67] on link at bounding box center [1360, 61] width 27 height 19
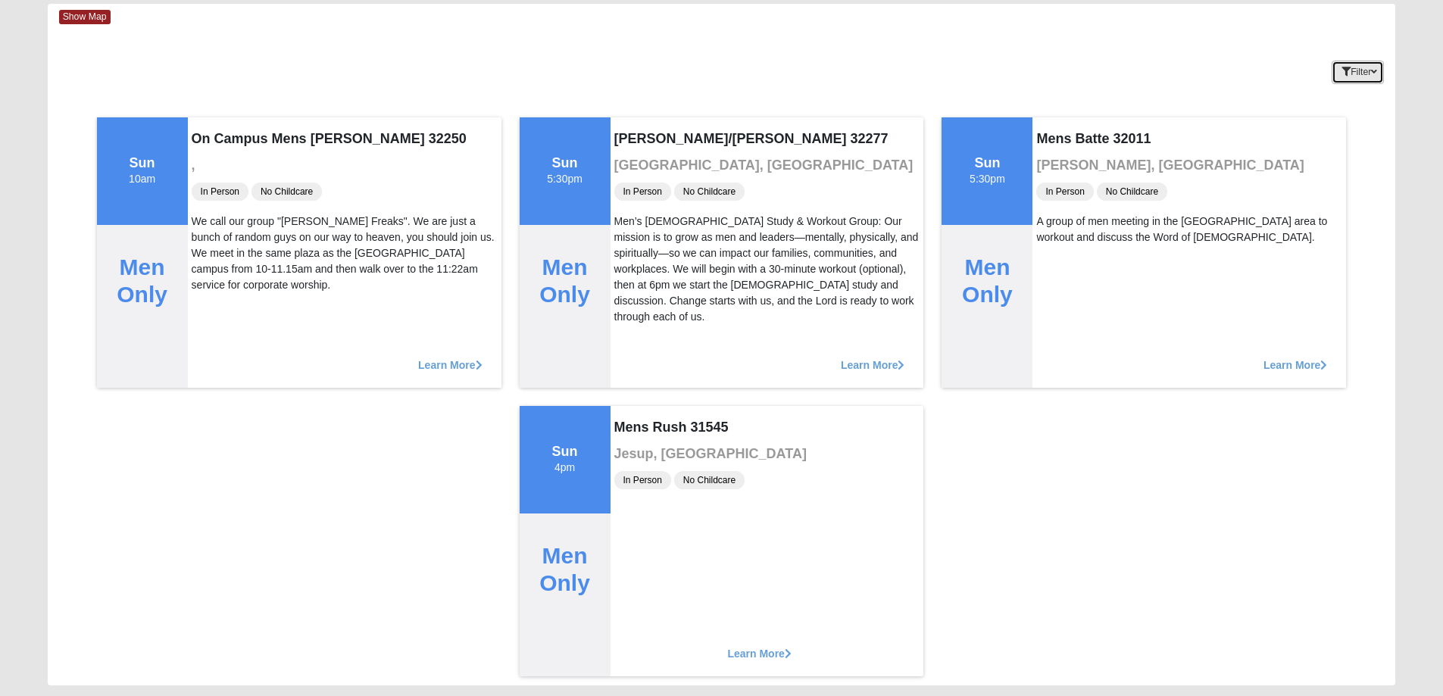
click at [1347, 76] on button "Filter" at bounding box center [1358, 72] width 52 height 23
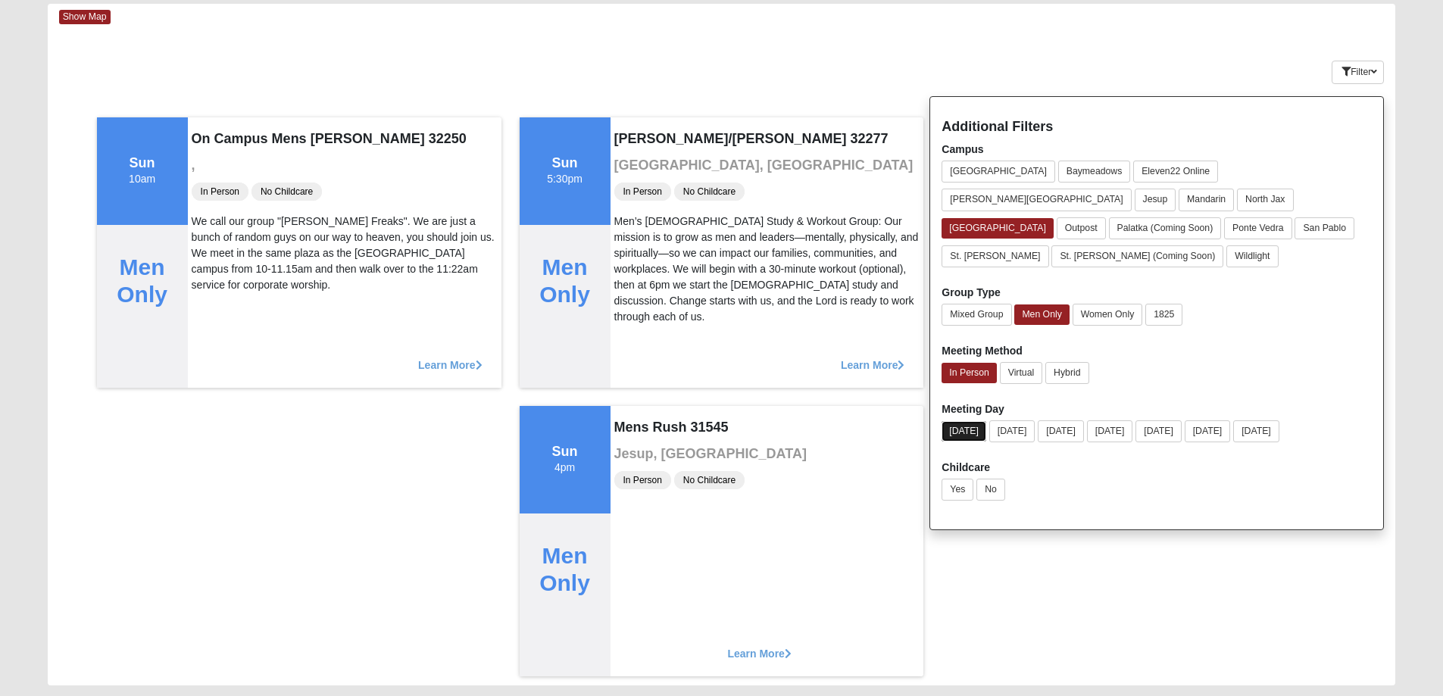
click at [954, 421] on button "Sunday" at bounding box center [964, 431] width 45 height 20
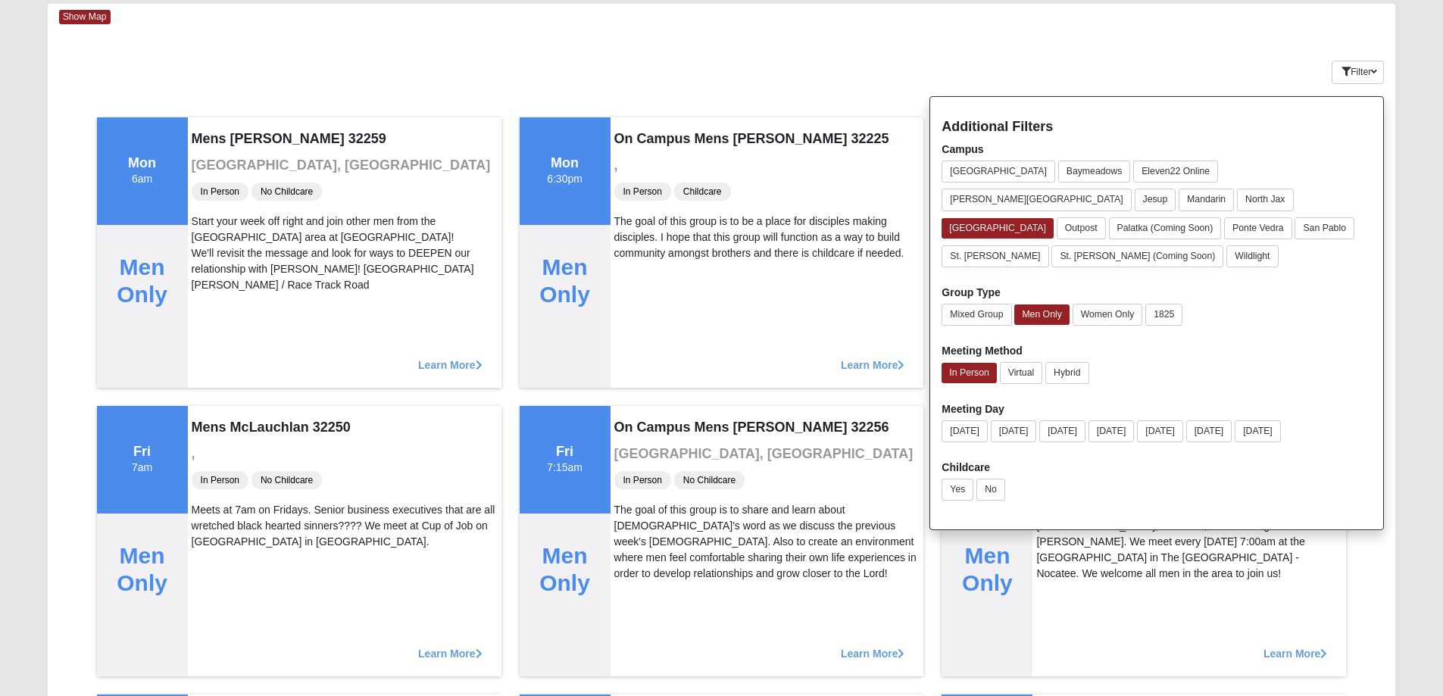
click at [1293, 81] on div "Filter Additional Filters Campus Arlington Baymeadows Eleven22 Online Fleming I…" at bounding box center [1283, 69] width 225 height 55
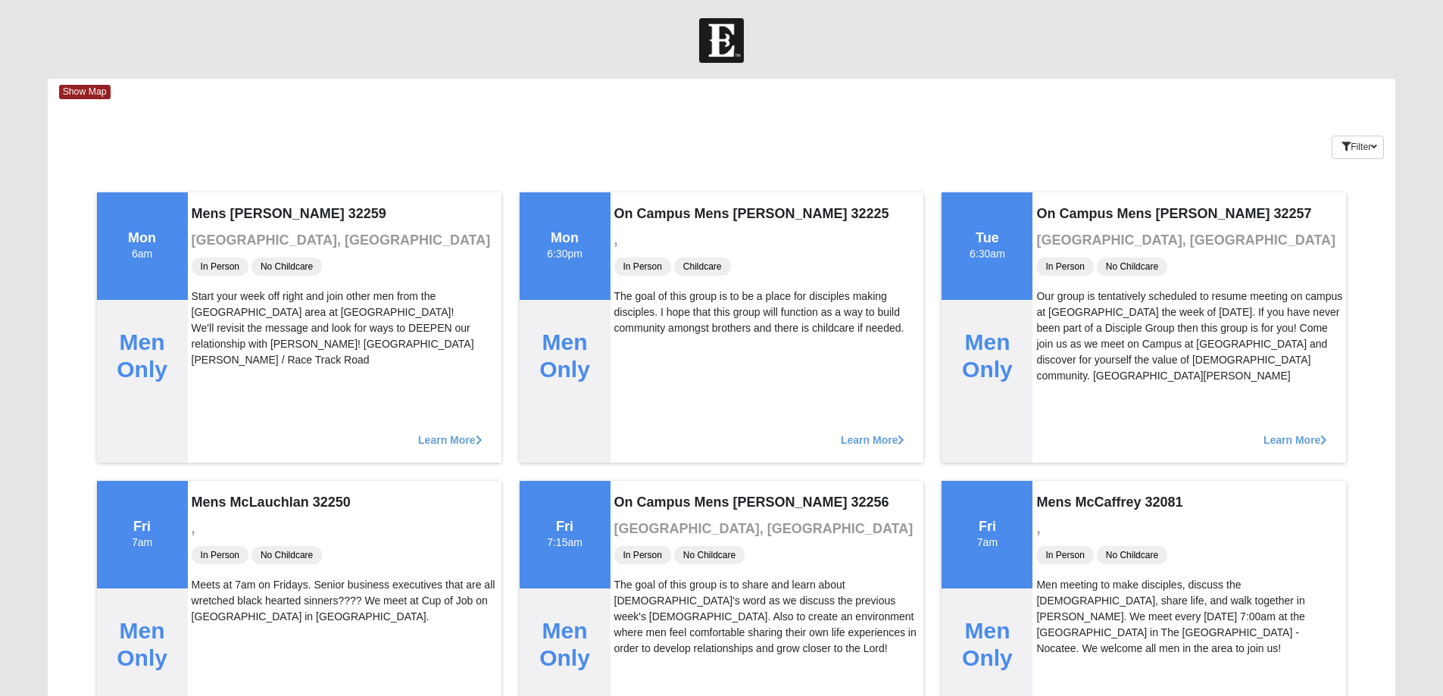
scroll to position [0, 0]
click at [1349, 149] on button "Filter" at bounding box center [1358, 147] width 52 height 23
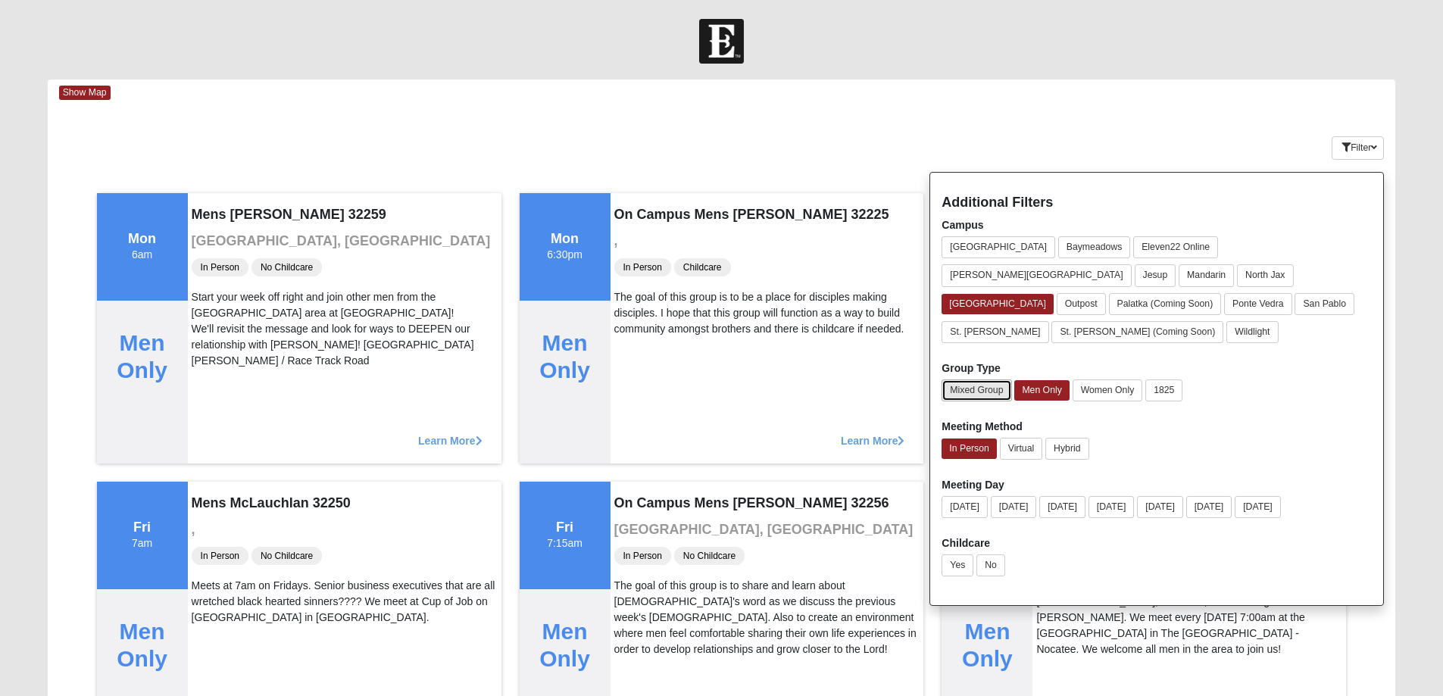
click at [994, 380] on button "Mixed Group" at bounding box center [977, 391] width 70 height 22
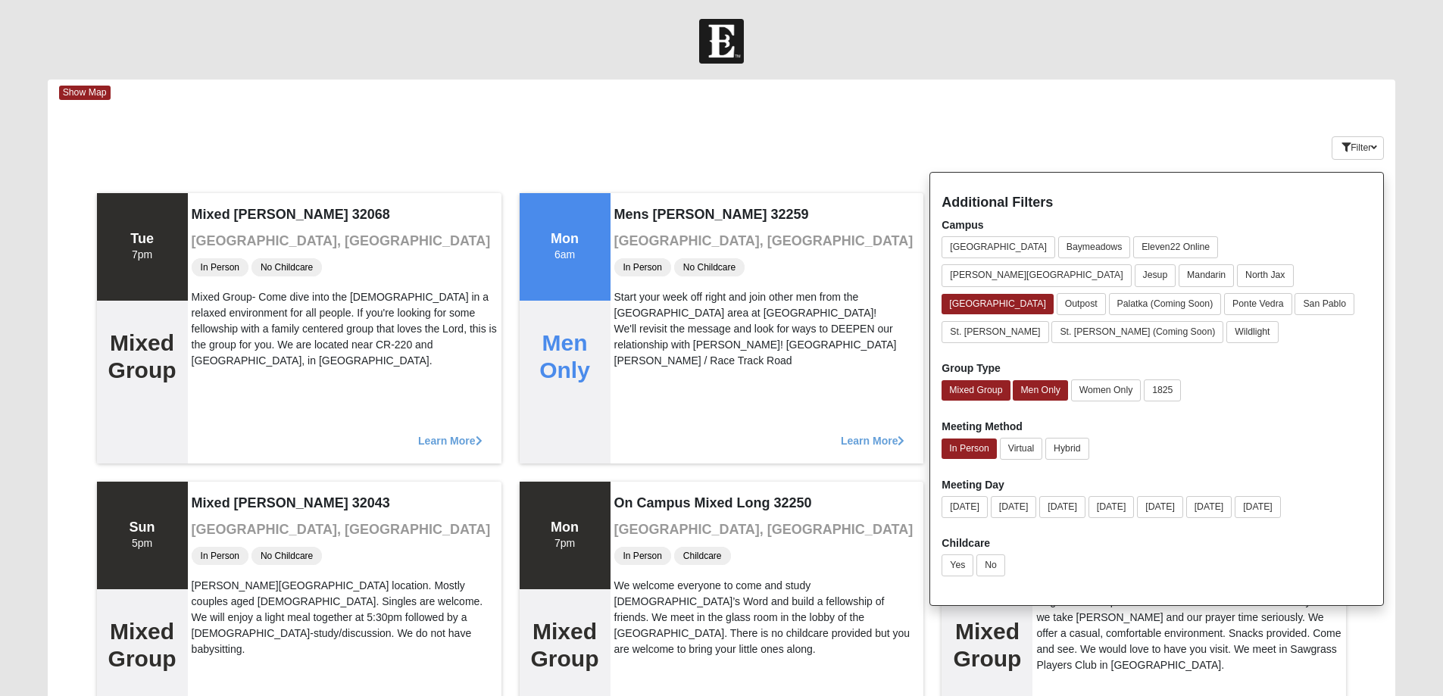
click at [870, 89] on div "Show Map" at bounding box center [727, 93] width 1337 height 27
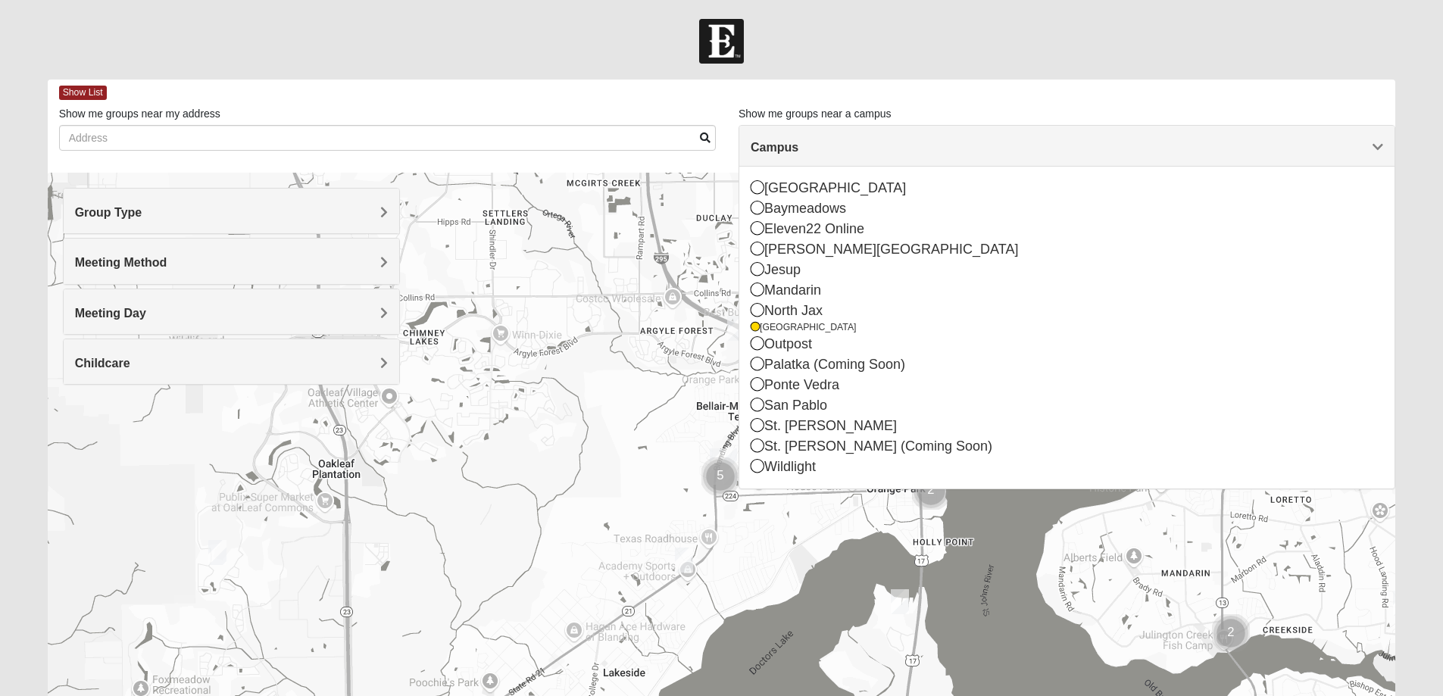
click at [95, 84] on div "Show List" at bounding box center [727, 93] width 1337 height 27
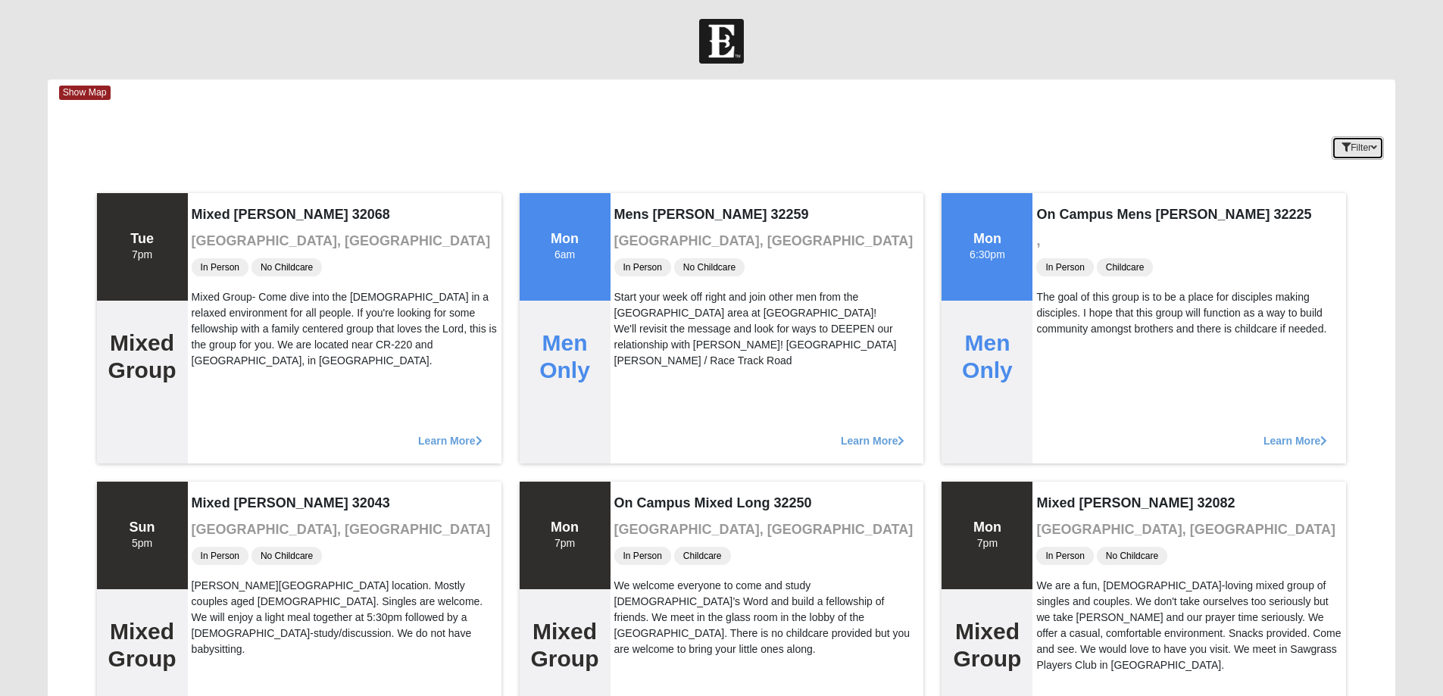
click at [1379, 160] on button "Filter" at bounding box center [1358, 147] width 52 height 23
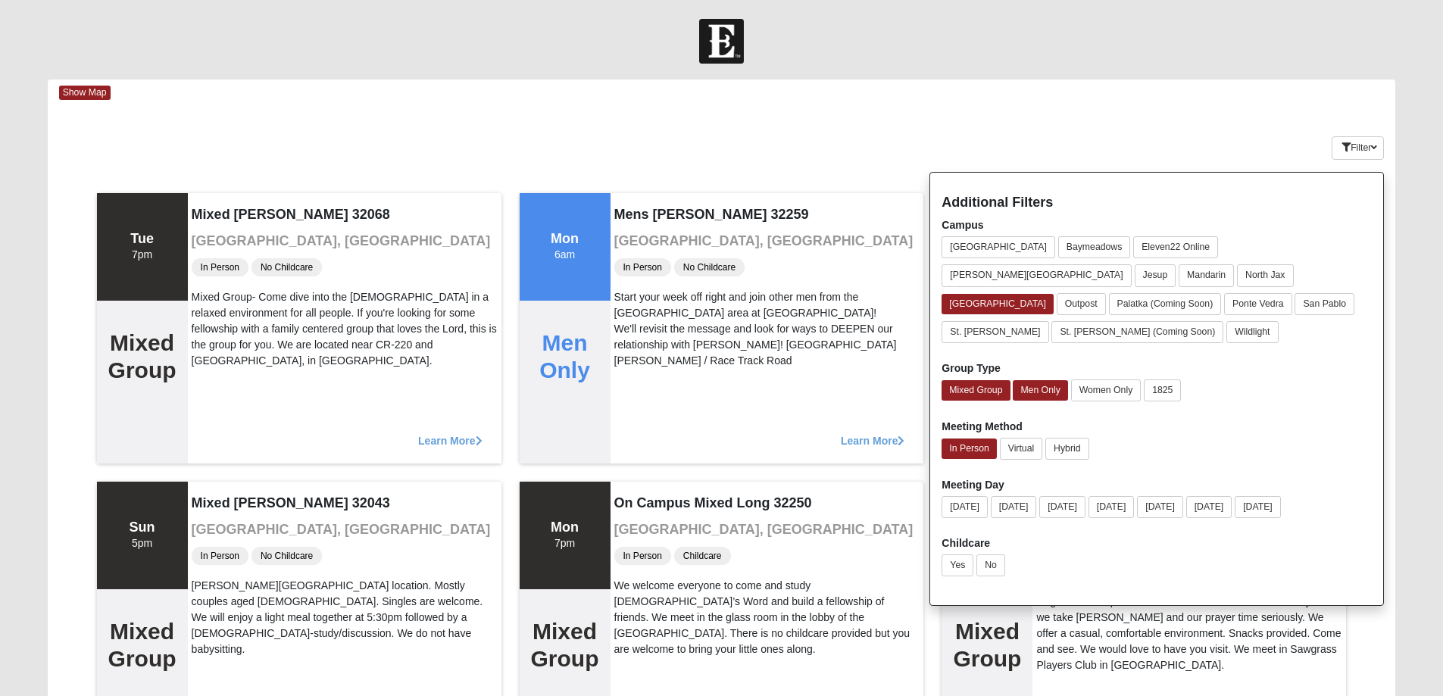
click at [1126, 139] on div "Keywords Filter Additional Filters Campus Arlington Baymeadows Eleven22 Online …" at bounding box center [722, 144] width 1348 height 55
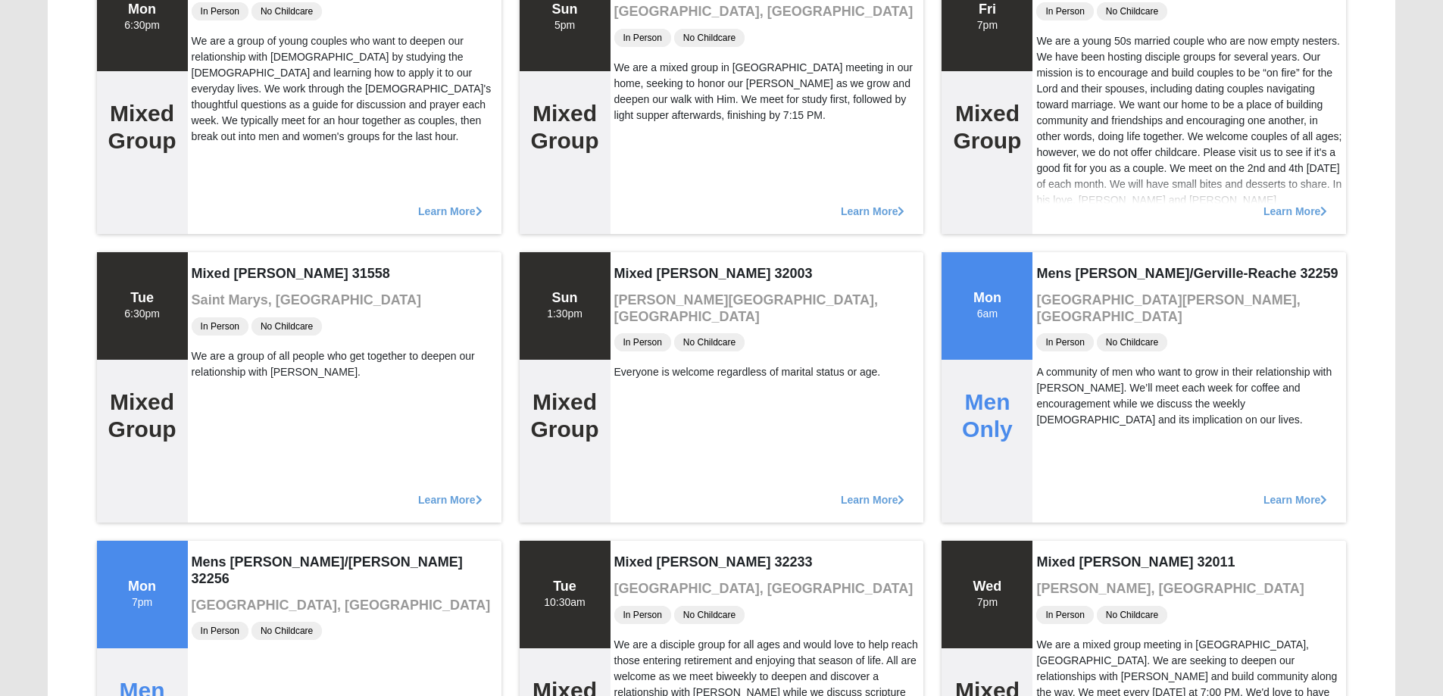
scroll to position [2803, 0]
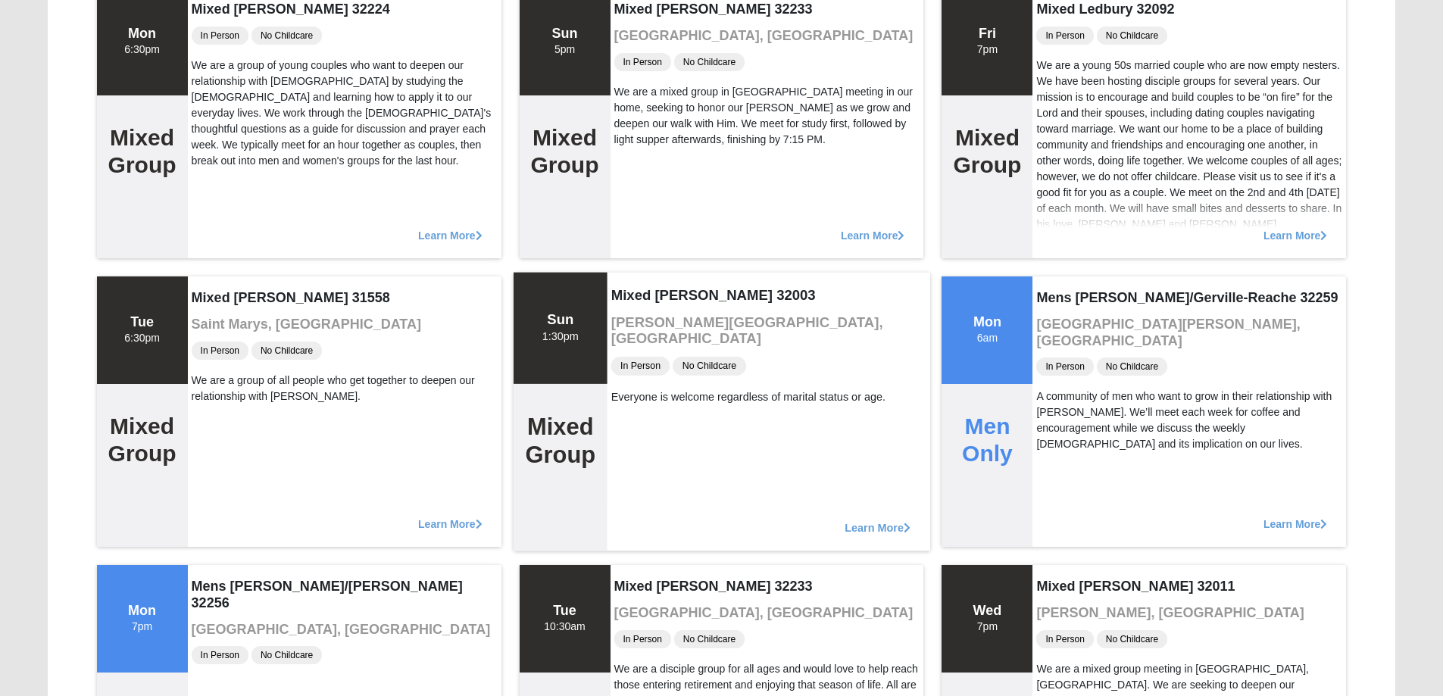
click at [807, 517] on div "Learn More" at bounding box center [768, 520] width 323 height 62
click at [856, 520] on span "Learn More" at bounding box center [878, 520] width 66 height 0
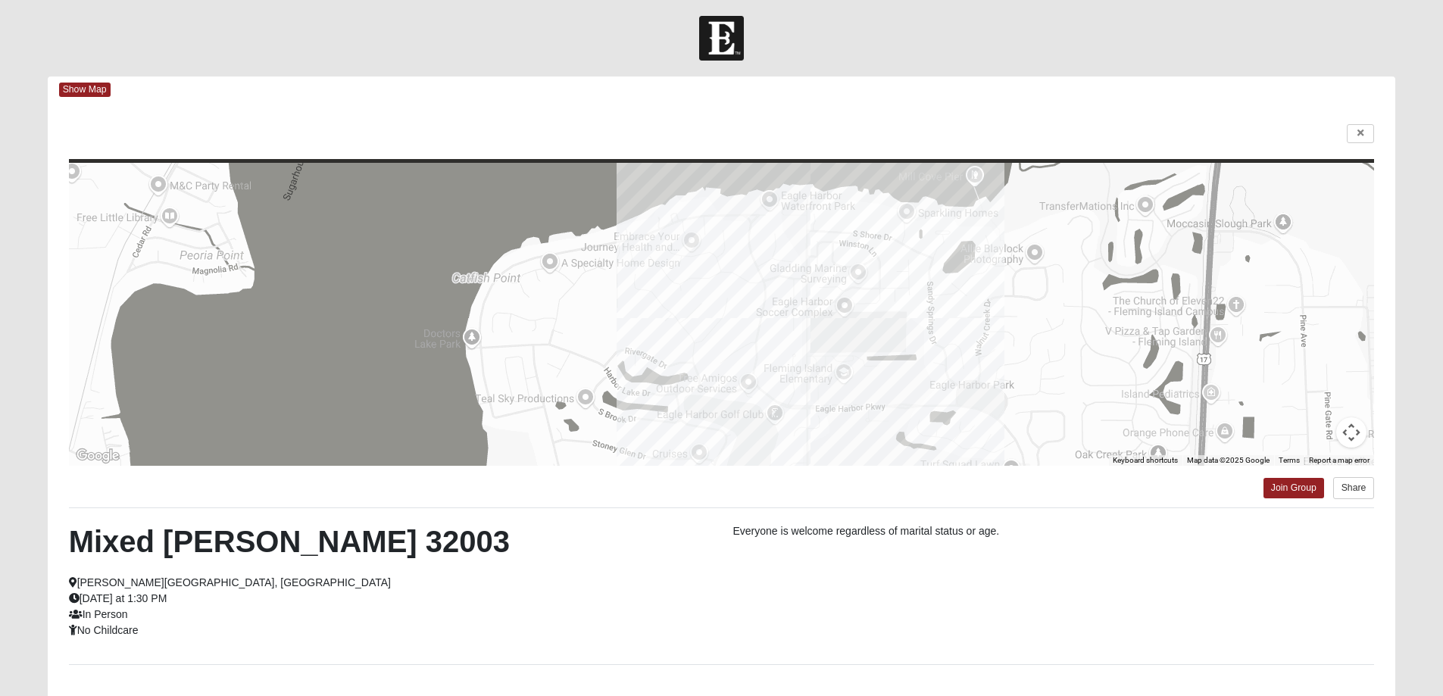
scroll to position [0, 0]
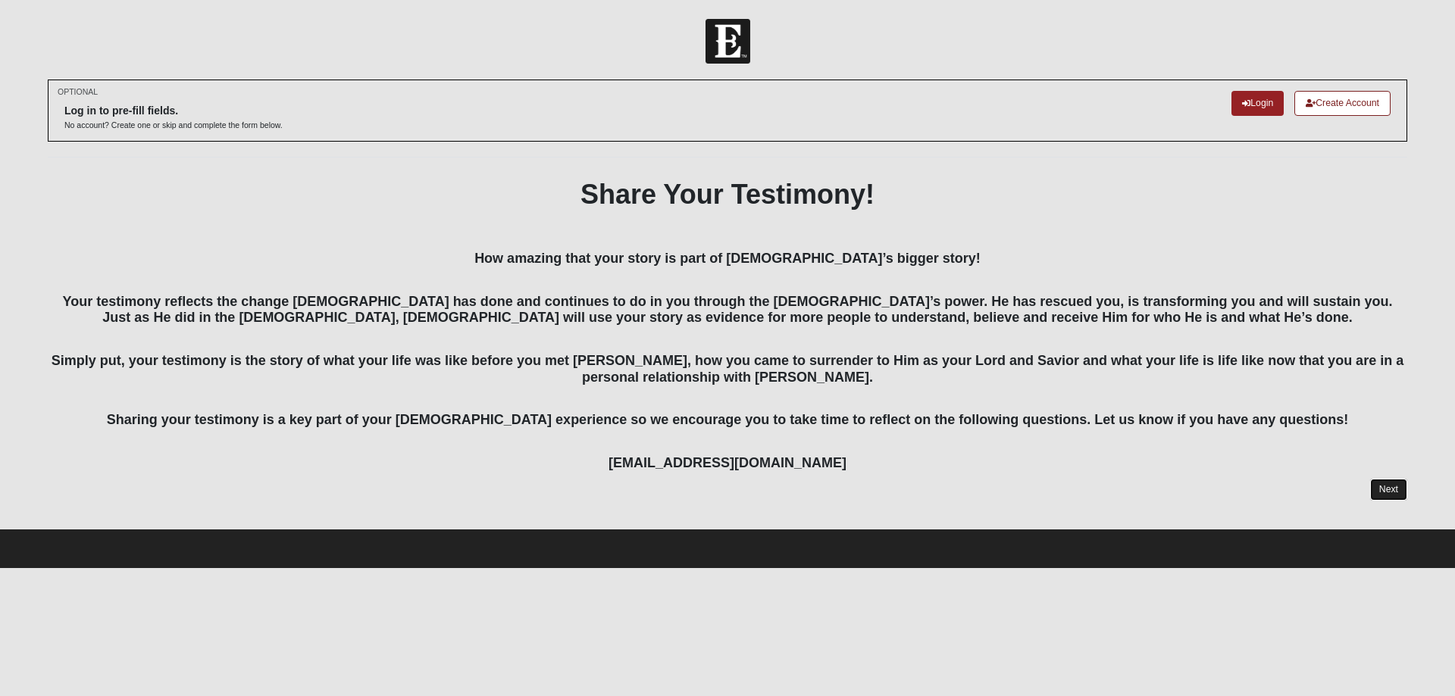
click at [1389, 481] on link "Next" at bounding box center [1388, 490] width 37 height 22
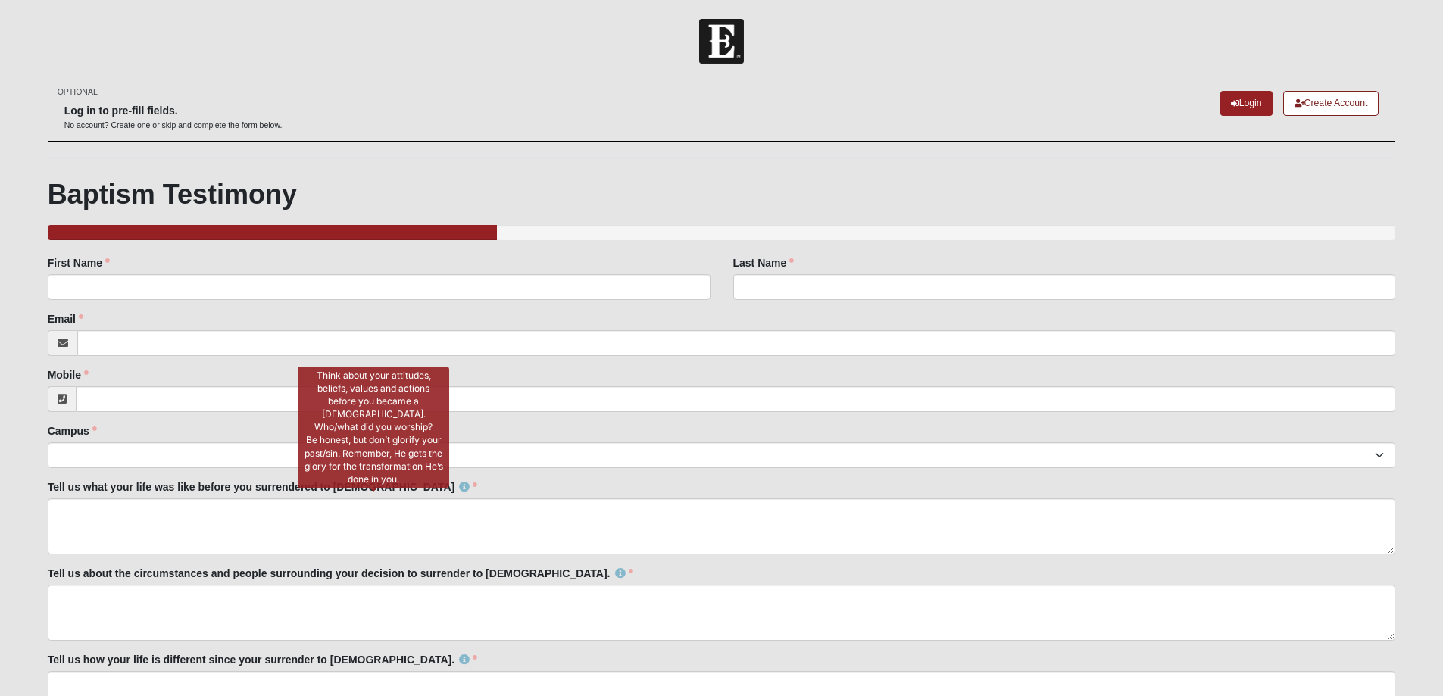
click at [459, 486] on icon at bounding box center [464, 487] width 11 height 11
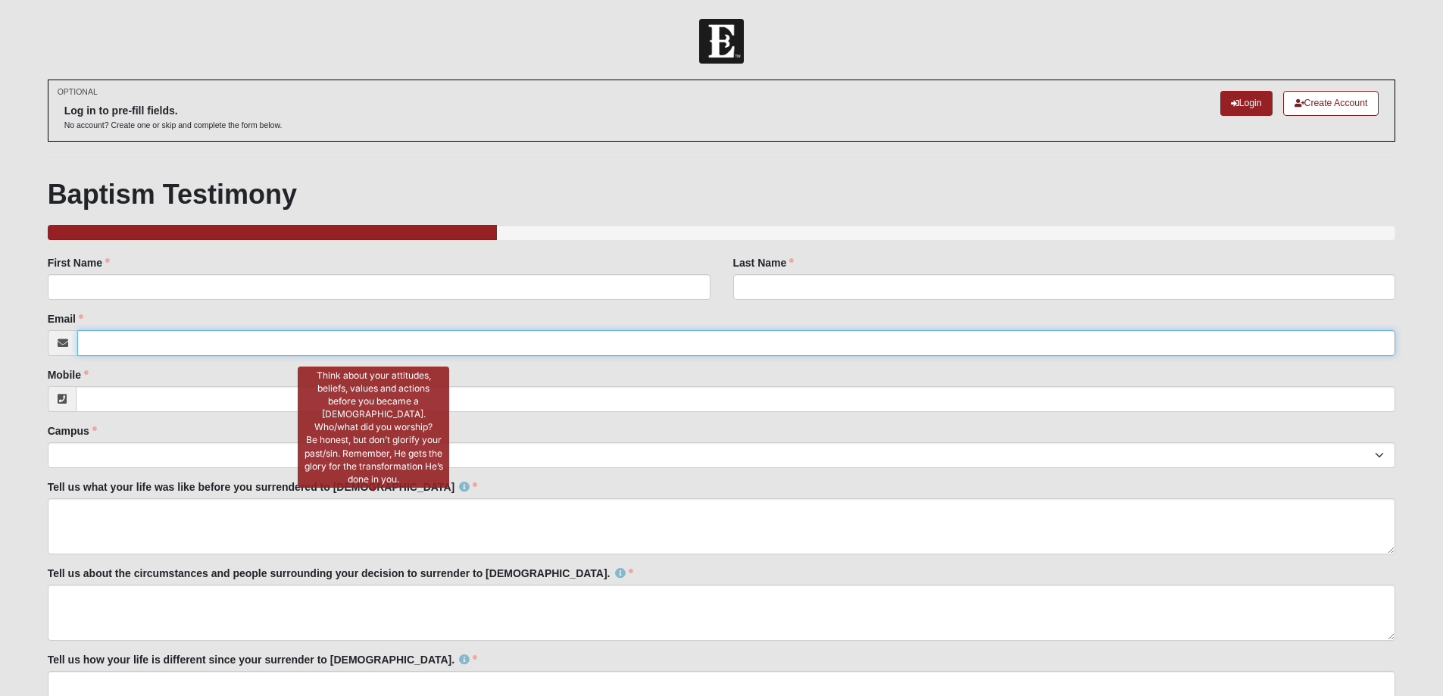
click at [152, 347] on input "Email" at bounding box center [736, 343] width 1319 height 26
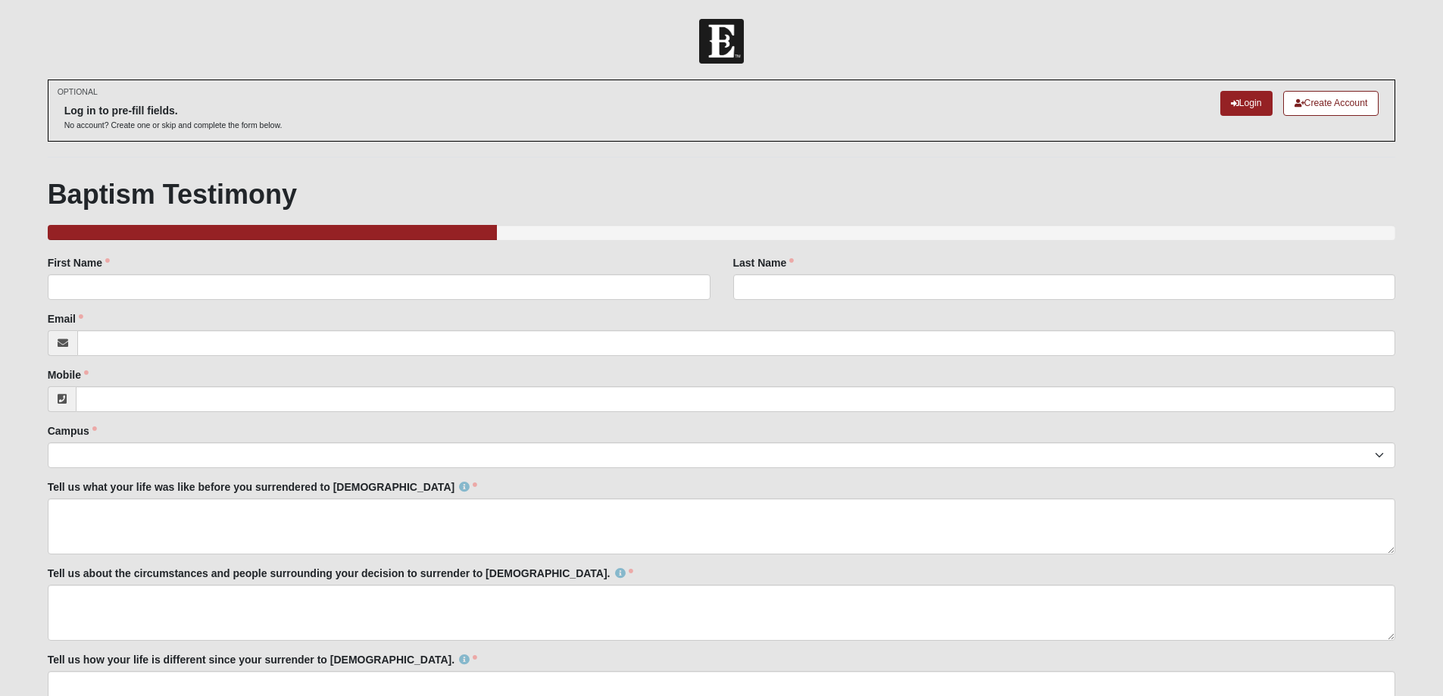
click at [548, 305] on div "First Name First Name is required." at bounding box center [379, 283] width 686 height 56
click at [558, 285] on input "First Name" at bounding box center [379, 287] width 663 height 26
click at [545, 292] on input "First Name" at bounding box center [379, 287] width 663 height 26
type input "[PERSON_NAME]"
click at [858, 290] on input "Last Name" at bounding box center [1064, 287] width 663 height 26
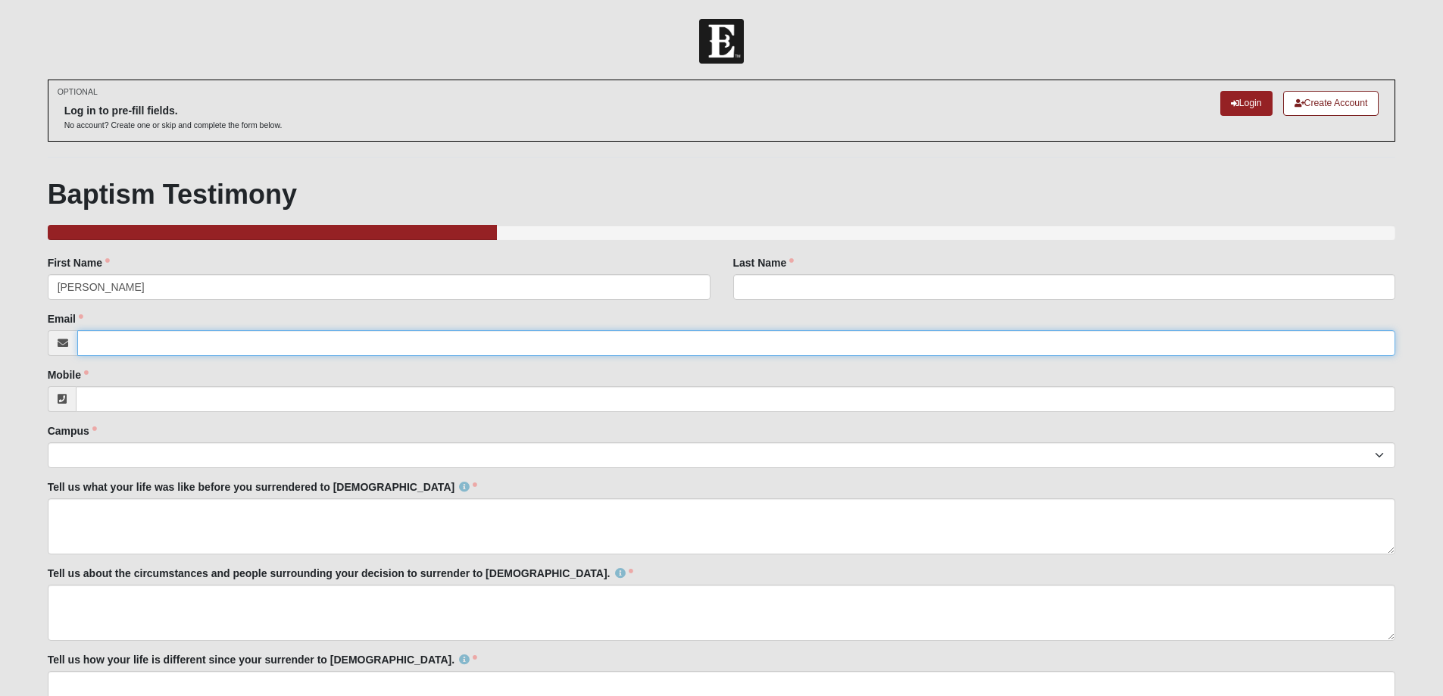
click at [121, 348] on input "Email" at bounding box center [736, 343] width 1319 height 26
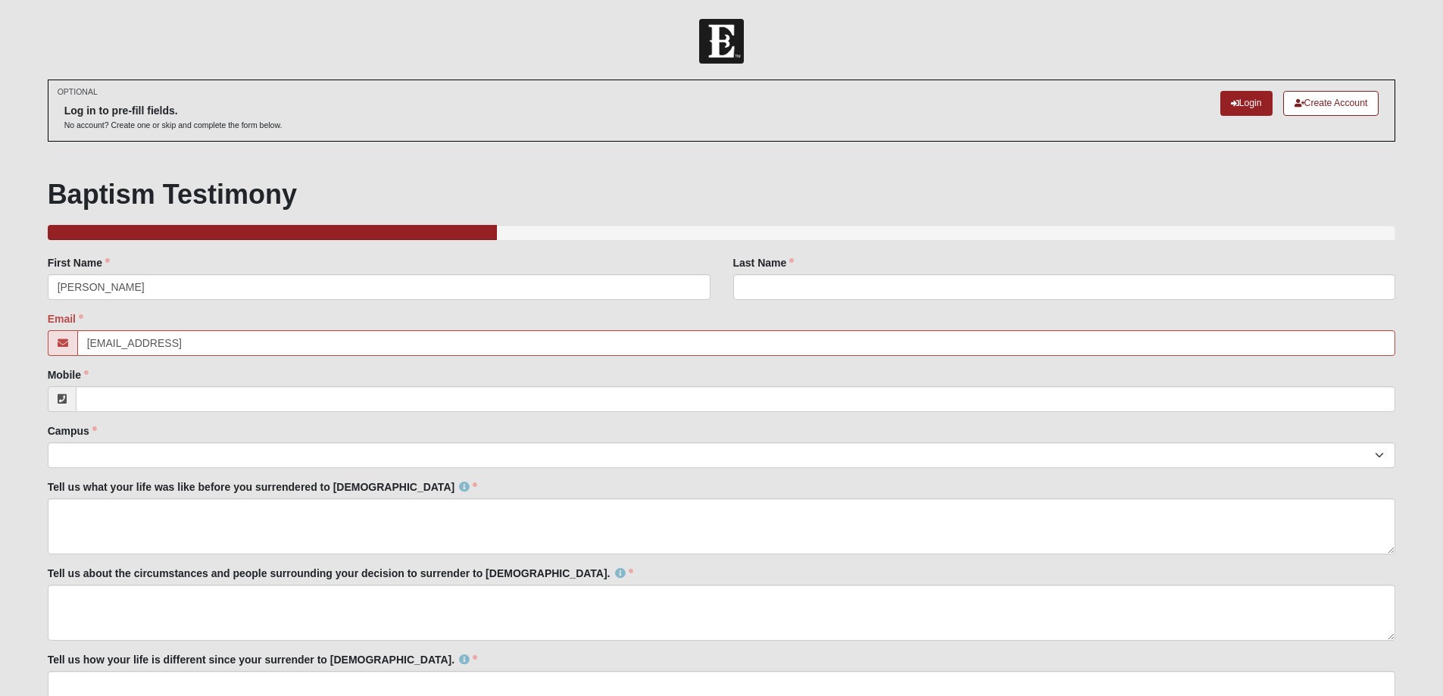
click at [227, 382] on div "Mobile Mobile is required." at bounding box center [722, 389] width 1348 height 45
click at [239, 337] on input "[EMAIL_ADDRESS]" at bounding box center [736, 343] width 1319 height 26
type input "[EMAIL_ADDRESS][DOMAIN_NAME]"
click at [339, 310] on div "First Name [PERSON_NAME] First Name is required." at bounding box center [379, 283] width 686 height 56
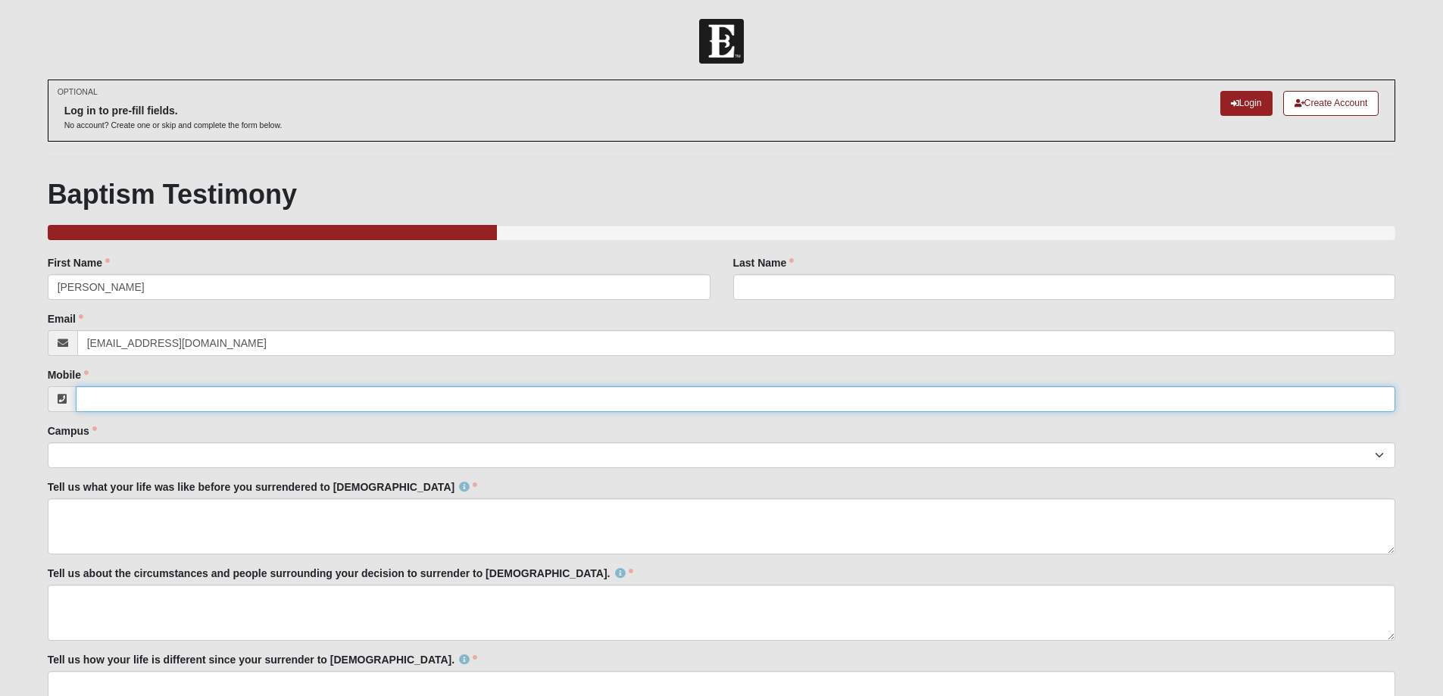
click at [199, 393] on input "Mobile" at bounding box center [736, 399] width 1320 height 26
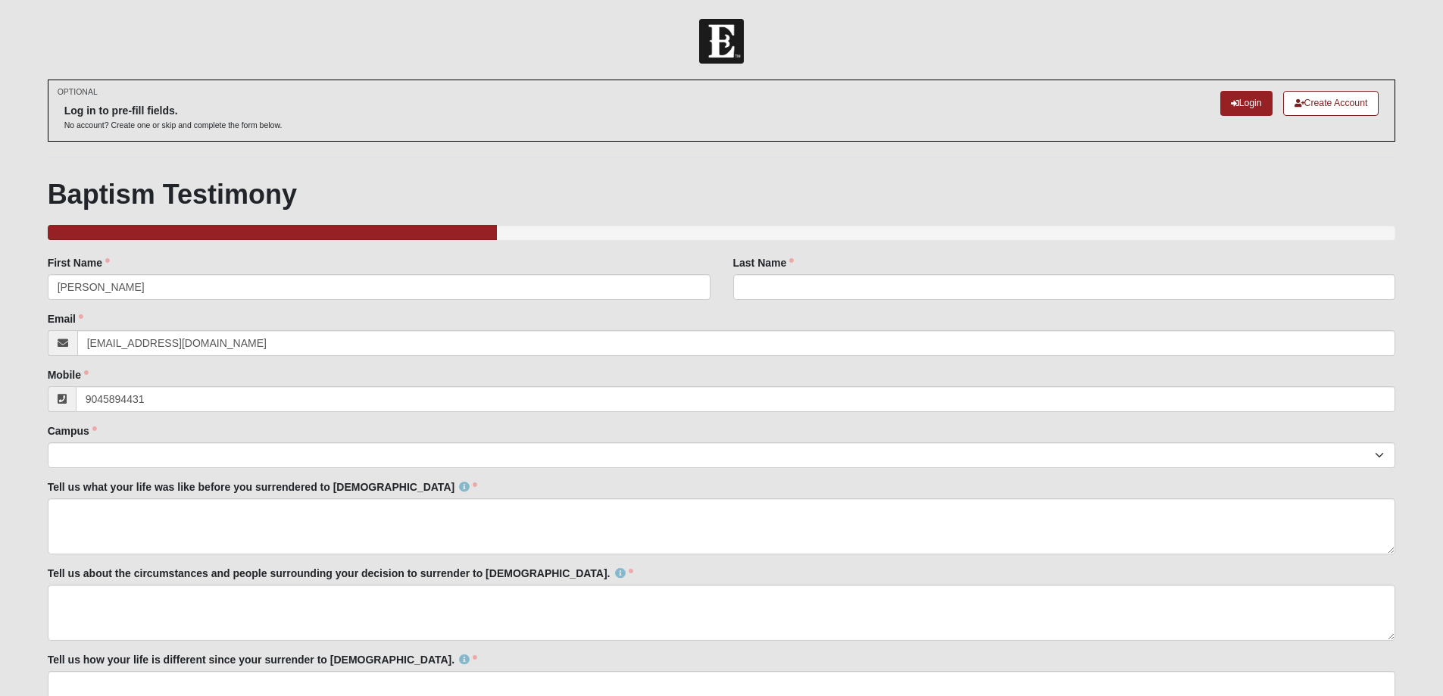
type input "[PHONE_NUMBER]"
click at [248, 472] on div "Family Member to Register First Name [PERSON_NAME] First Name is required. Last…" at bounding box center [722, 491] width 1348 height 472
click at [252, 458] on select "Arlington Baymeadows Eleven22 Online [PERSON_NAME][GEOGRAPHIC_DATA] Jesup [GEOG…" at bounding box center [722, 455] width 1348 height 26
select select "4"
click at [48, 442] on select "Arlington Baymeadows Eleven22 Online [PERSON_NAME][GEOGRAPHIC_DATA] Jesup [GEOG…" at bounding box center [722, 455] width 1348 height 26
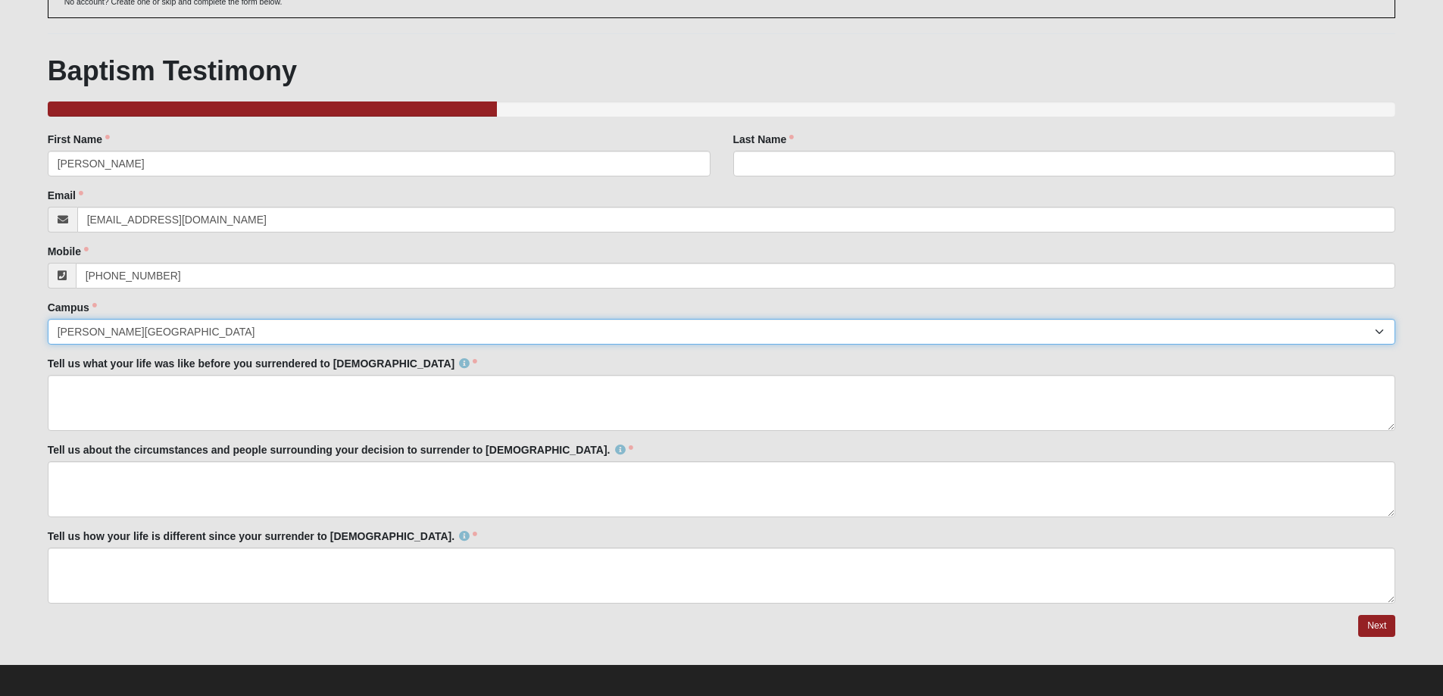
scroll to position [131, 0]
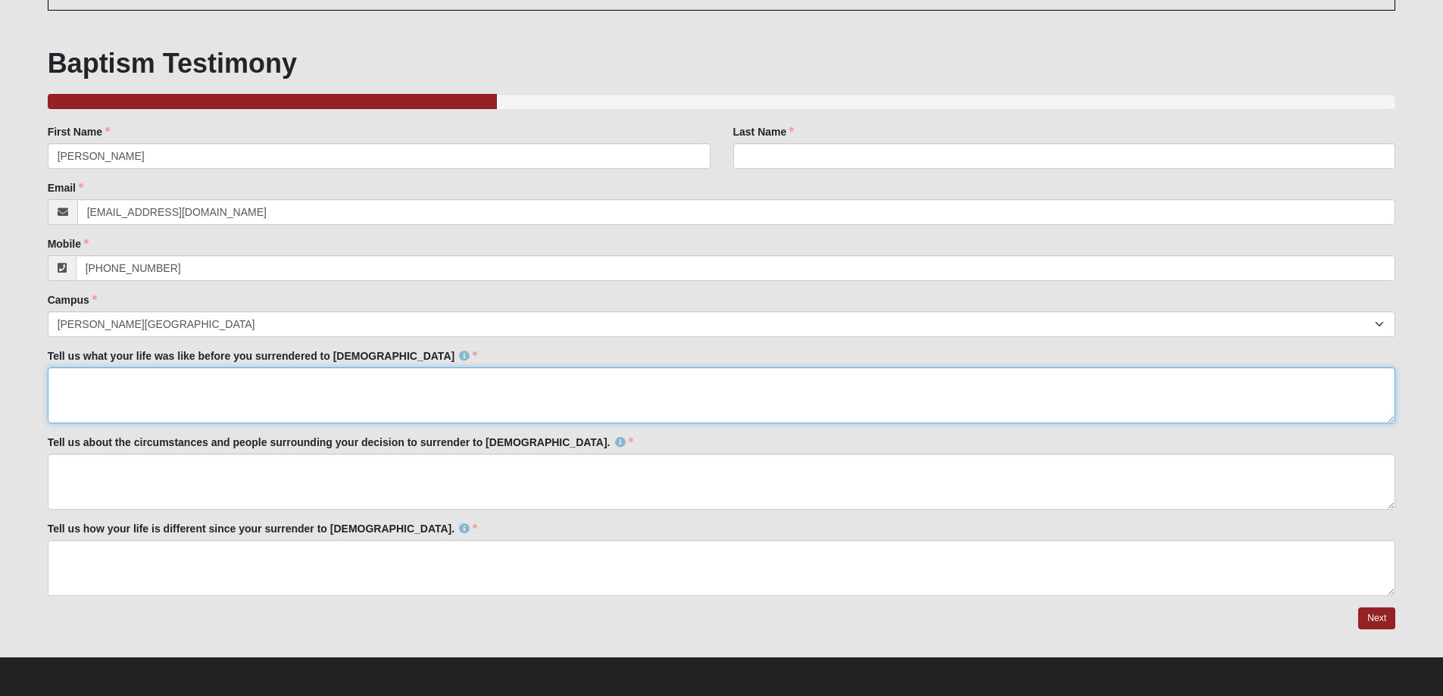
click at [222, 379] on textarea "Tell us what your life was like before you surrendered to [DEMOGRAPHIC_DATA]" at bounding box center [722, 395] width 1348 height 56
type textarea "M"
type textarea "G"
type textarea "I"
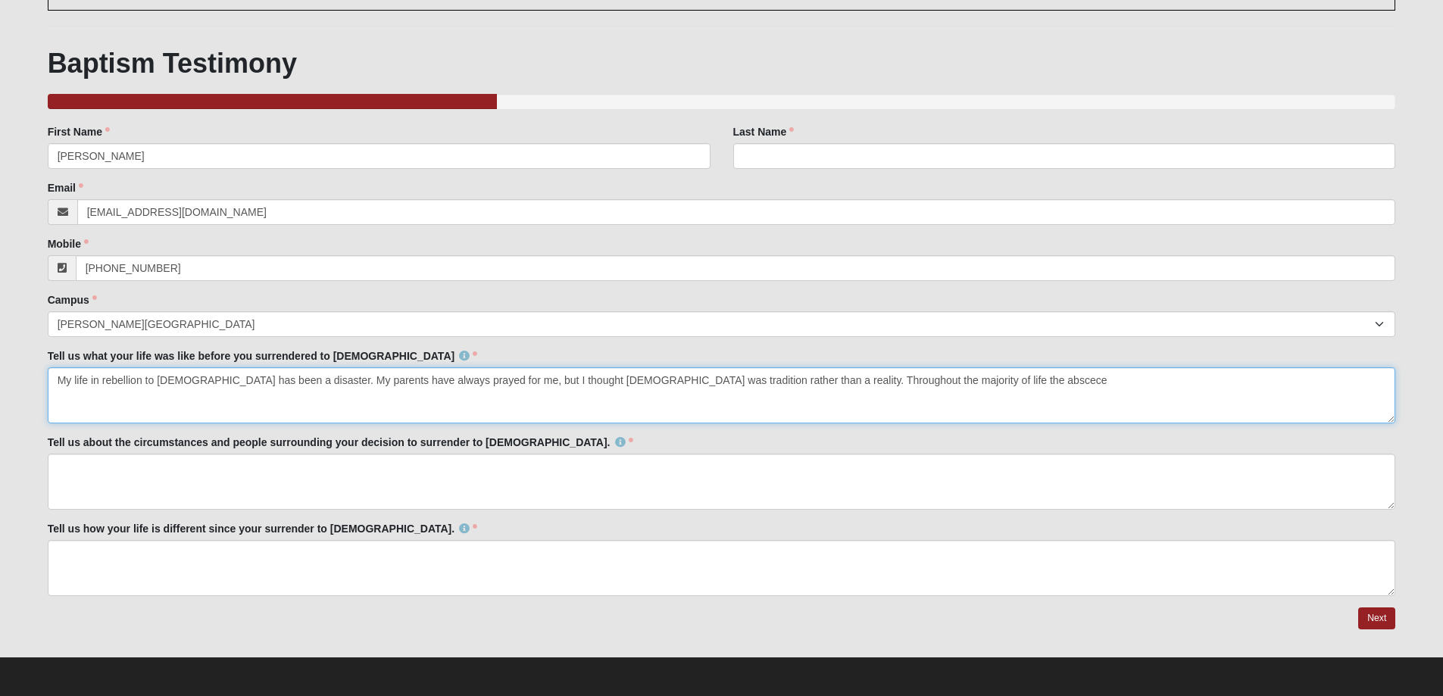
drag, startPoint x: 939, startPoint y: 383, endPoint x: 929, endPoint y: 372, distance: 15.5
click at [929, 372] on textarea "My life in rebellion to [DEMOGRAPHIC_DATA] has been a disaster. My parents have…" at bounding box center [722, 395] width 1348 height 56
drag, startPoint x: 964, startPoint y: 383, endPoint x: 918, endPoint y: 377, distance: 46.6
click at [918, 377] on textarea "My life in rebellion to [DEMOGRAPHIC_DATA] has been a disaster. My parents have…" at bounding box center [722, 395] width 1348 height 56
click at [877, 381] on textarea "My life in rebellion to [DEMOGRAPHIC_DATA] has been a disaster. My parents have…" at bounding box center [722, 395] width 1348 height 56
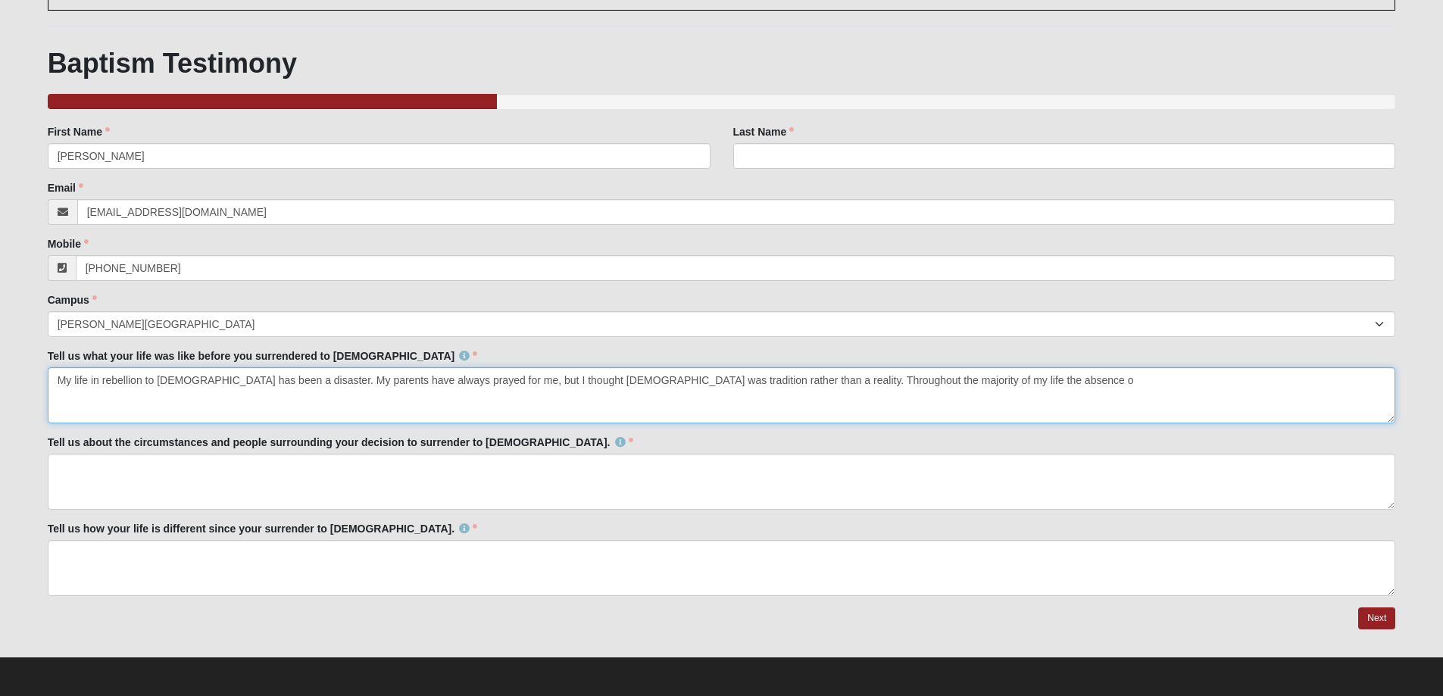
click at [1000, 386] on textarea "My life in rebellion to [DEMOGRAPHIC_DATA] has been a disaster. My parents have…" at bounding box center [722, 395] width 1348 height 56
click at [927, 379] on textarea "My life in rebellion to [DEMOGRAPHIC_DATA] has been a disaster. My parents have…" at bounding box center [722, 395] width 1348 height 56
click at [1074, 380] on textarea "My life in rebellion to [DEMOGRAPHIC_DATA] has been a disaster. My parents have…" at bounding box center [722, 395] width 1348 height 56
click at [1357, 381] on textarea "My life in rebellion to [DEMOGRAPHIC_DATA] has been a disaster. My parents have…" at bounding box center [722, 395] width 1348 height 56
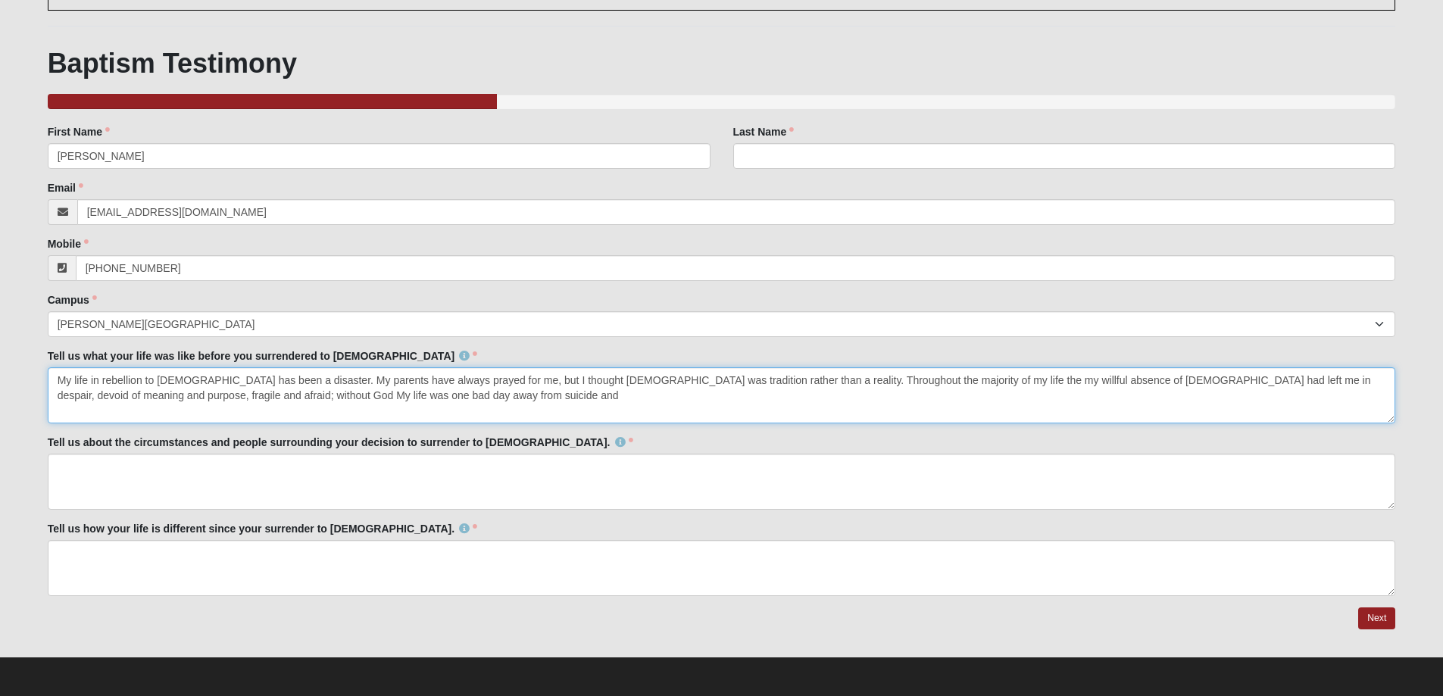
drag, startPoint x: 611, startPoint y: 383, endPoint x: 693, endPoint y: 410, distance: 86.0
click at [611, 384] on textarea "My life in rebellion to [DEMOGRAPHIC_DATA] has been a disaster. My parents have…" at bounding box center [722, 395] width 1348 height 56
drag, startPoint x: 951, startPoint y: 382, endPoint x: 935, endPoint y: 384, distance: 16.1
click at [935, 384] on textarea "My life in rebellion to [DEMOGRAPHIC_DATA] has been a disaster. My parents have…" at bounding box center [722, 395] width 1348 height 56
click at [934, 384] on textarea "My life in rebellion to [DEMOGRAPHIC_DATA] has been a disaster. My parents have…" at bounding box center [722, 395] width 1348 height 56
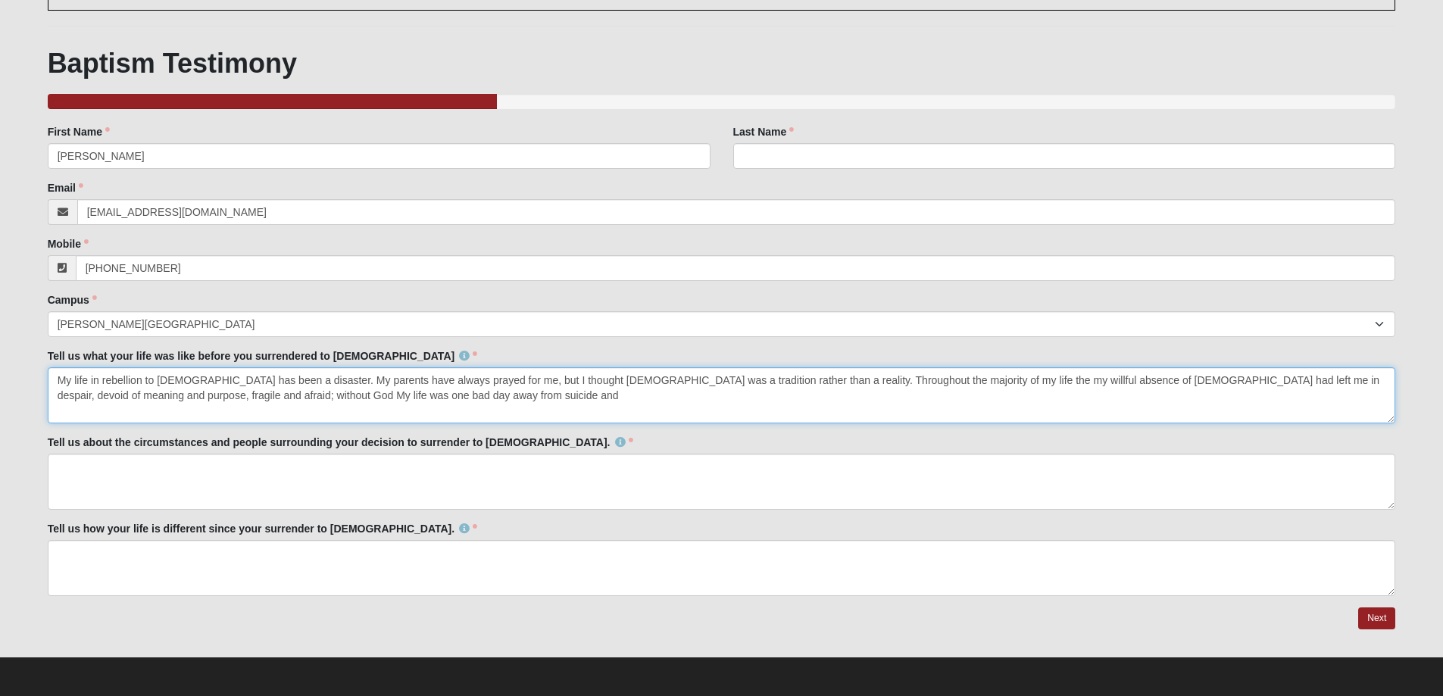
click at [934, 384] on textarea "My life in rebellion to [DEMOGRAPHIC_DATA] has been a disaster. My parents have…" at bounding box center [722, 395] width 1348 height 56
click at [170, 397] on textarea "My life in rebellion to [DEMOGRAPHIC_DATA] has been a disaster. My parents have…" at bounding box center [722, 395] width 1348 height 56
drag, startPoint x: 365, startPoint y: 398, endPoint x: 160, endPoint y: 390, distance: 205.5
click at [160, 390] on textarea "My life in rebellion to [DEMOGRAPHIC_DATA] has been a disaster. My parents have…" at bounding box center [722, 395] width 1348 height 56
drag, startPoint x: 783, startPoint y: 403, endPoint x: 570, endPoint y: 398, distance: 212.9
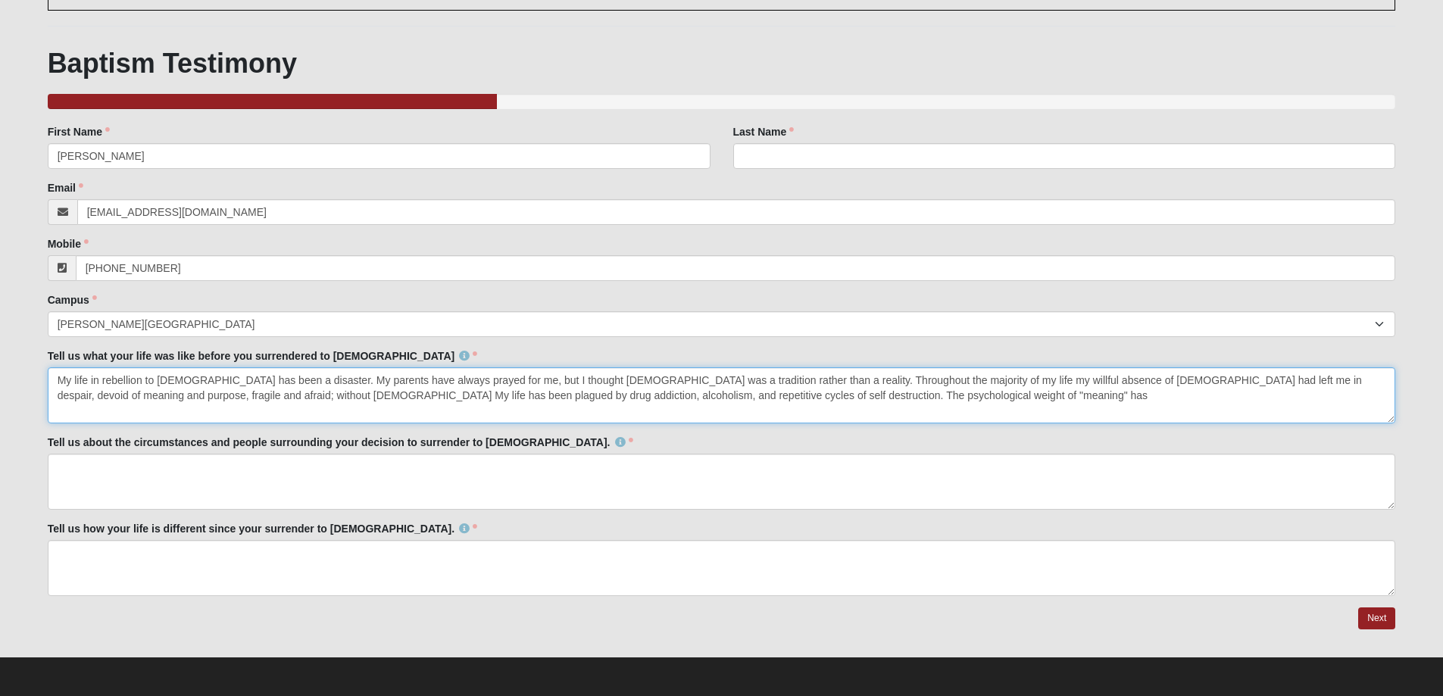
click at [570, 398] on textarea "My life in rebellion to [DEMOGRAPHIC_DATA] has been a disaster. My parents have…" at bounding box center [722, 395] width 1348 height 56
click at [786, 395] on textarea "My life in rebellion to [DEMOGRAPHIC_DATA] has been a disaster. My parents have…" at bounding box center [722, 395] width 1348 height 56
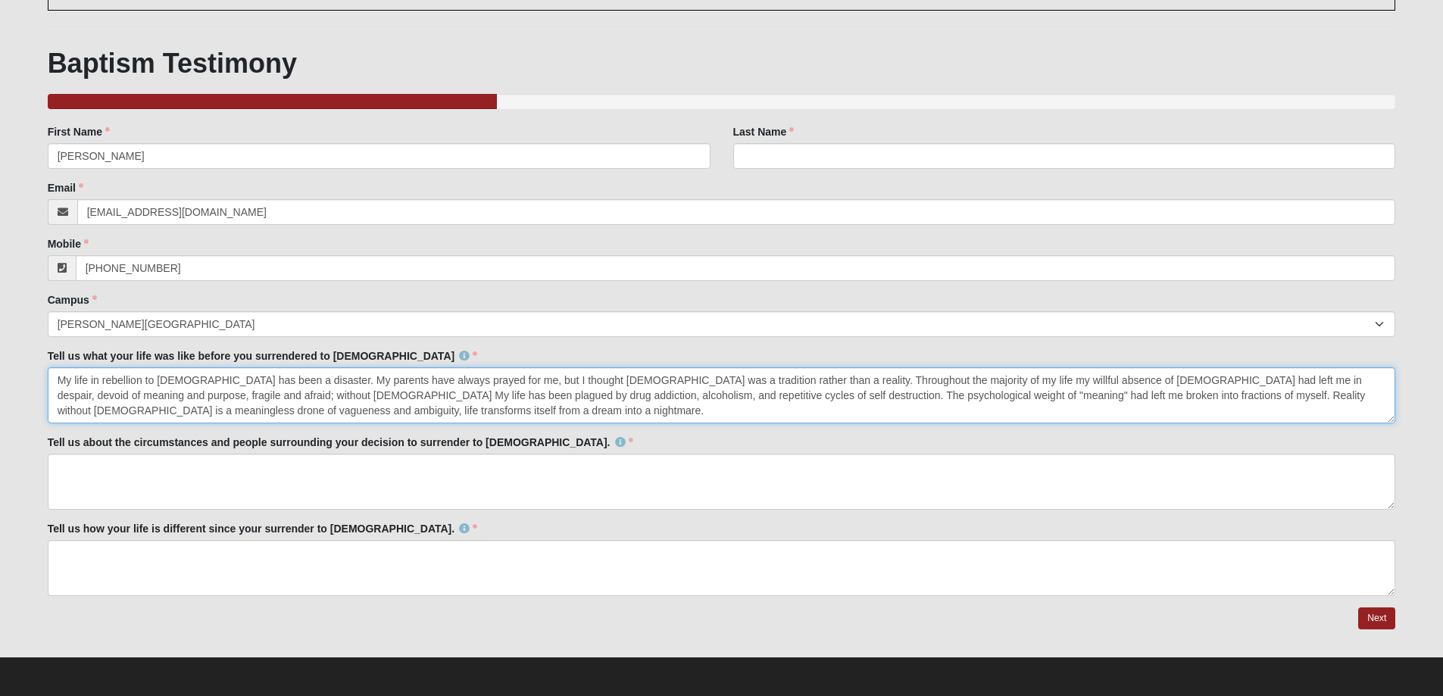
click at [511, 401] on textarea "My life in rebellion to [DEMOGRAPHIC_DATA] has been a disaster. My parents have…" at bounding box center [722, 395] width 1348 height 56
click at [1316, 397] on textarea "My life in rebellion to [DEMOGRAPHIC_DATA] has been a disaster. My parents have…" at bounding box center [722, 395] width 1348 height 56
click at [106, 413] on textarea "My life in rebellion to [DEMOGRAPHIC_DATA] has been a disaster. My parents have…" at bounding box center [722, 395] width 1348 height 56
drag, startPoint x: 293, startPoint y: 408, endPoint x: 117, endPoint y: 423, distance: 176.3
click at [117, 423] on textarea "My life in rebellion to [DEMOGRAPHIC_DATA] has been a disaster. My parents have…" at bounding box center [722, 395] width 1348 height 56
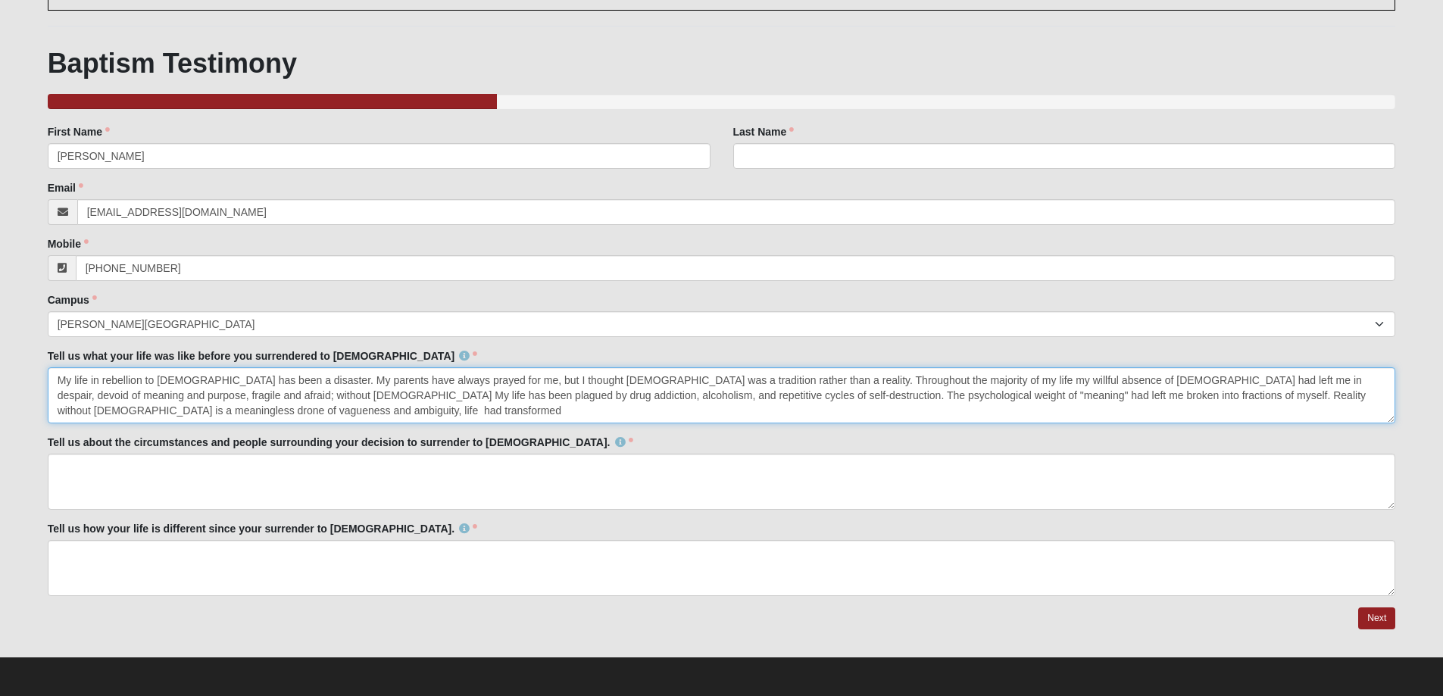
drag, startPoint x: 83, startPoint y: 410, endPoint x: 1341, endPoint y: 395, distance: 1258.4
click at [1341, 395] on textarea "My life in rebellion to [DEMOGRAPHIC_DATA] has been a disaster. My parents have…" at bounding box center [722, 395] width 1348 height 56
type textarea "My life in rebellion to [DEMOGRAPHIC_DATA] has been a disaster. My parents have…"
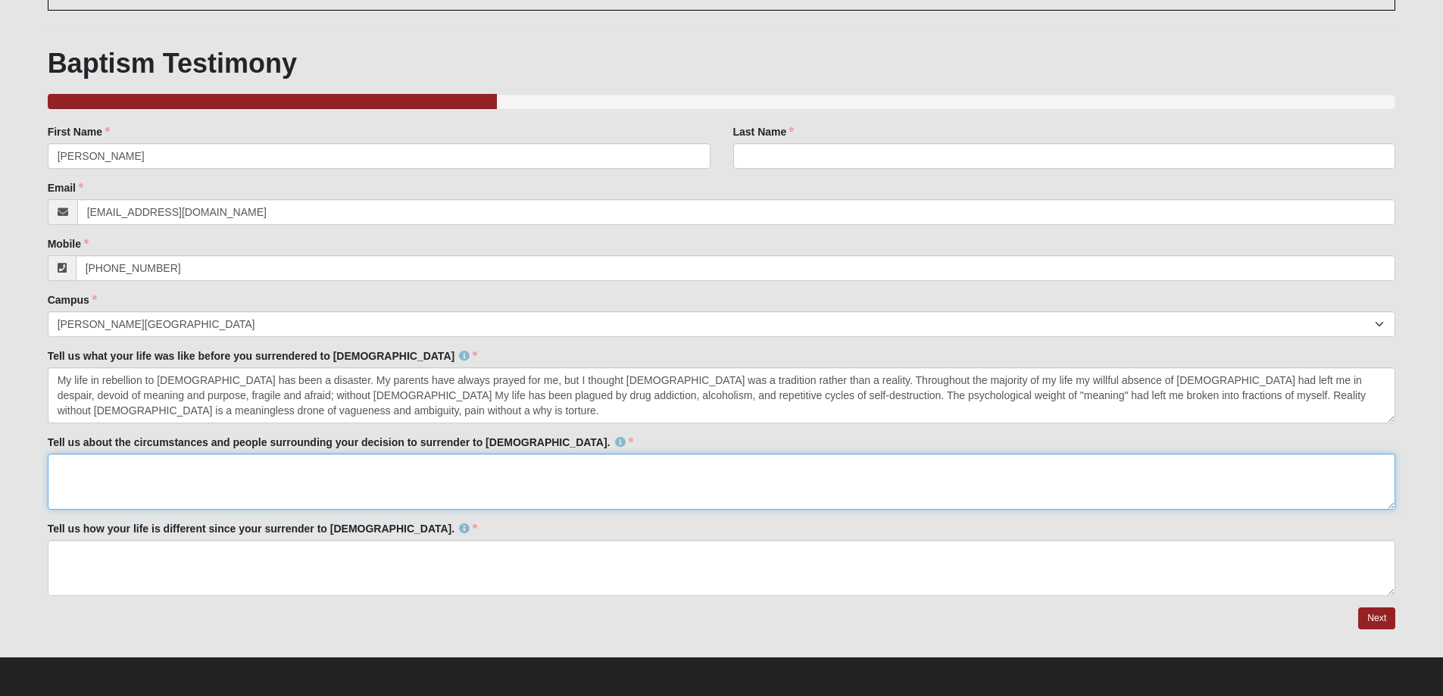
click at [240, 469] on textarea "Tell us about the circumstances and people surrounding your decision to surrend…" at bounding box center [722, 482] width 1348 height 56
click at [492, 470] on textarea "Chance encounters with strangers. I had to feel real pain and despair for me to…" at bounding box center [722, 482] width 1348 height 56
click at [487, 470] on textarea "Chance encounters with strangers. I had to feel real pain and despair for me to…" at bounding box center [722, 482] width 1348 height 56
click at [455, 466] on textarea "Chance encounters with strangers. I had to feel real pain and despair for me to…" at bounding box center [722, 482] width 1348 height 56
click at [709, 473] on textarea "Chance encounters with strangers. I had to feel real pain and despair for me to…" at bounding box center [722, 482] width 1348 height 56
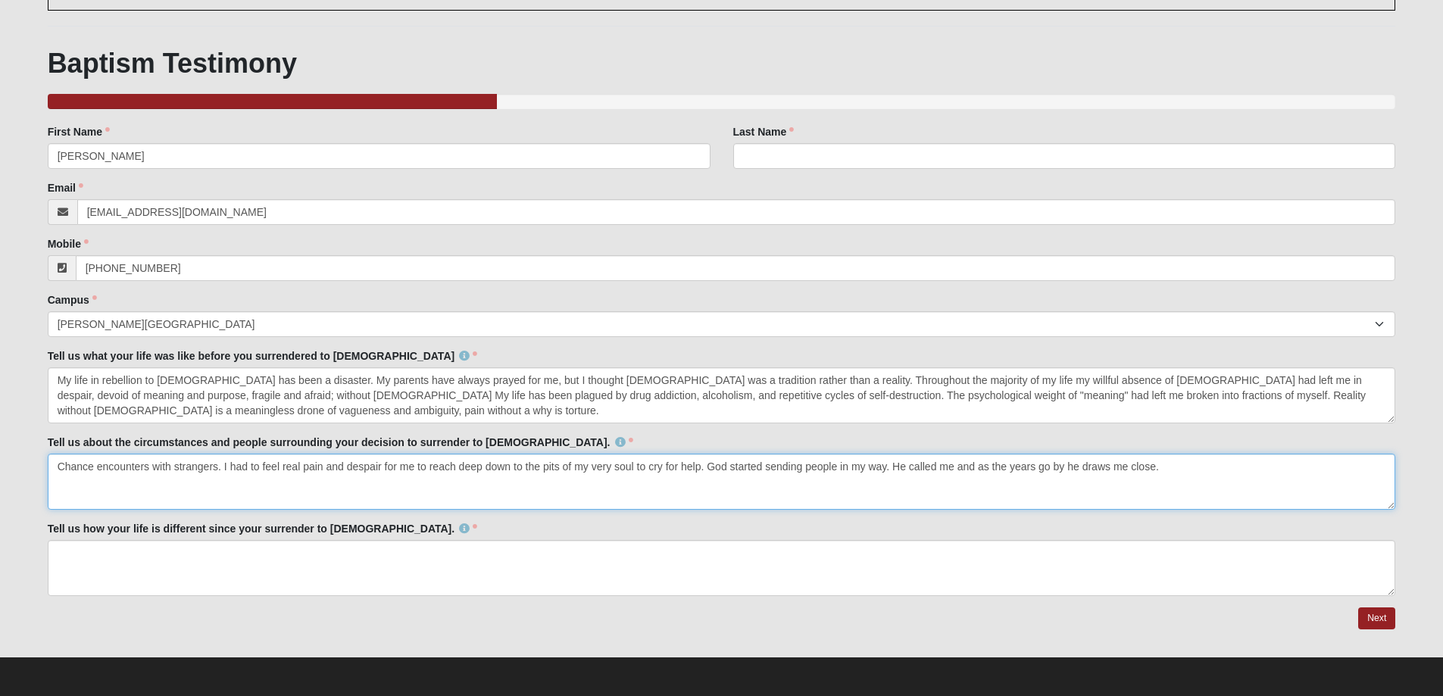
type textarea "Chance encounters with strangers. I had to feel real pain and despair for me to…"
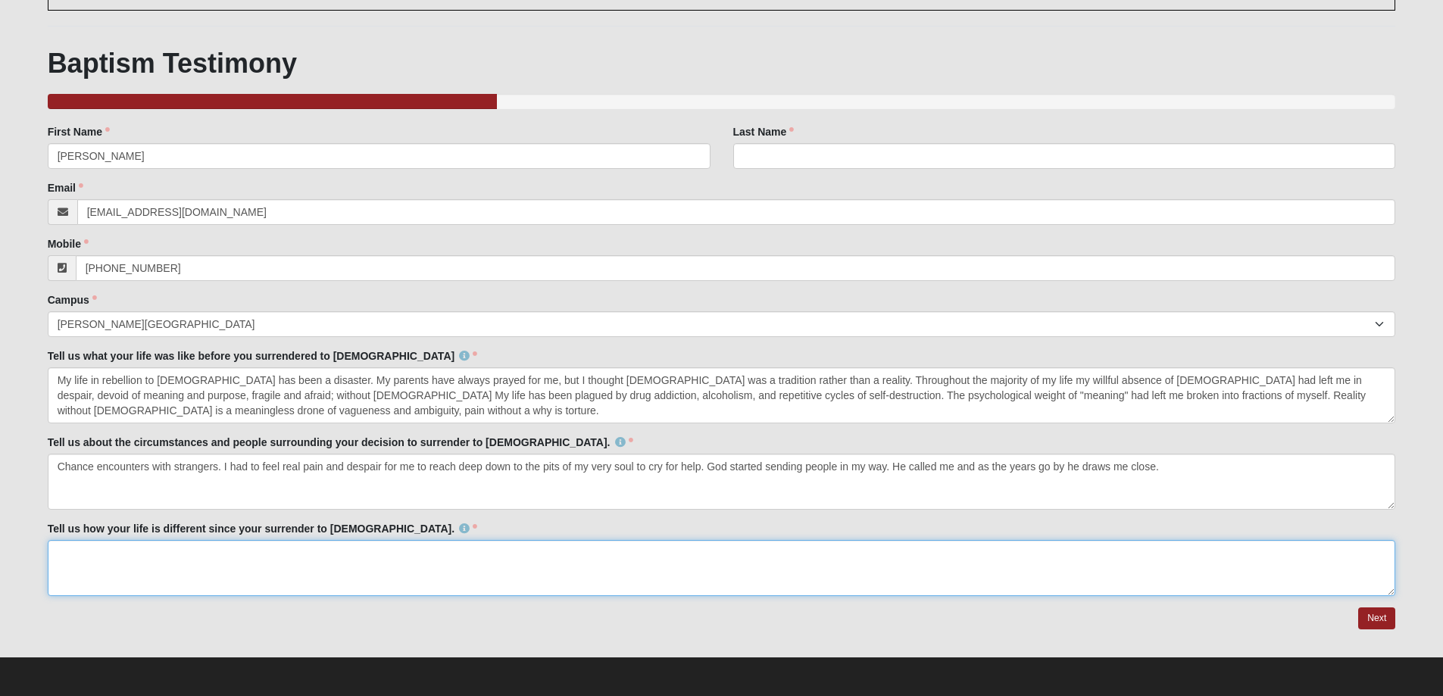
click at [483, 584] on textarea "Tell us how your life is different since your surrender to [DEMOGRAPHIC_DATA]." at bounding box center [722, 568] width 1348 height 56
type textarea "M"
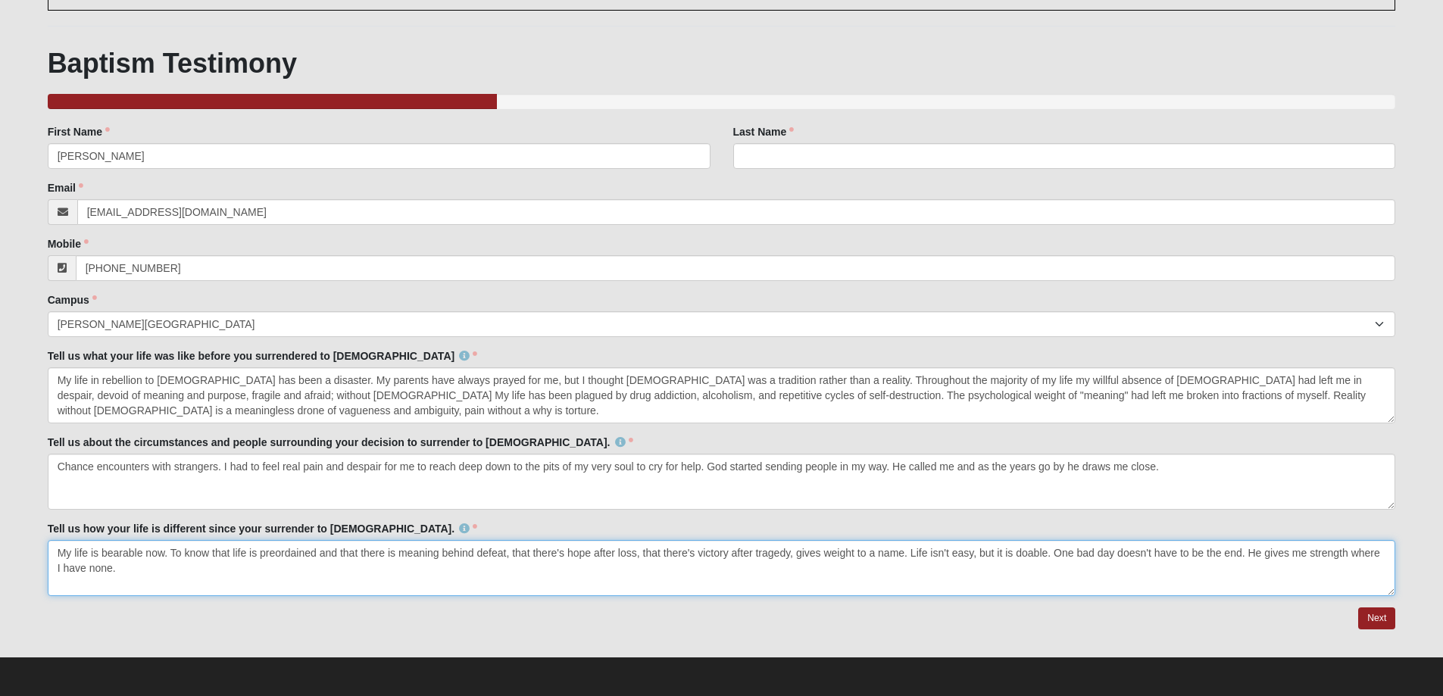
type textarea "My life is bearable now. To know that life is preordained and that there is mea…"
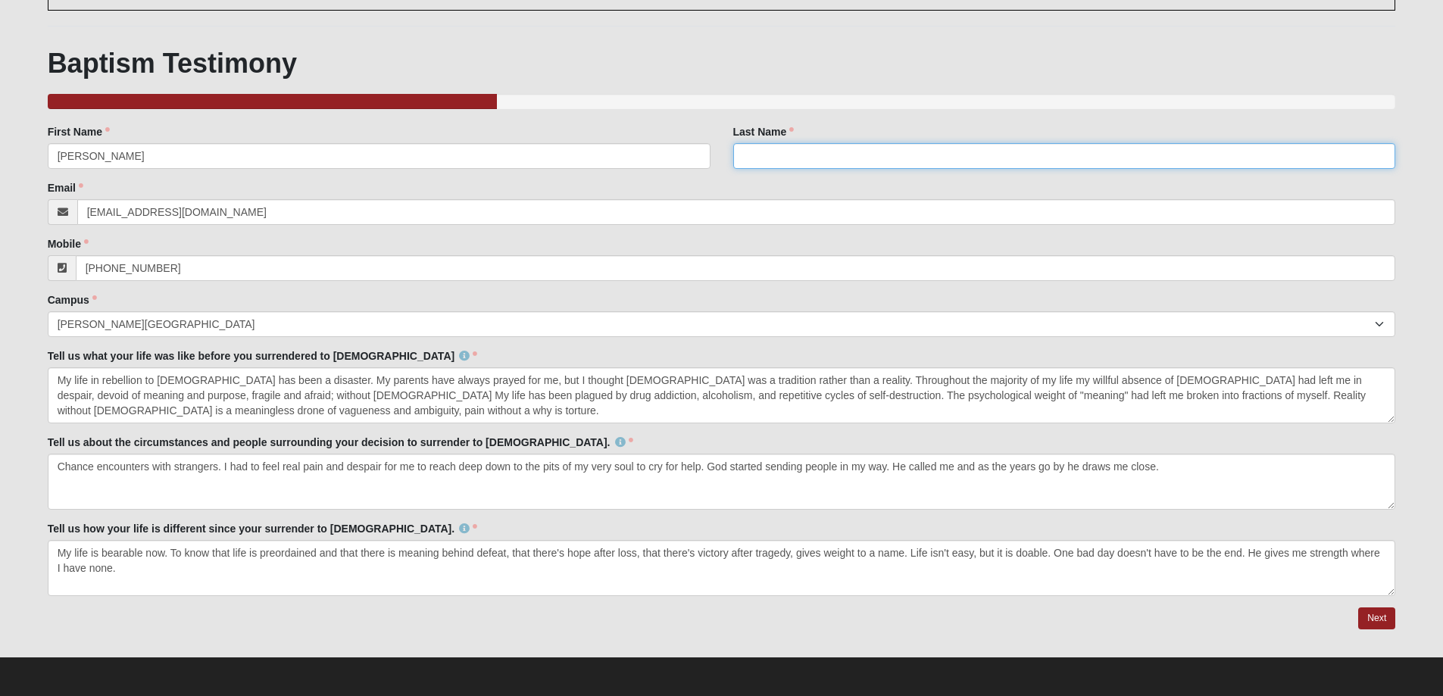
click at [847, 145] on input "Last Name" at bounding box center [1064, 156] width 663 height 26
type input "[PERSON_NAME]"
click at [1373, 626] on link "Next" at bounding box center [1376, 619] width 37 height 22
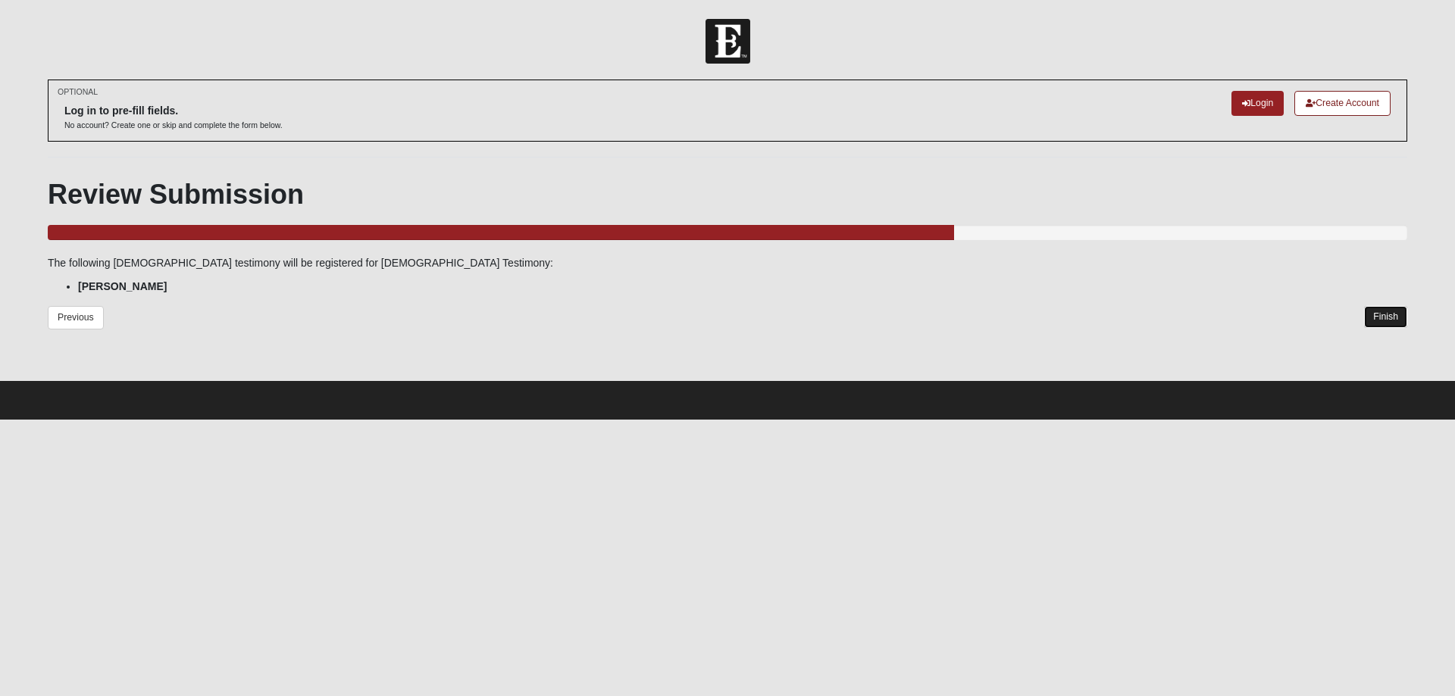
click at [1378, 308] on link "Finish" at bounding box center [1385, 317] width 43 height 22
